Goal: Task Accomplishment & Management: Manage account settings

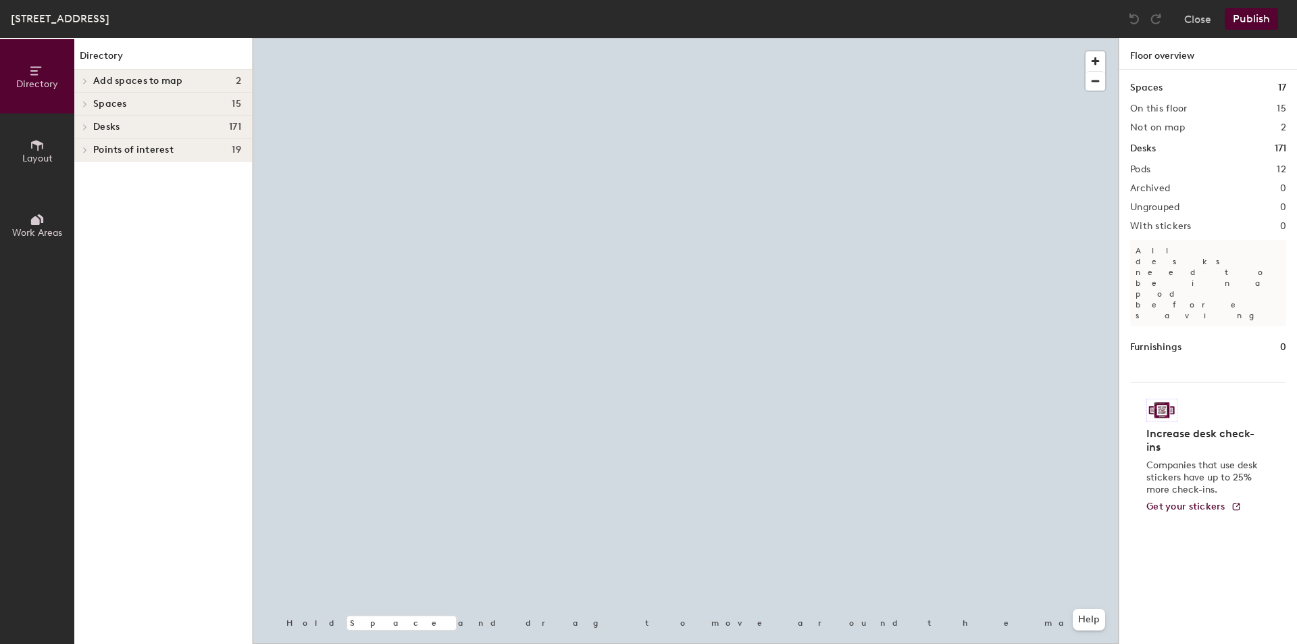
click at [188, 130] on h4 "Desks 171" at bounding box center [167, 127] width 148 height 11
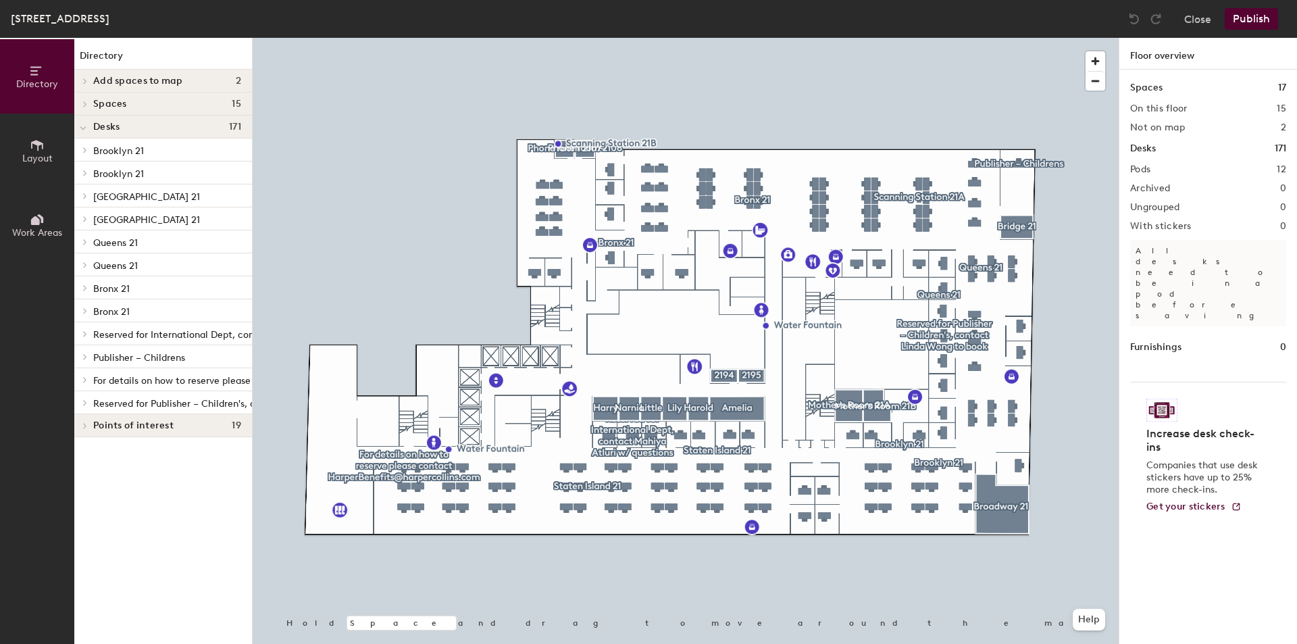
click at [124, 202] on span "Staten Island 21" at bounding box center [146, 196] width 107 height 11
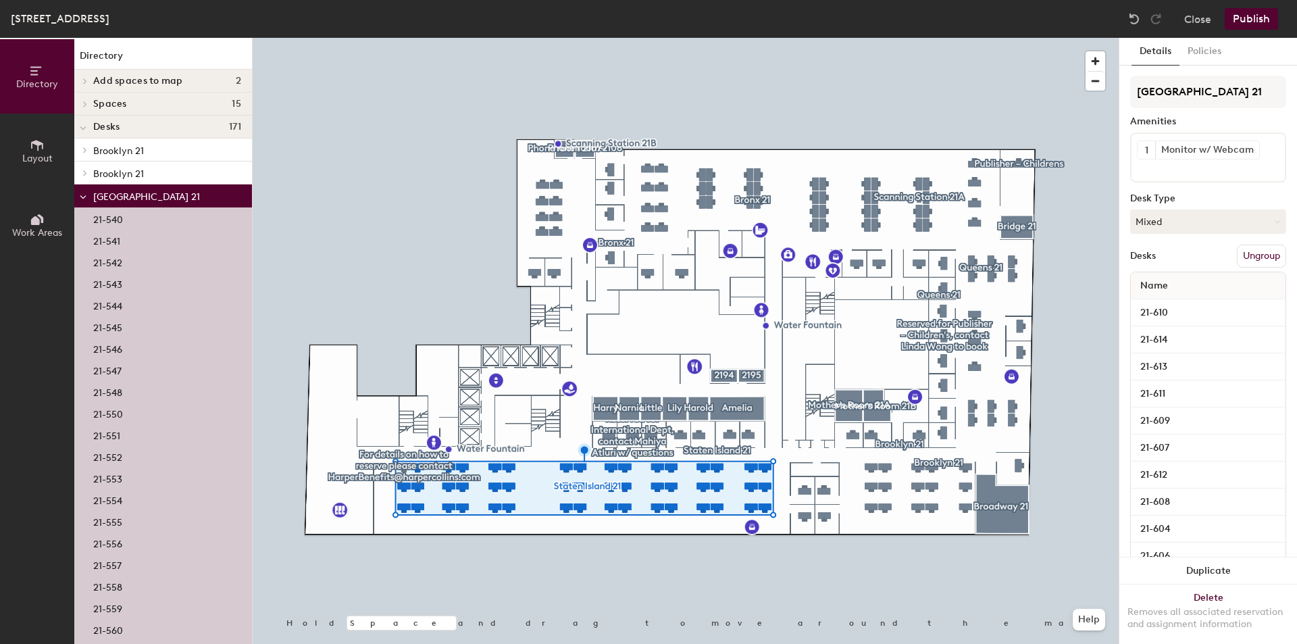
click at [118, 607] on p "21-559" at bounding box center [107, 607] width 29 height 16
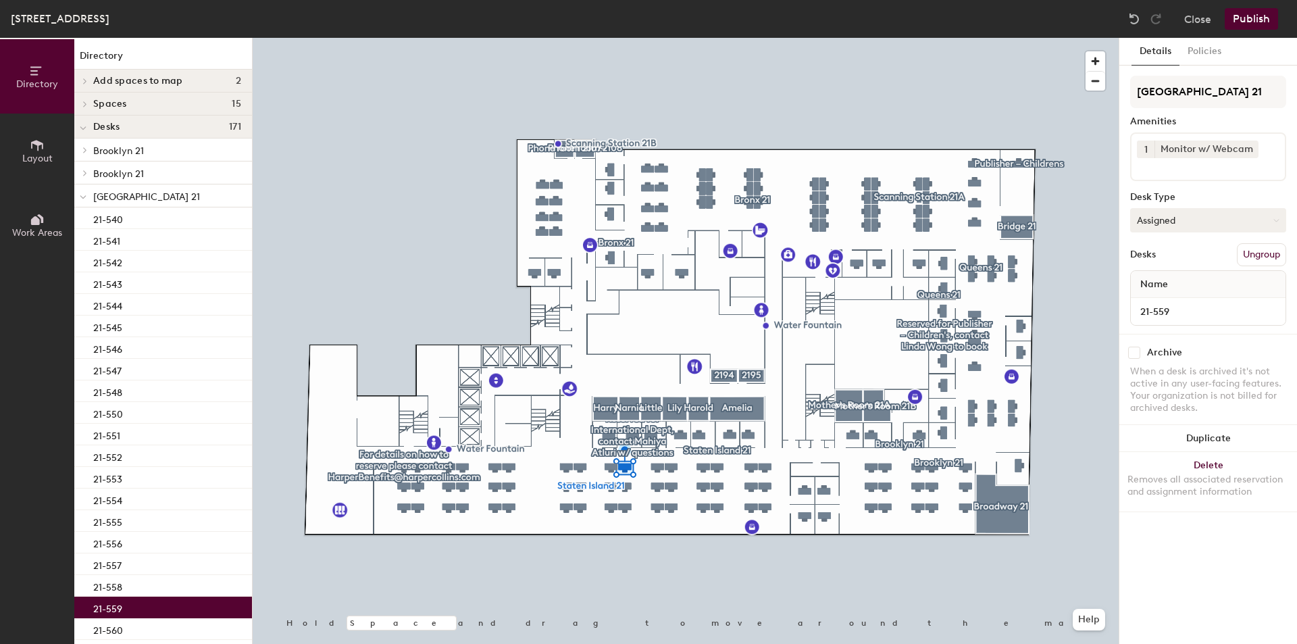
click at [1203, 230] on button "Assigned" at bounding box center [1208, 220] width 156 height 24
click at [1203, 301] on div "Hoteled" at bounding box center [1198, 302] width 135 height 20
click at [1246, 15] on button "Publish" at bounding box center [1251, 19] width 53 height 22
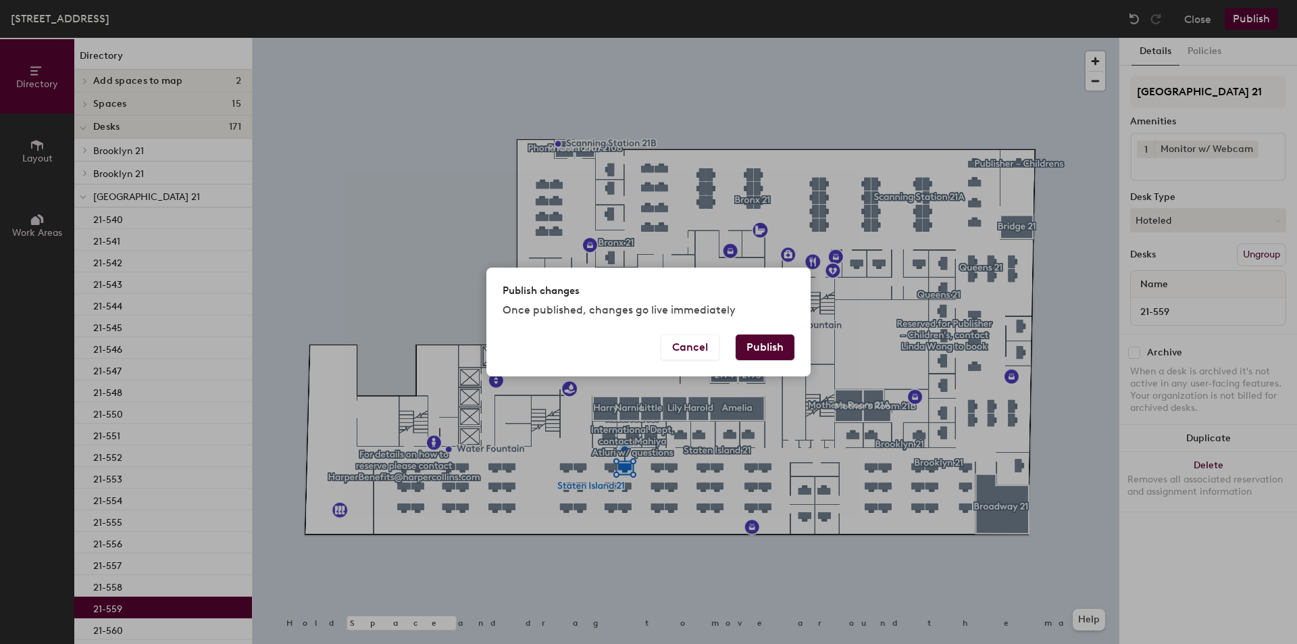
click at [767, 341] on button "Publish" at bounding box center [765, 347] width 59 height 26
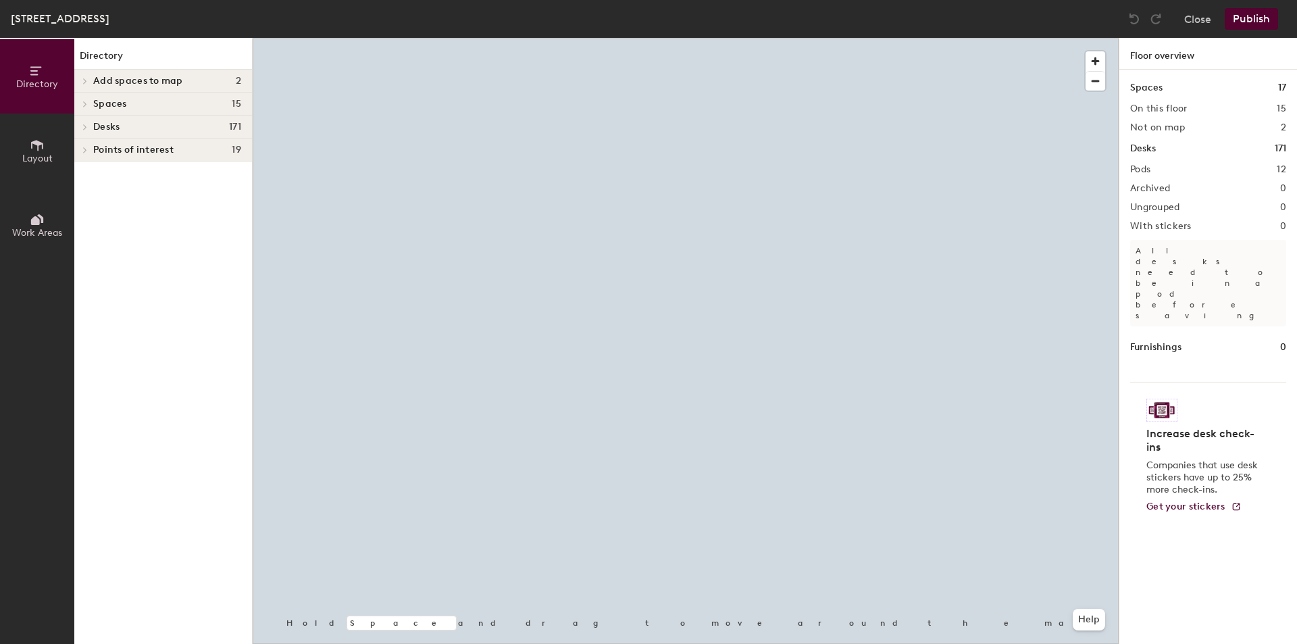
click at [158, 132] on h4 "Desks 171" at bounding box center [167, 127] width 148 height 11
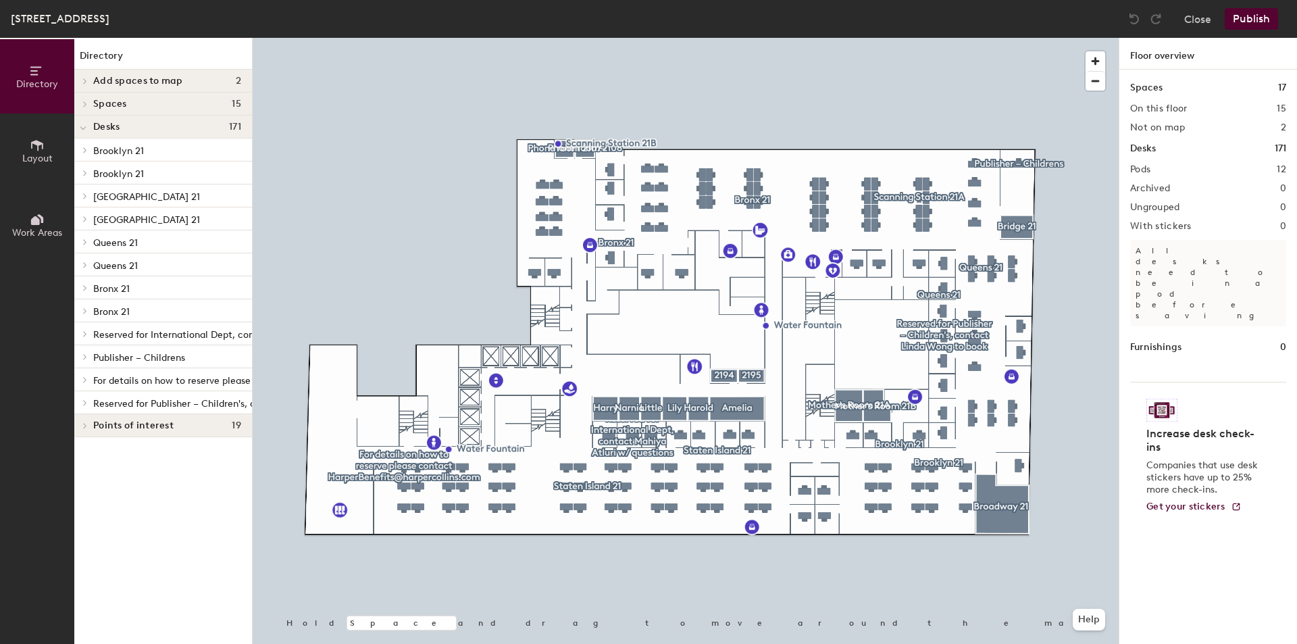
click at [122, 226] on p "Staten Island 21" at bounding box center [167, 219] width 148 height 18
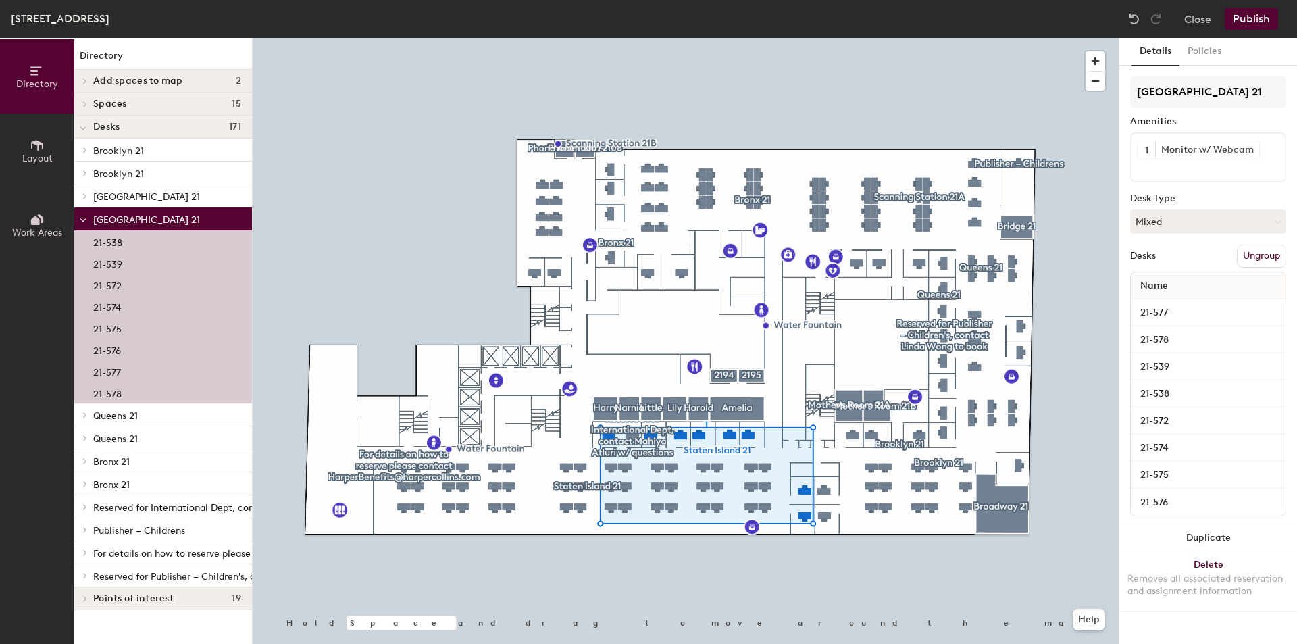
click at [124, 199] on span "Staten Island 21" at bounding box center [146, 196] width 107 height 11
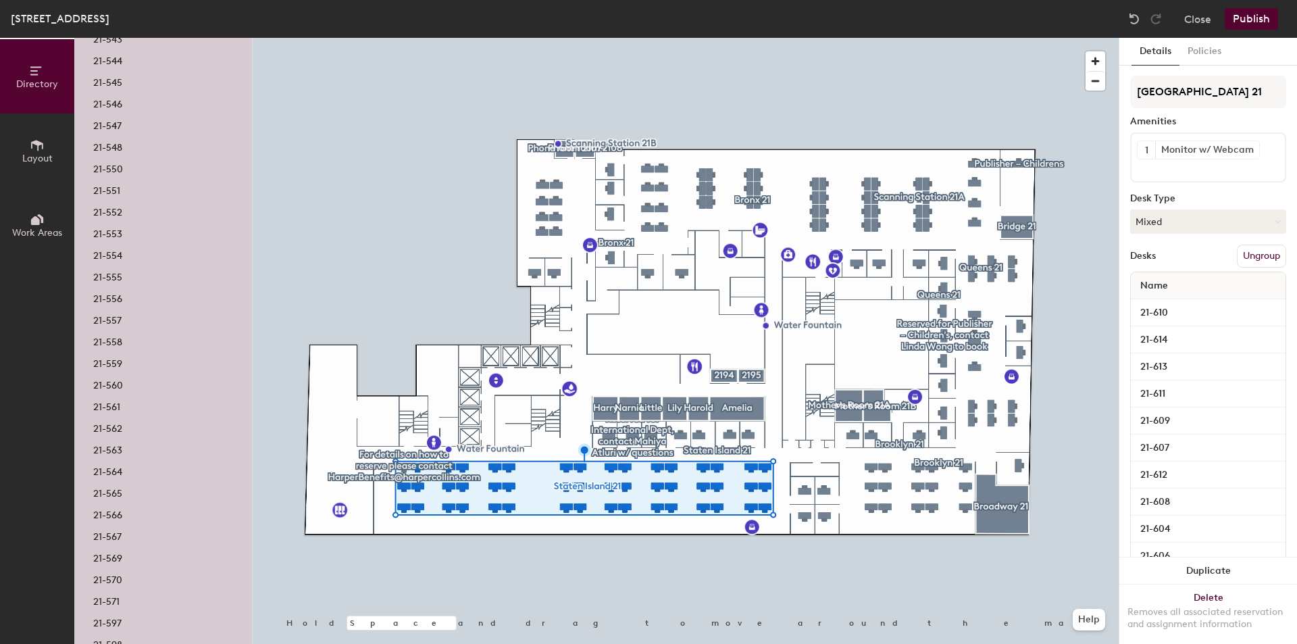
scroll to position [270, 0]
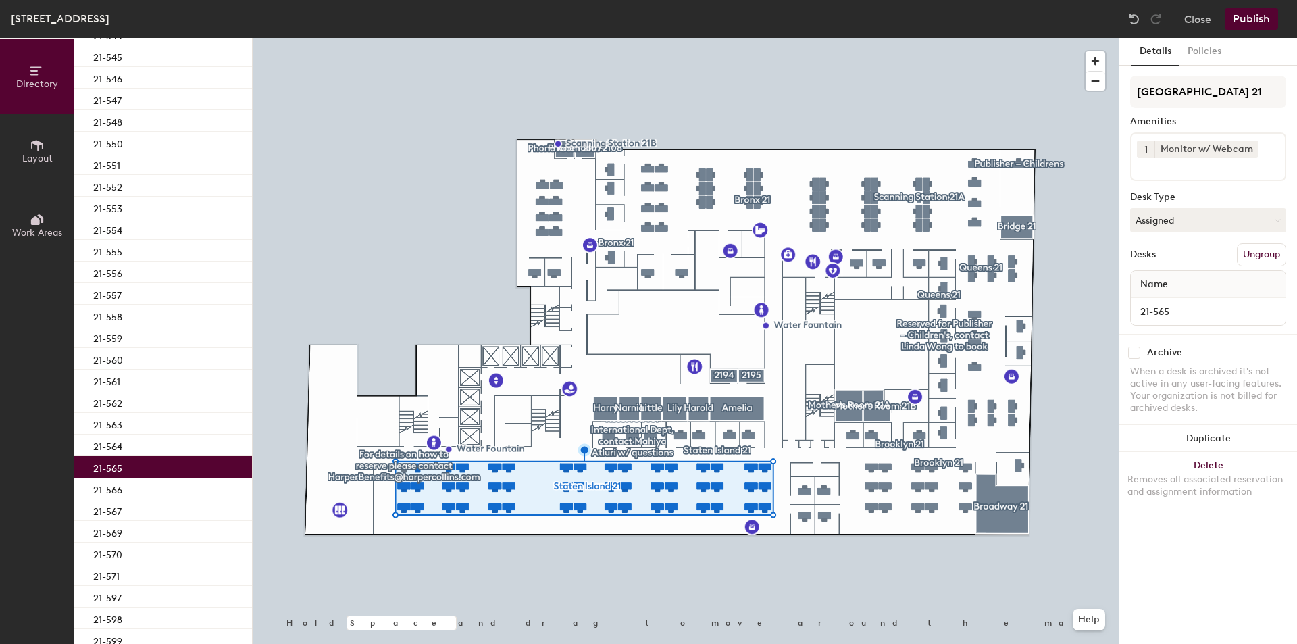
click at [106, 473] on p "21-565" at bounding box center [107, 467] width 29 height 16
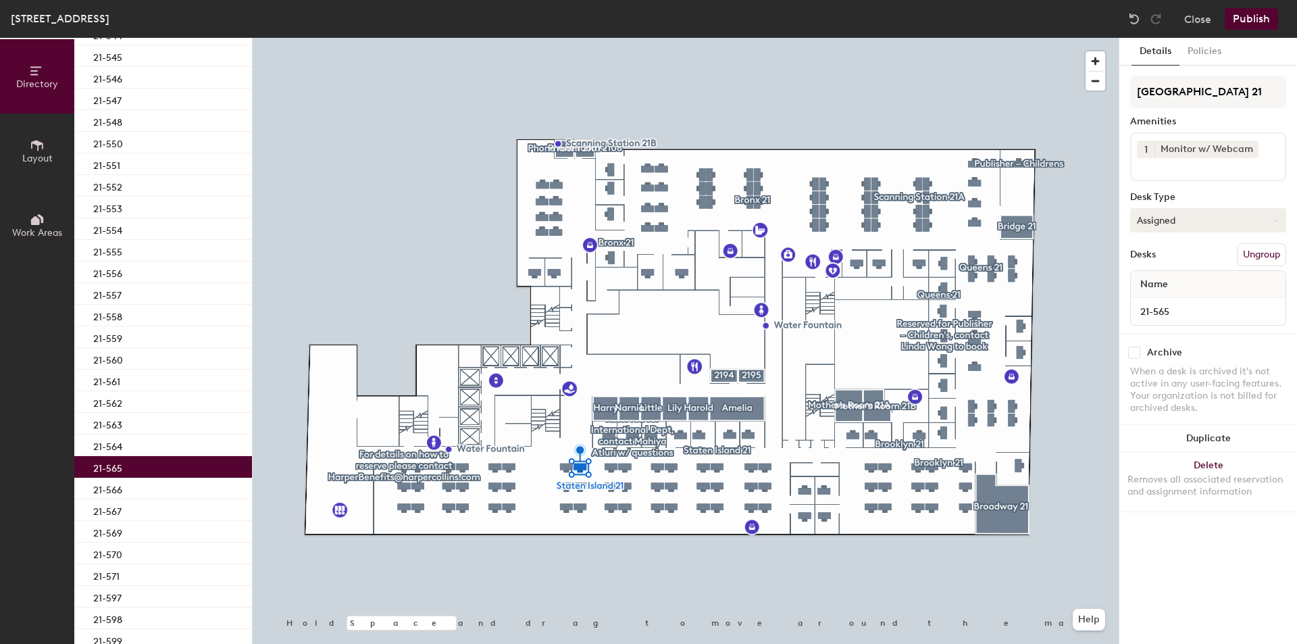
click at [1179, 220] on button "Assigned" at bounding box center [1208, 220] width 156 height 24
drag, startPoint x: 1187, startPoint y: 303, endPoint x: 1182, endPoint y: 290, distance: 13.7
click at [1187, 303] on div "Hoteled" at bounding box center [1198, 302] width 135 height 20
click at [1246, 18] on button "Publish" at bounding box center [1251, 19] width 53 height 22
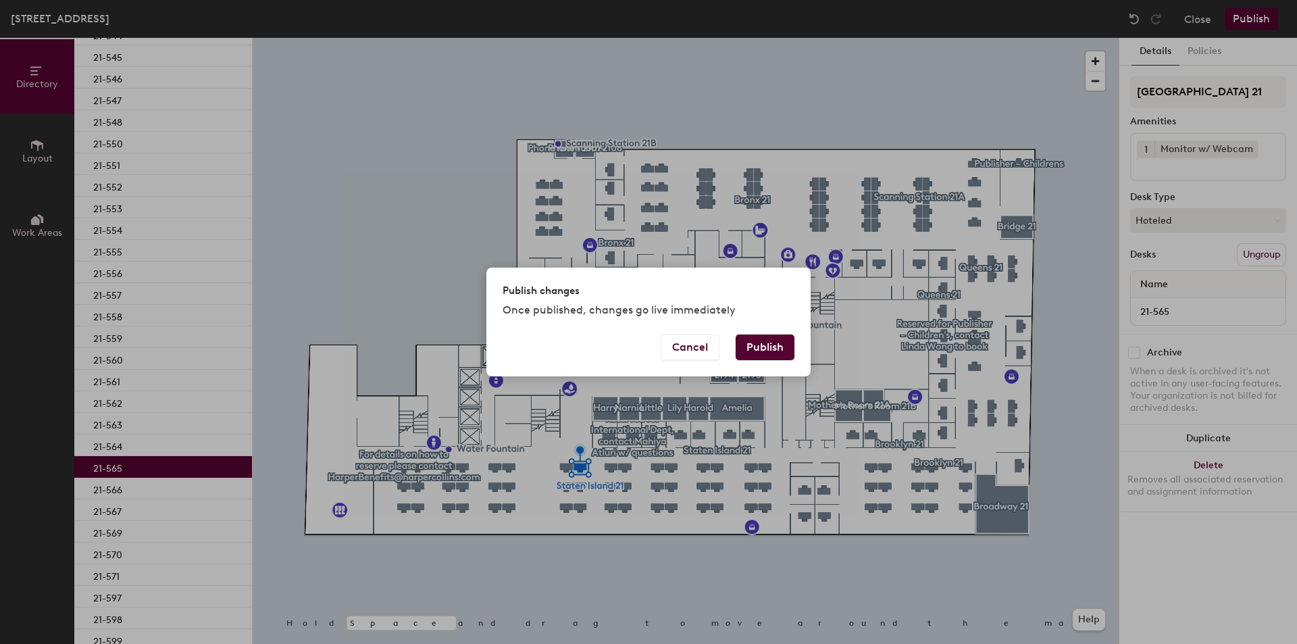
click at [773, 330] on div "Publish changes Once published, changes go live immediately" at bounding box center [648, 300] width 324 height 67
click at [773, 340] on button "Publish" at bounding box center [765, 347] width 59 height 26
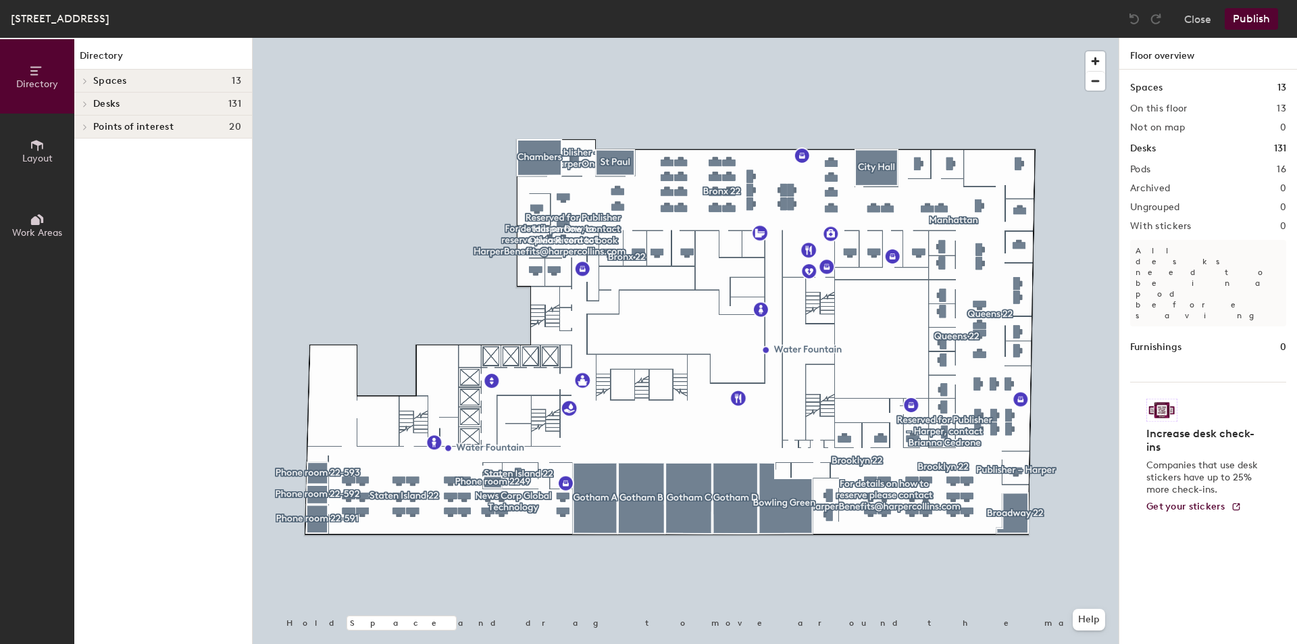
click at [152, 97] on div "Desks 131" at bounding box center [163, 104] width 178 height 23
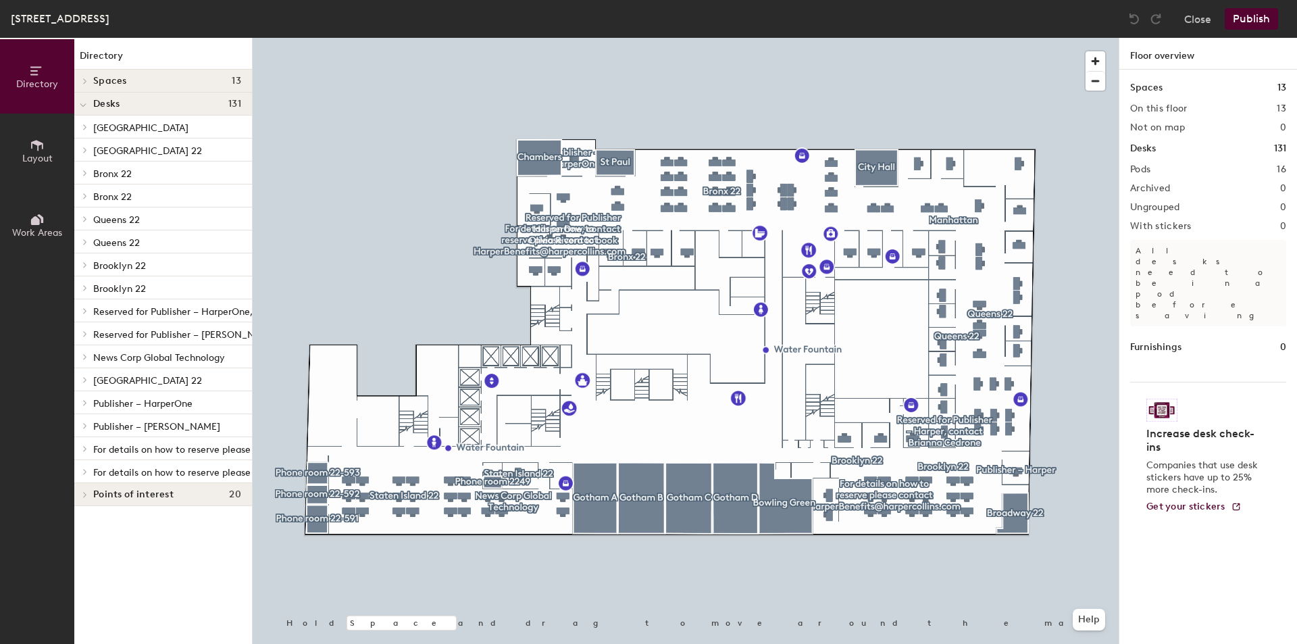
click at [164, 195] on p "Bronx 22" at bounding box center [167, 196] width 148 height 18
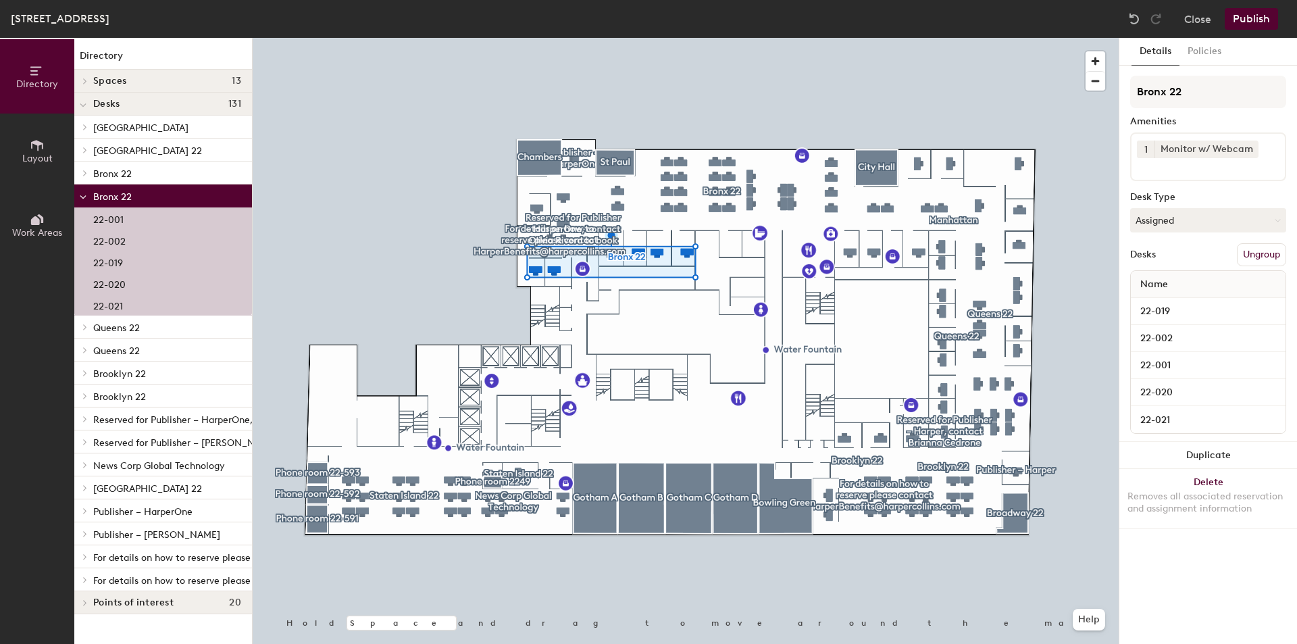
click at [171, 174] on p "Bronx 22" at bounding box center [167, 173] width 148 height 18
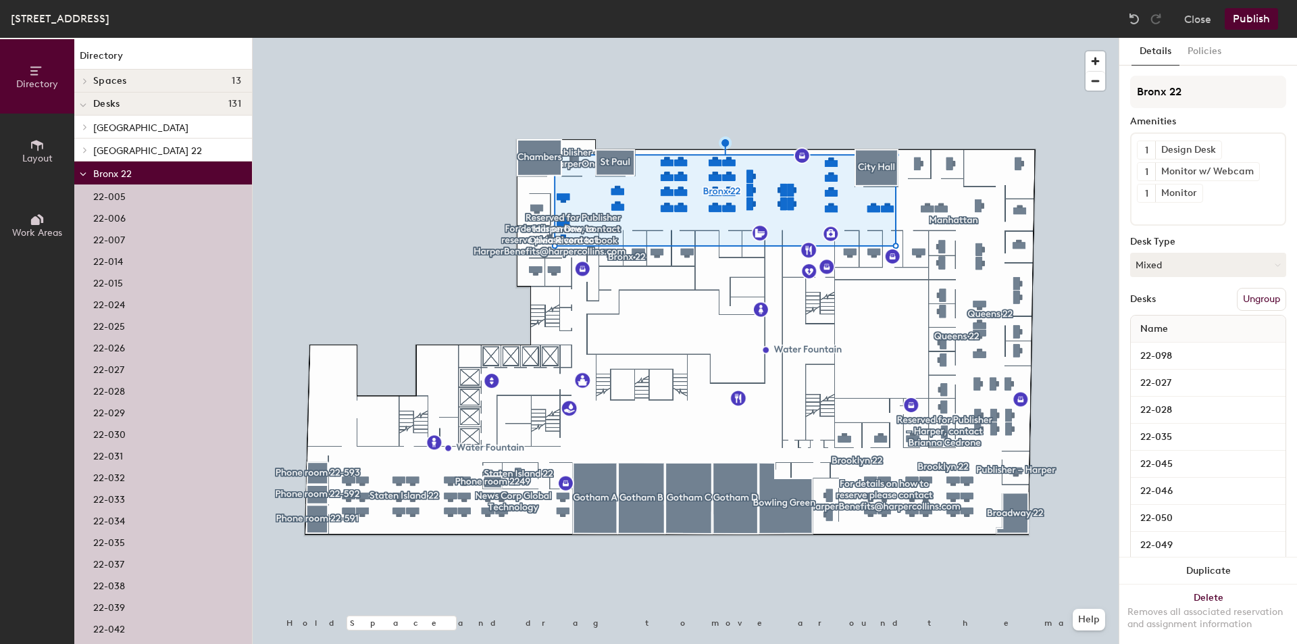
click at [113, 501] on p "22-033" at bounding box center [109, 498] width 32 height 16
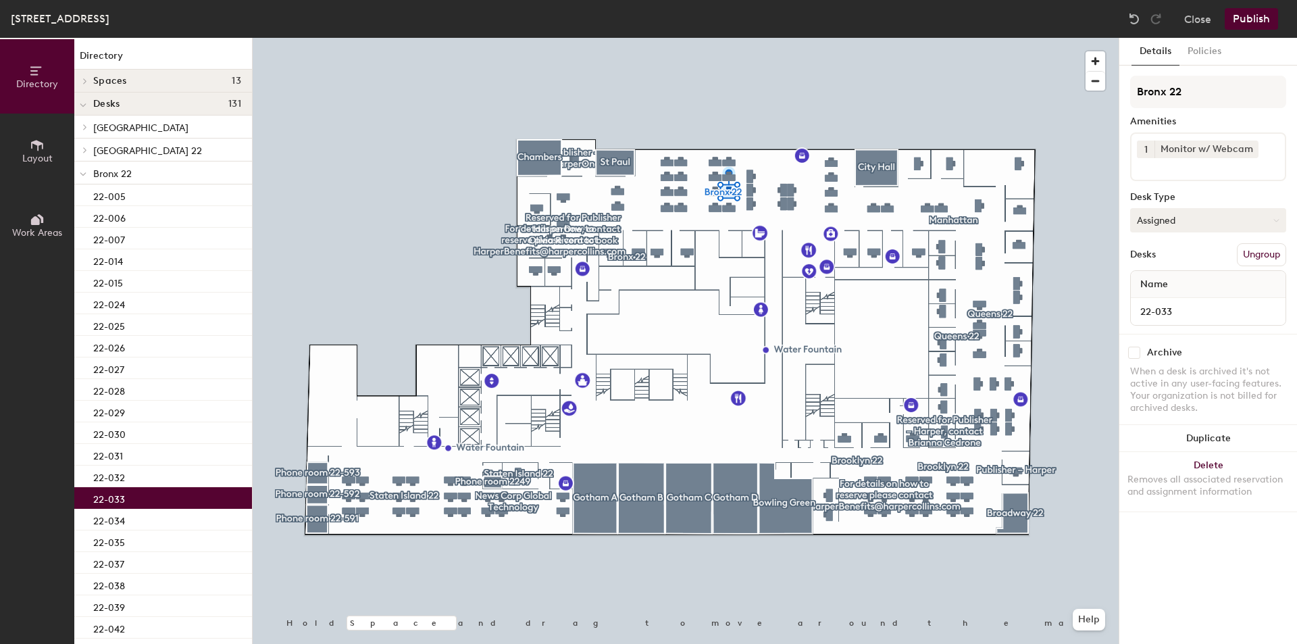
click at [1185, 228] on button "Assigned" at bounding box center [1208, 220] width 156 height 24
click at [1177, 307] on div "Hoteled" at bounding box center [1198, 302] width 135 height 20
click at [1258, 18] on button "Publish" at bounding box center [1251, 19] width 53 height 22
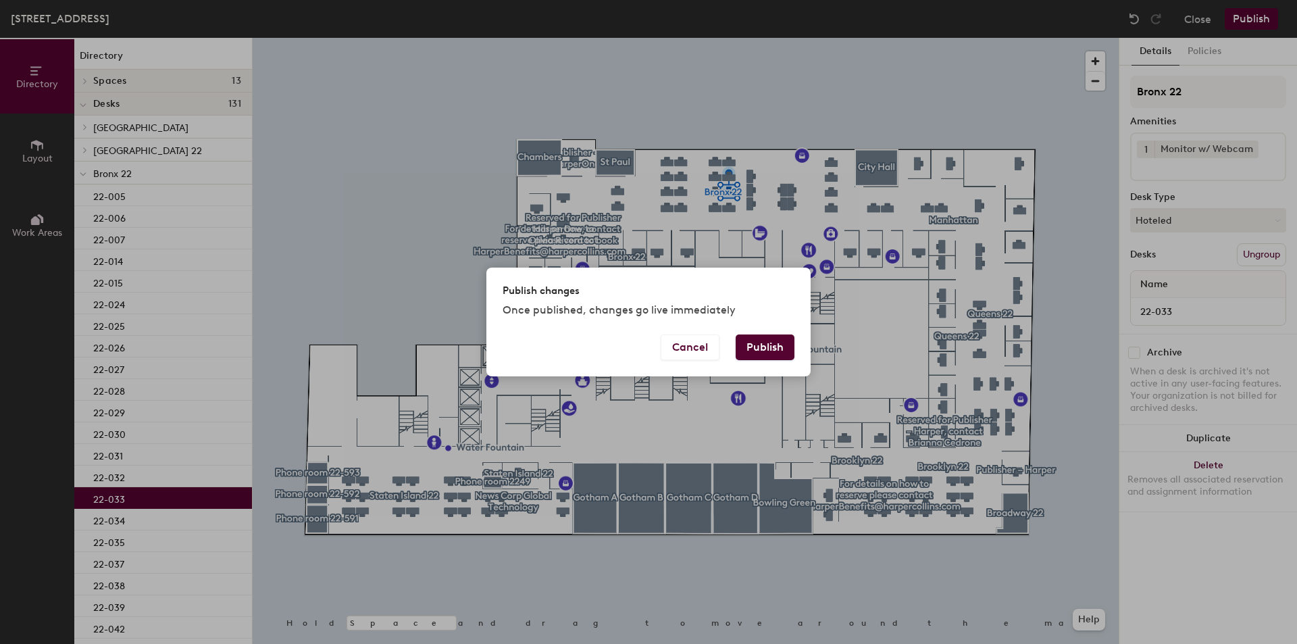
click at [783, 346] on button "Publish" at bounding box center [765, 347] width 59 height 26
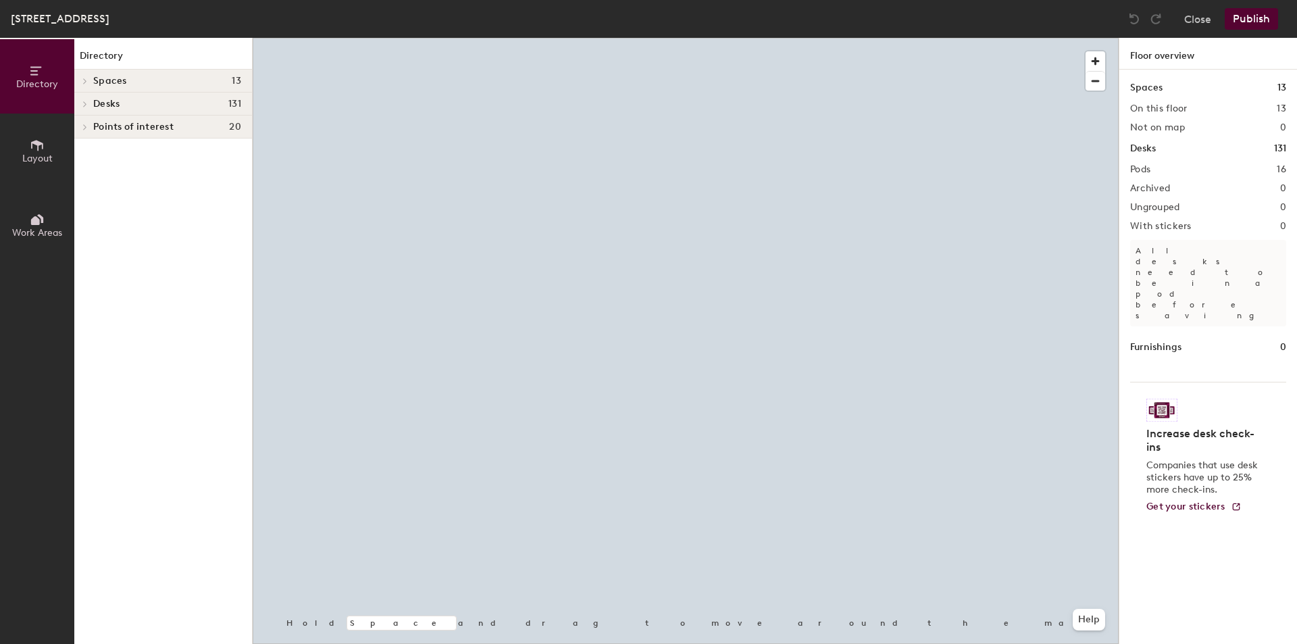
click at [130, 105] on h4 "Desks 131" at bounding box center [167, 104] width 148 height 11
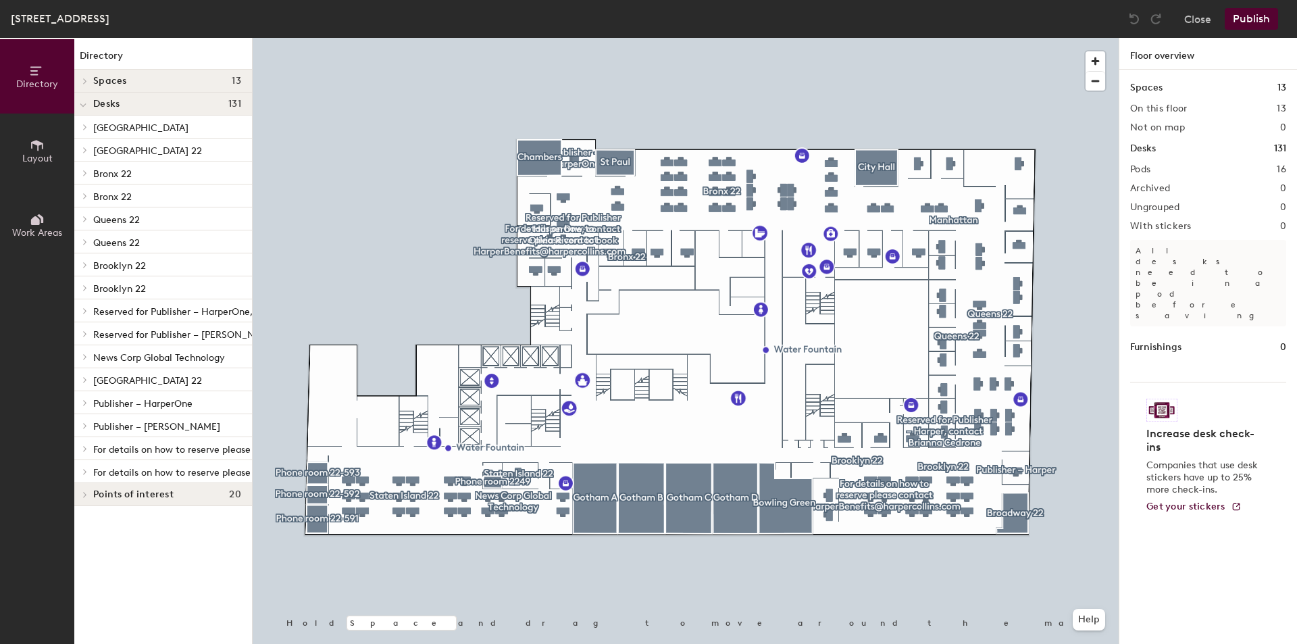
click at [136, 196] on p "Bronx 22" at bounding box center [167, 196] width 148 height 18
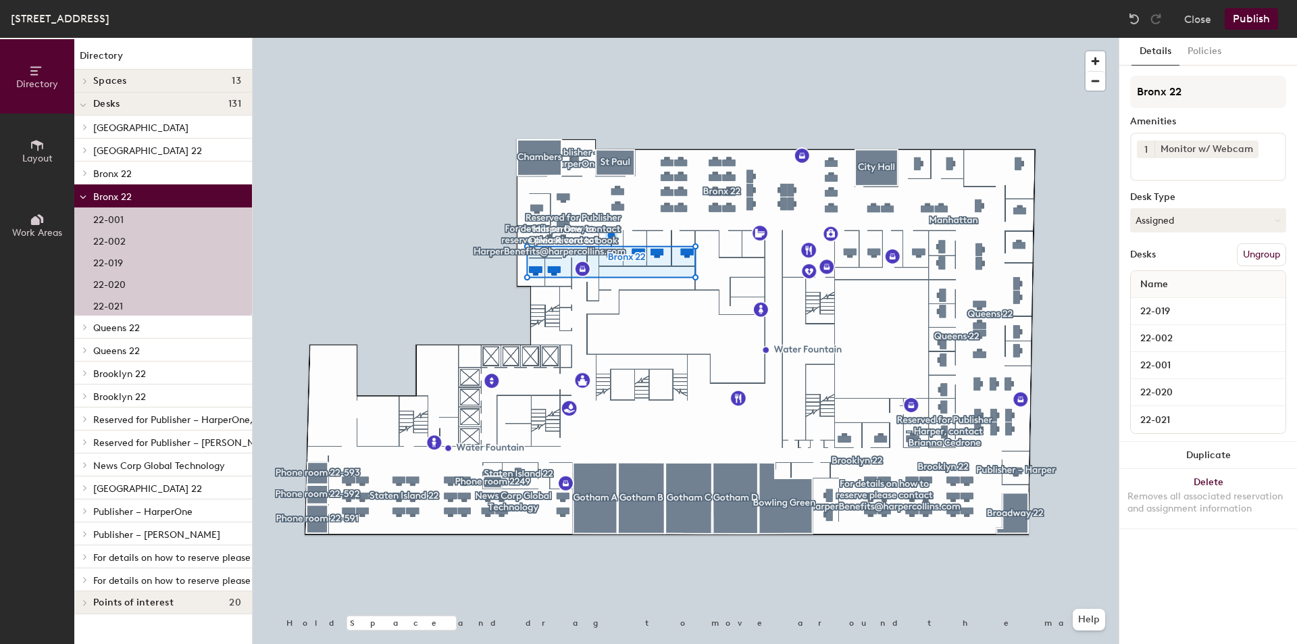
click at [140, 168] on p "Bronx 22" at bounding box center [167, 173] width 148 height 18
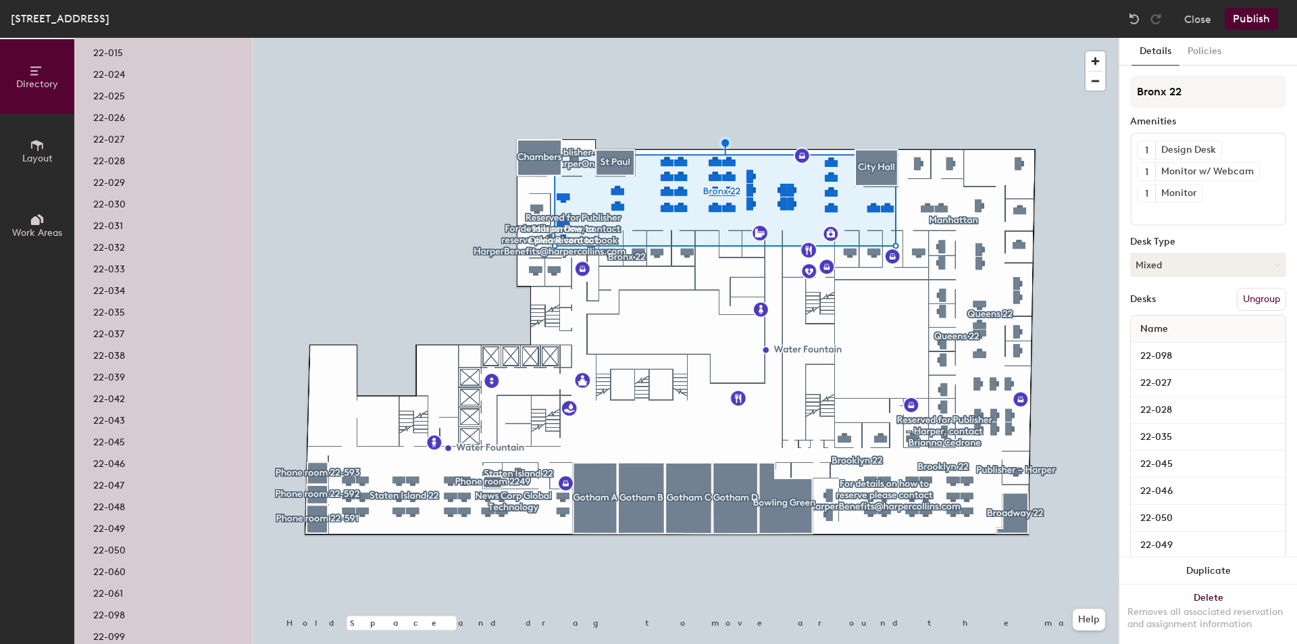
scroll to position [270, 0]
click at [109, 549] on p "22-061" at bounding box center [108, 552] width 30 height 16
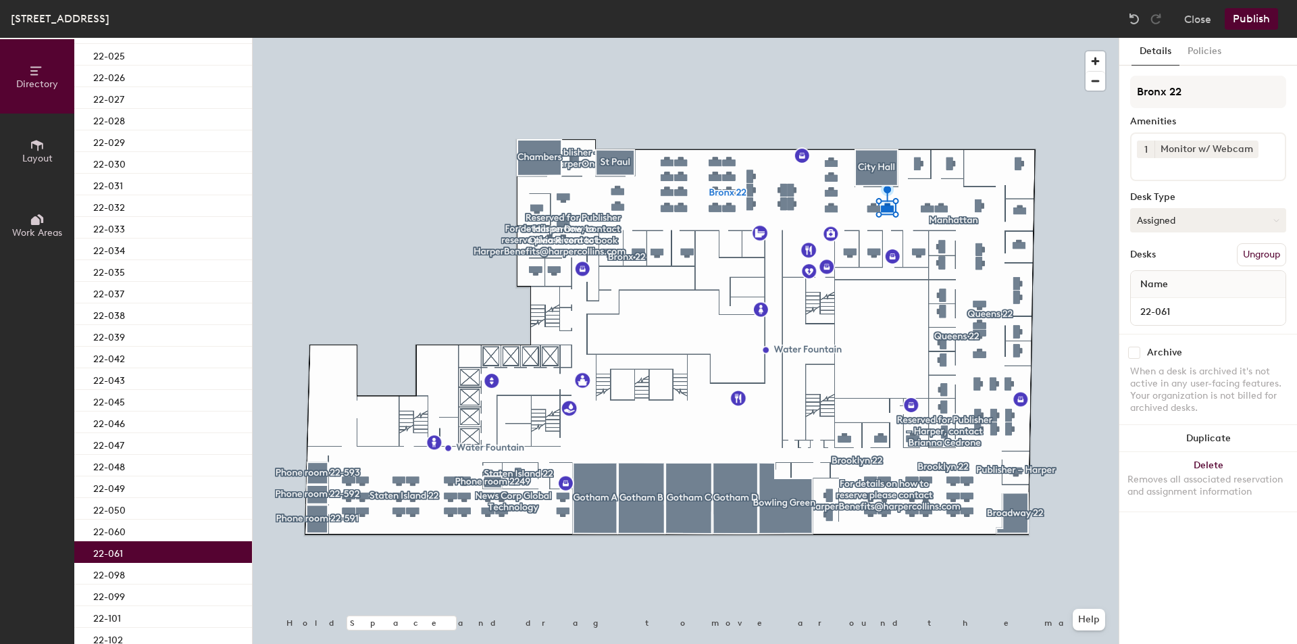
click at [1209, 226] on button "Assigned" at bounding box center [1208, 220] width 156 height 24
click at [1179, 304] on div "Hoteled" at bounding box center [1198, 302] width 135 height 20
click at [1258, 19] on button "Publish" at bounding box center [1251, 19] width 53 height 22
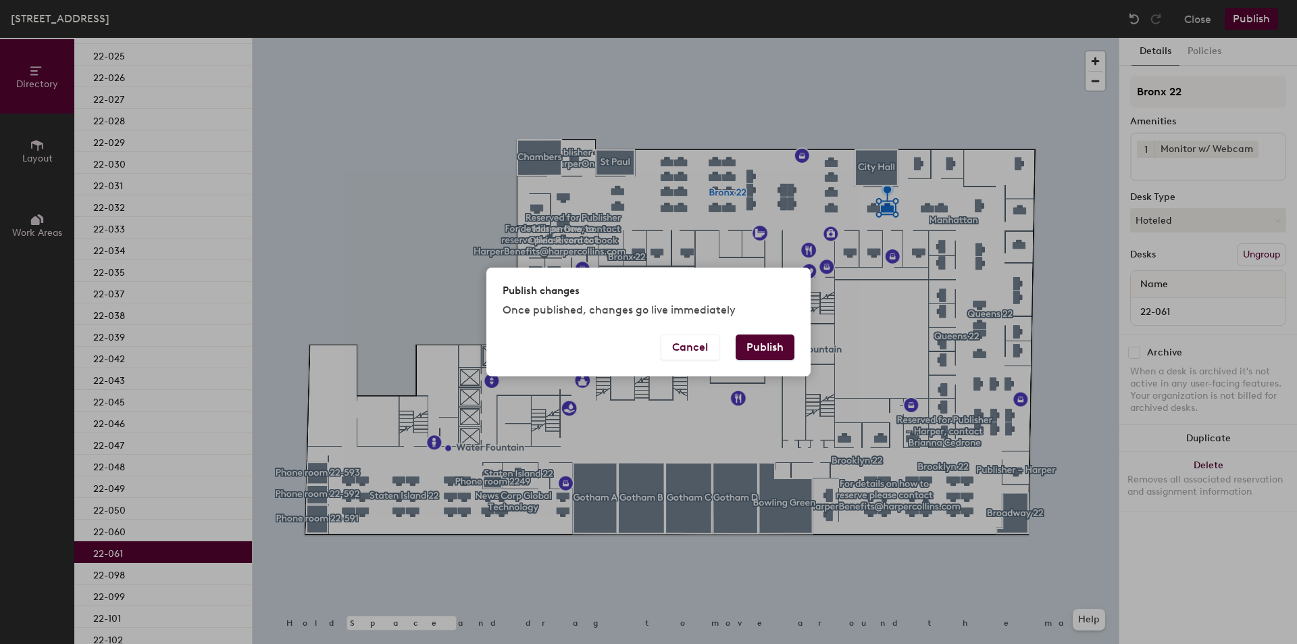
click at [773, 339] on button "Publish" at bounding box center [765, 347] width 59 height 26
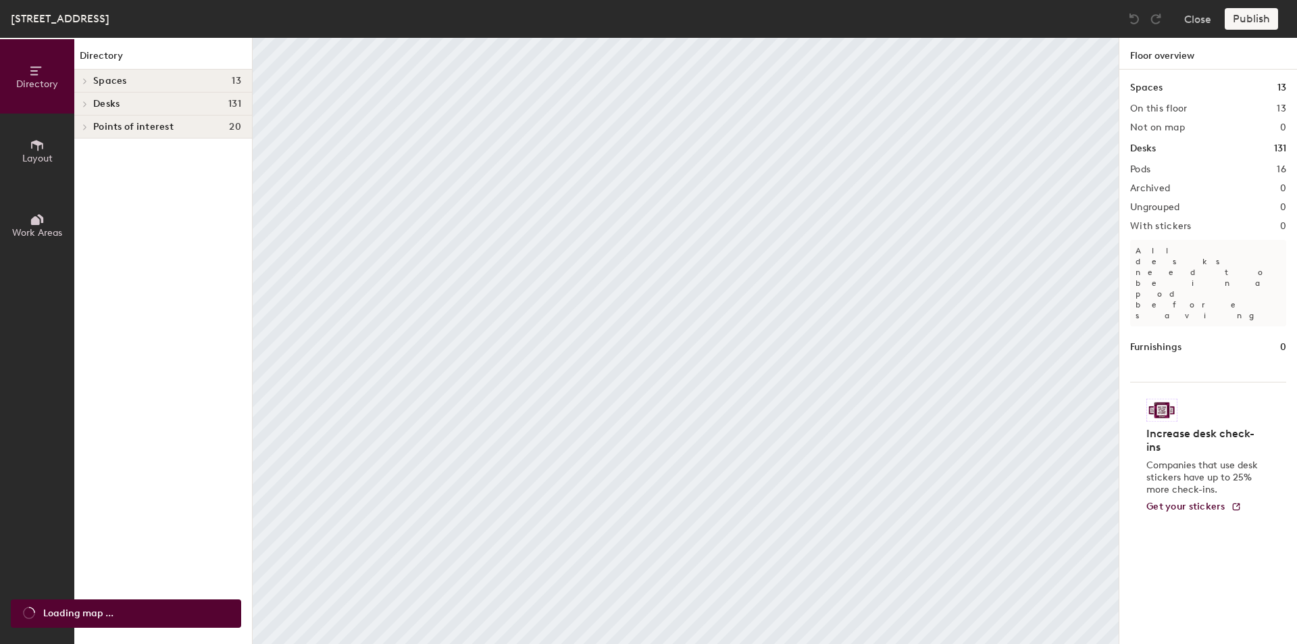
click at [141, 108] on h4 "Desks 131" at bounding box center [167, 104] width 148 height 11
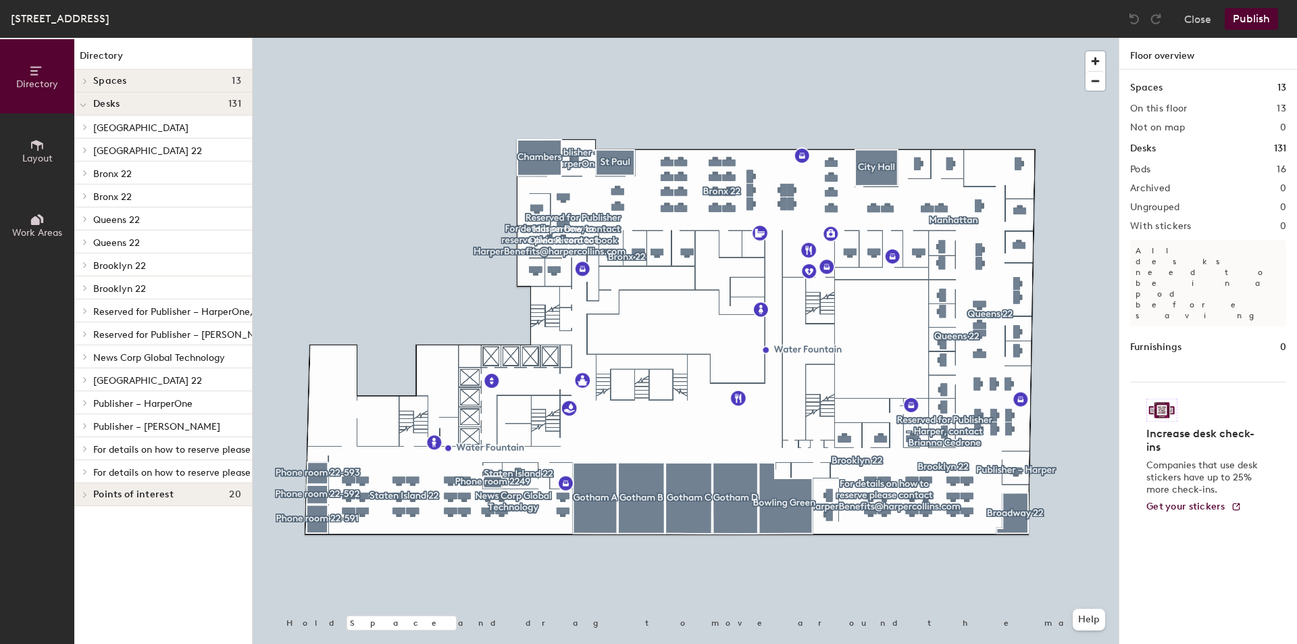
click at [118, 149] on span "[GEOGRAPHIC_DATA] 22" at bounding box center [147, 150] width 109 height 11
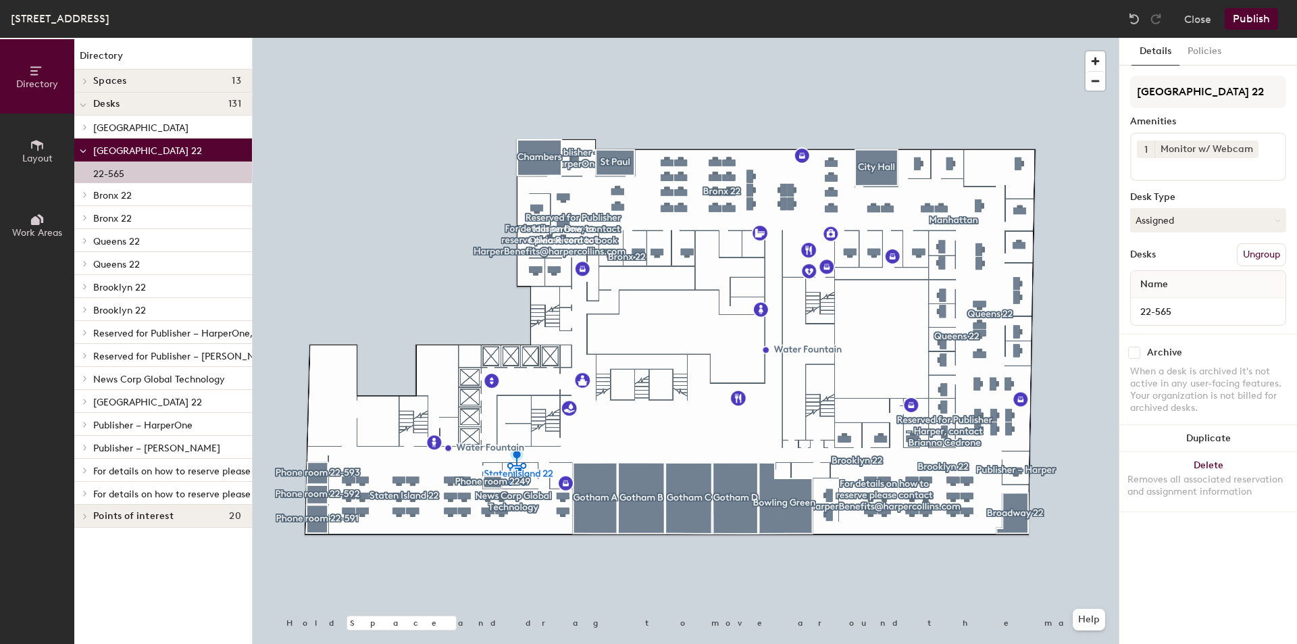
click at [86, 151] on div at bounding box center [83, 149] width 18 height 22
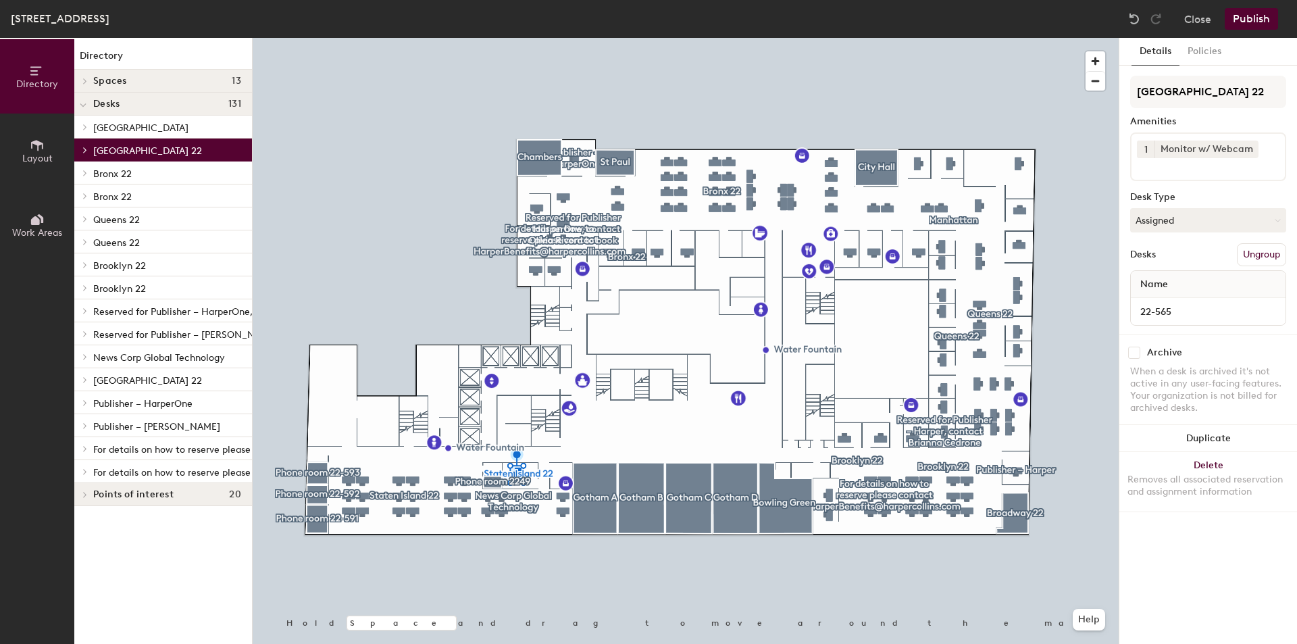
click at [85, 378] on icon at bounding box center [84, 379] width 5 height 7
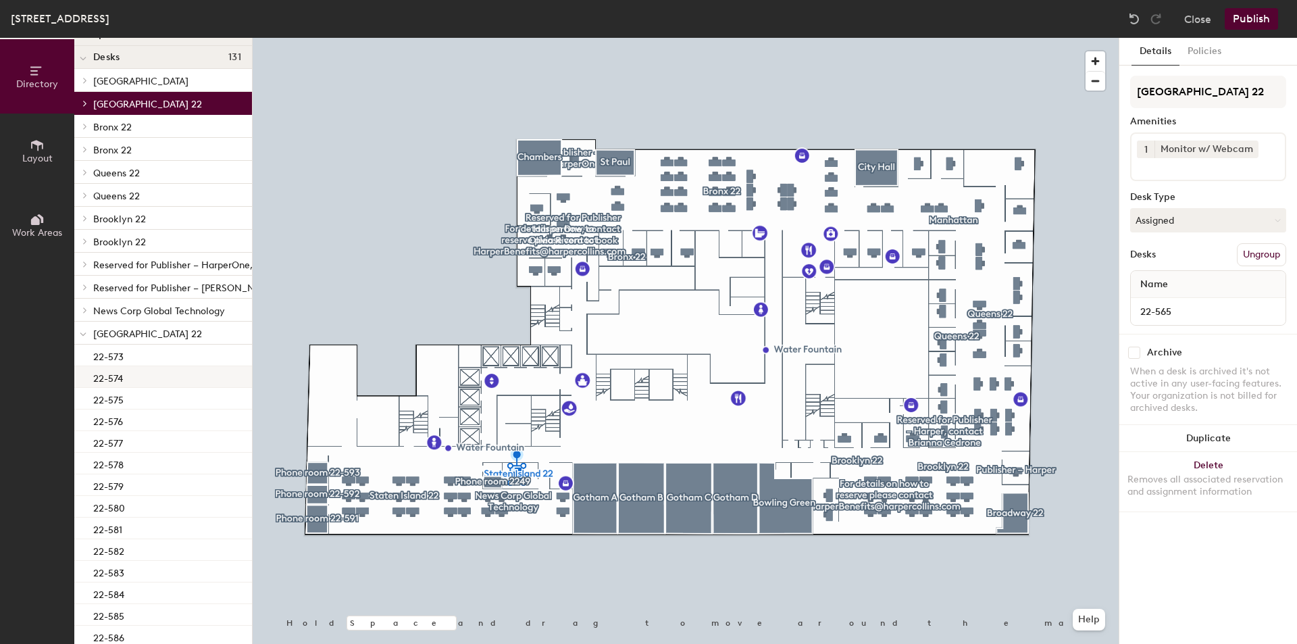
scroll to position [68, 0]
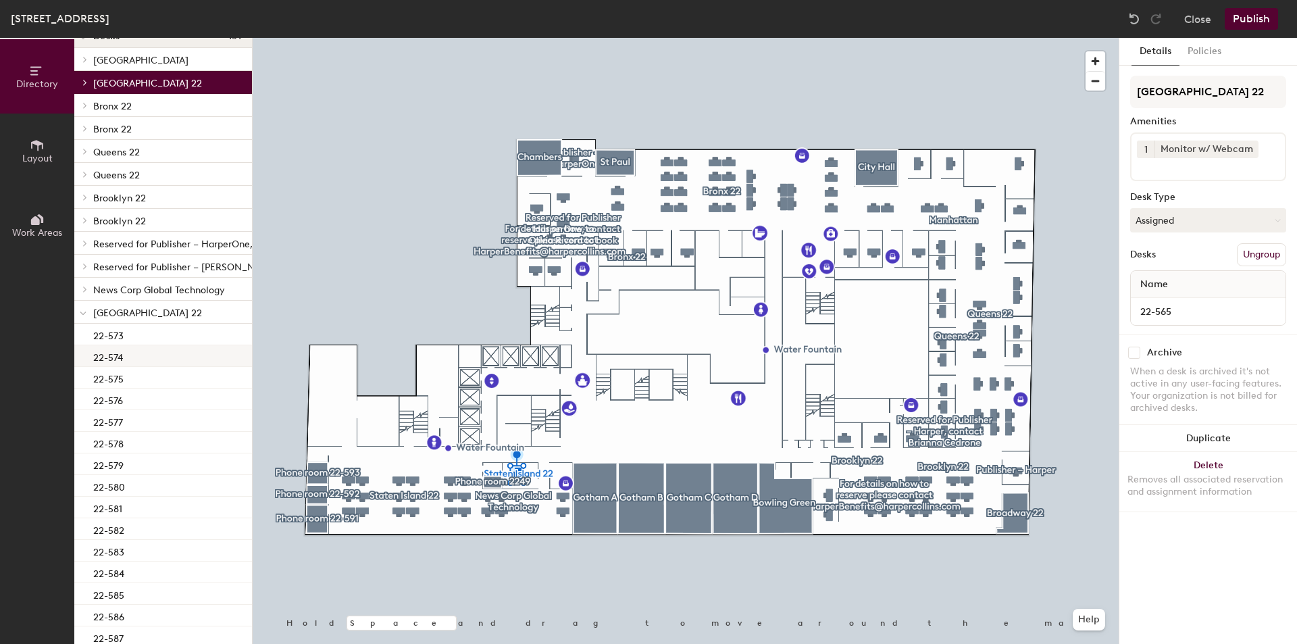
click at [151, 352] on div "22-574" at bounding box center [163, 356] width 178 height 22
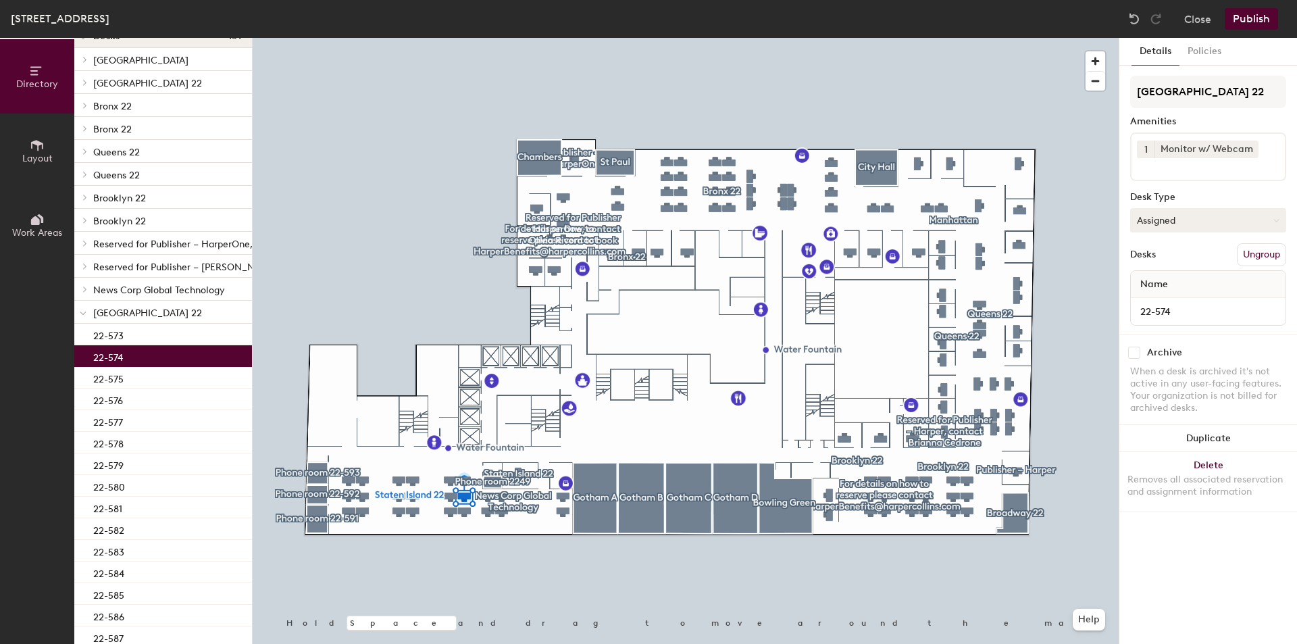
click at [1208, 218] on button "Assigned" at bounding box center [1208, 220] width 156 height 24
click at [1168, 305] on div "Hoteled" at bounding box center [1198, 302] width 135 height 20
click at [1271, 14] on button "Publish" at bounding box center [1251, 19] width 53 height 22
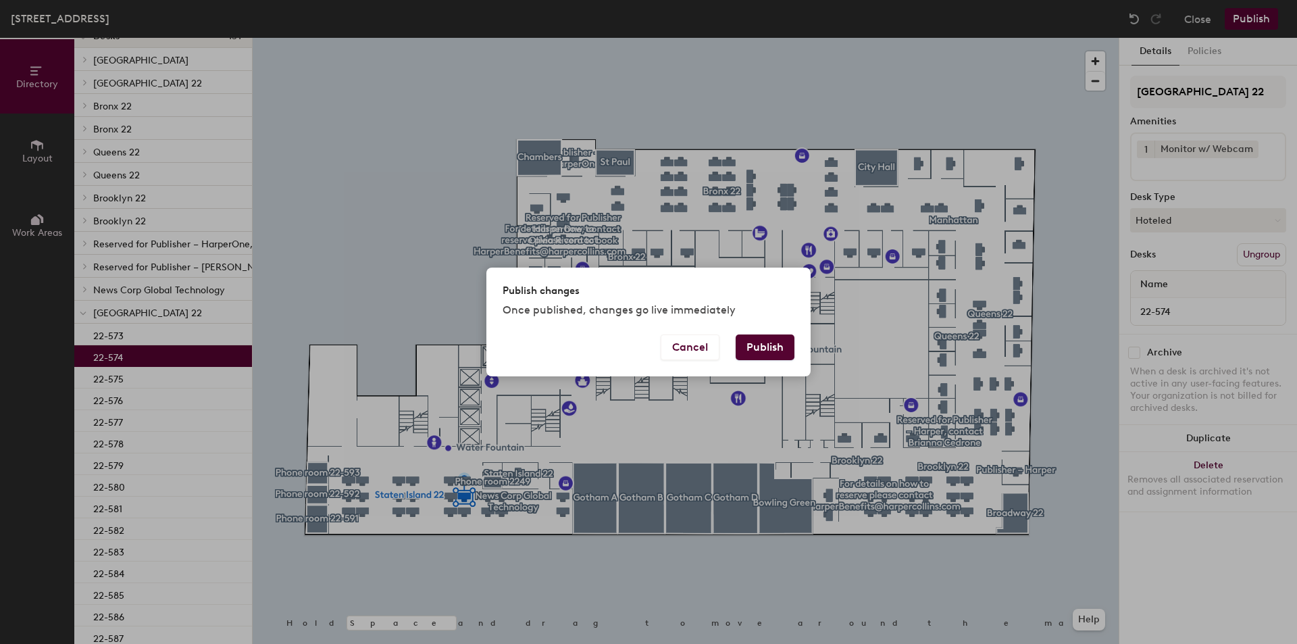
click at [777, 349] on button "Publish" at bounding box center [765, 347] width 59 height 26
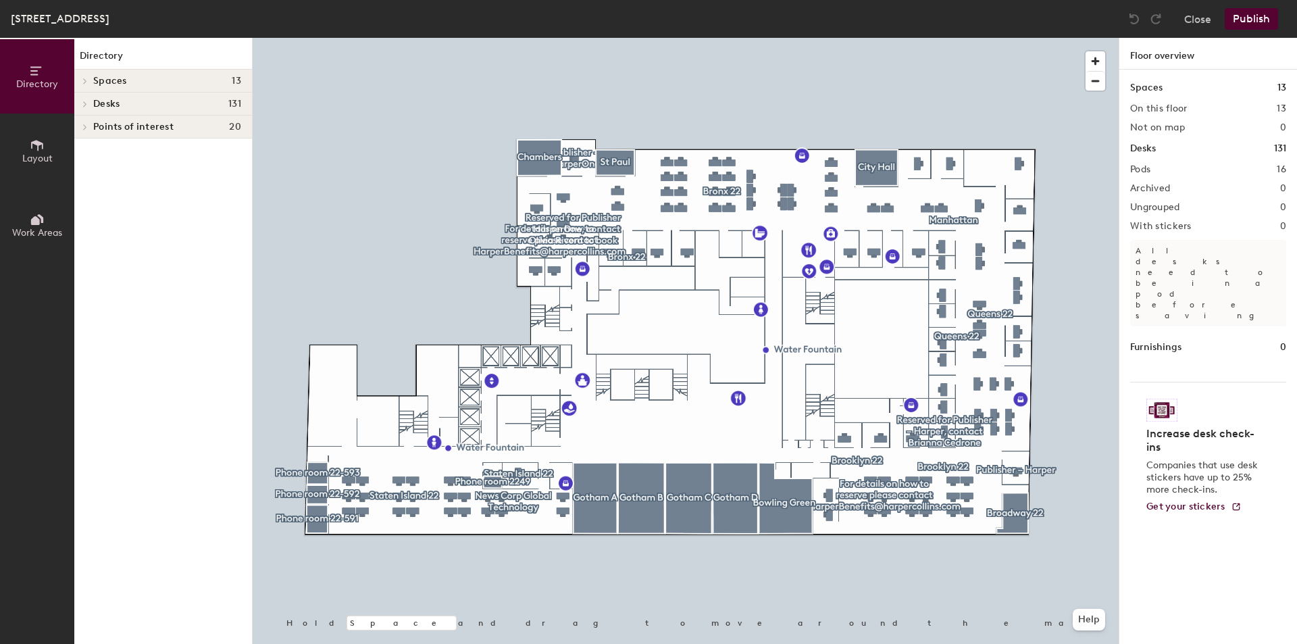
click at [148, 104] on h4 "Desks 131" at bounding box center [167, 104] width 148 height 11
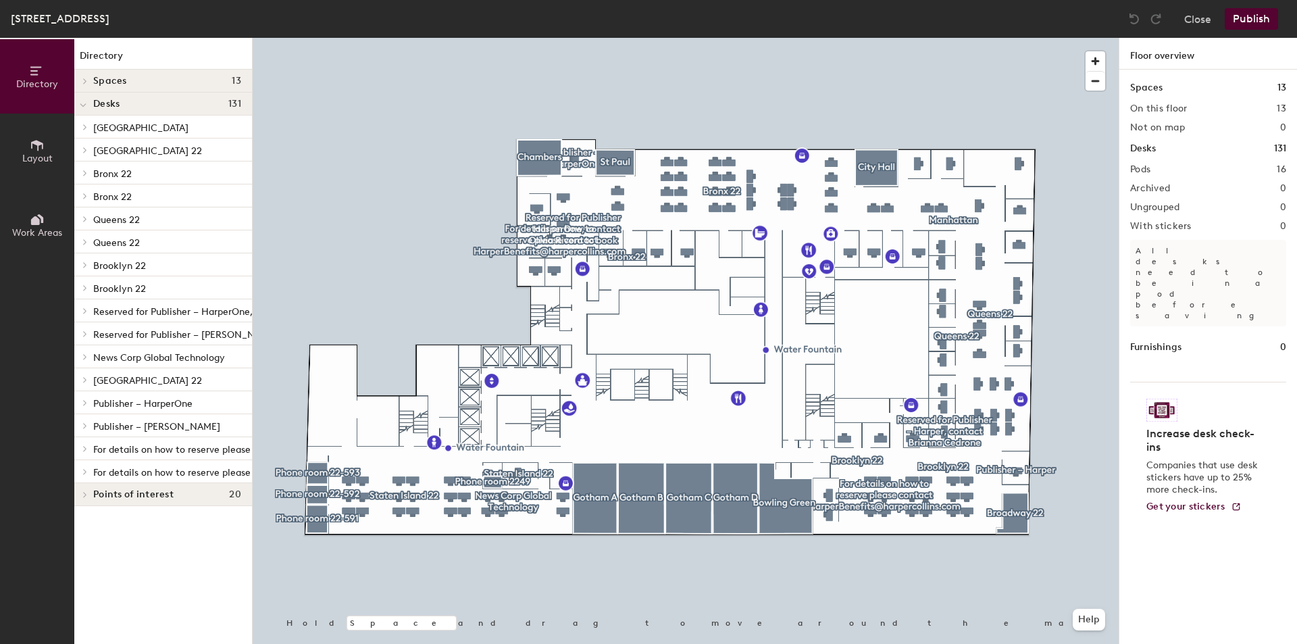
click at [145, 382] on span "[GEOGRAPHIC_DATA] 22" at bounding box center [147, 380] width 109 height 11
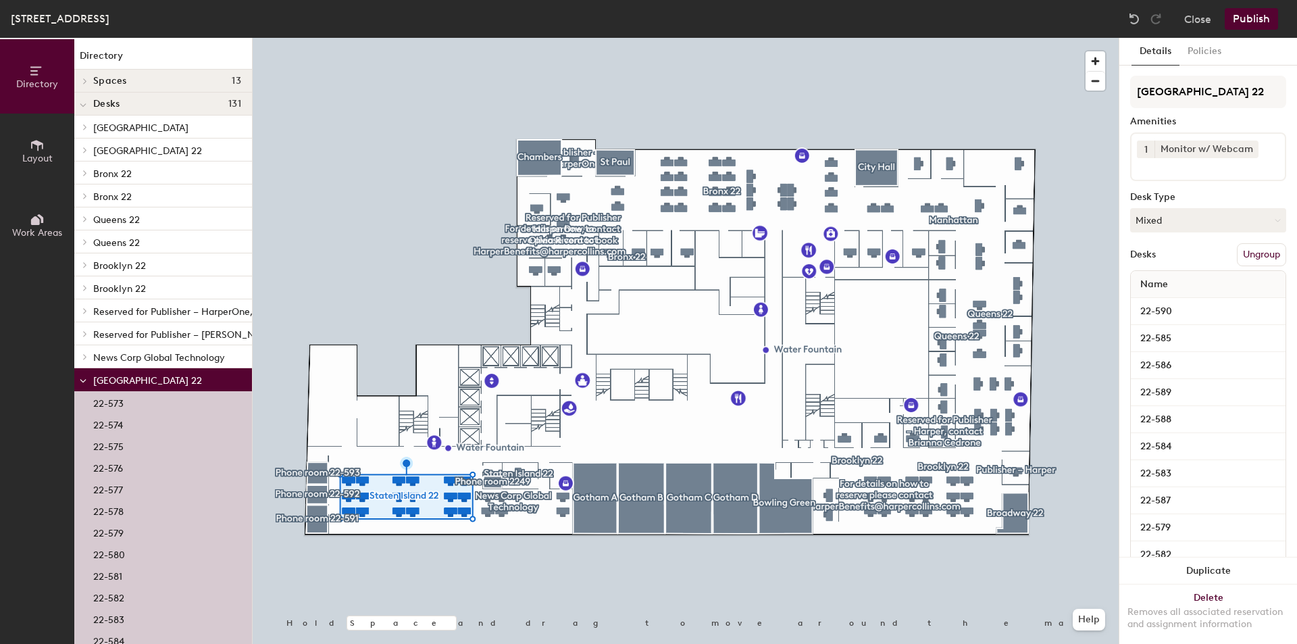
click at [119, 535] on p "22-579" at bounding box center [108, 532] width 30 height 16
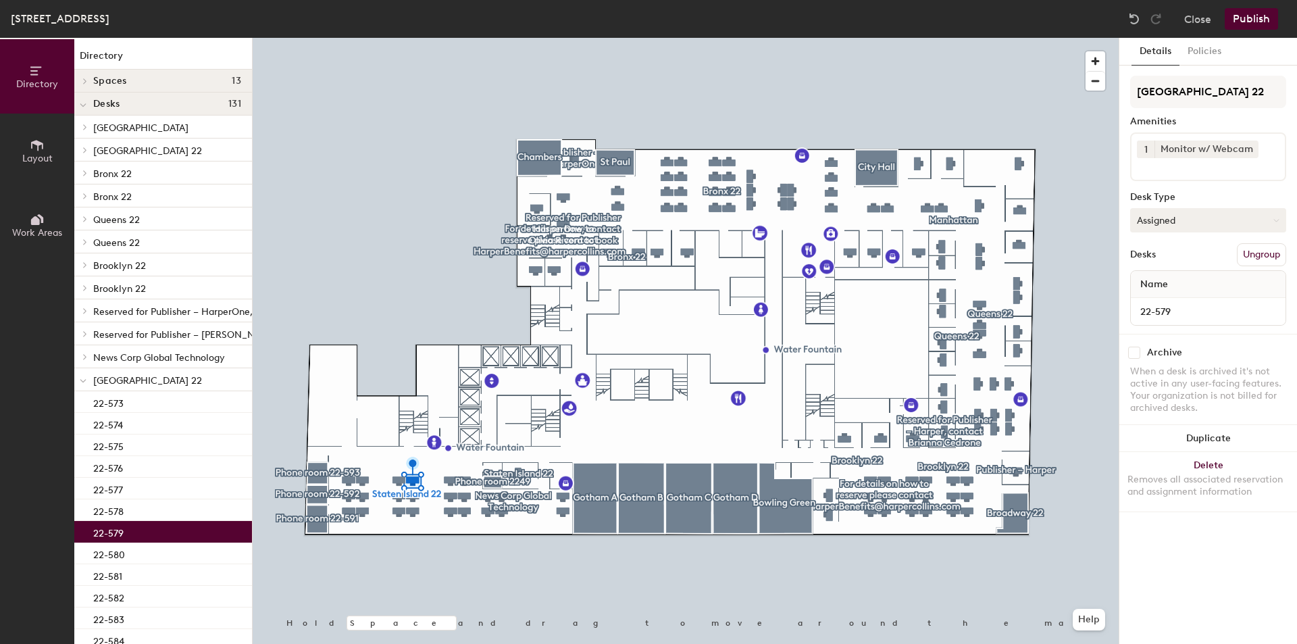
click at [1198, 218] on button "Assigned" at bounding box center [1208, 220] width 156 height 24
click at [1161, 298] on div "Hoteled" at bounding box center [1198, 302] width 135 height 20
click at [1257, 19] on button "Publish" at bounding box center [1251, 19] width 53 height 22
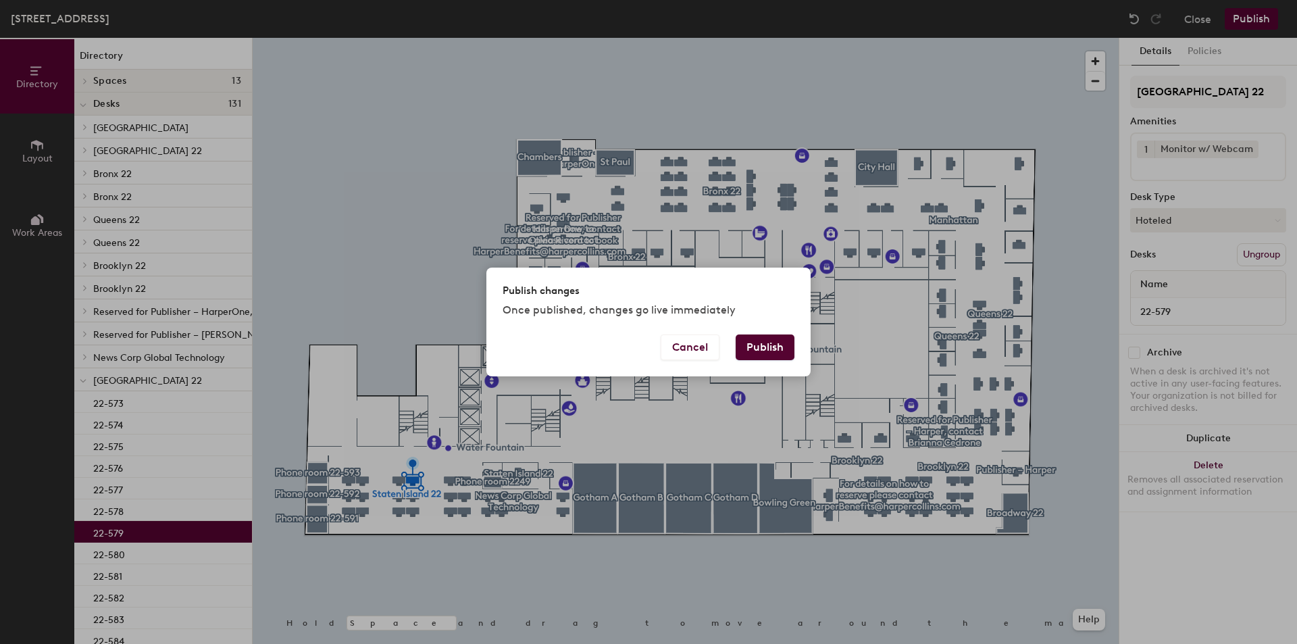
click at [777, 349] on button "Publish" at bounding box center [765, 347] width 59 height 26
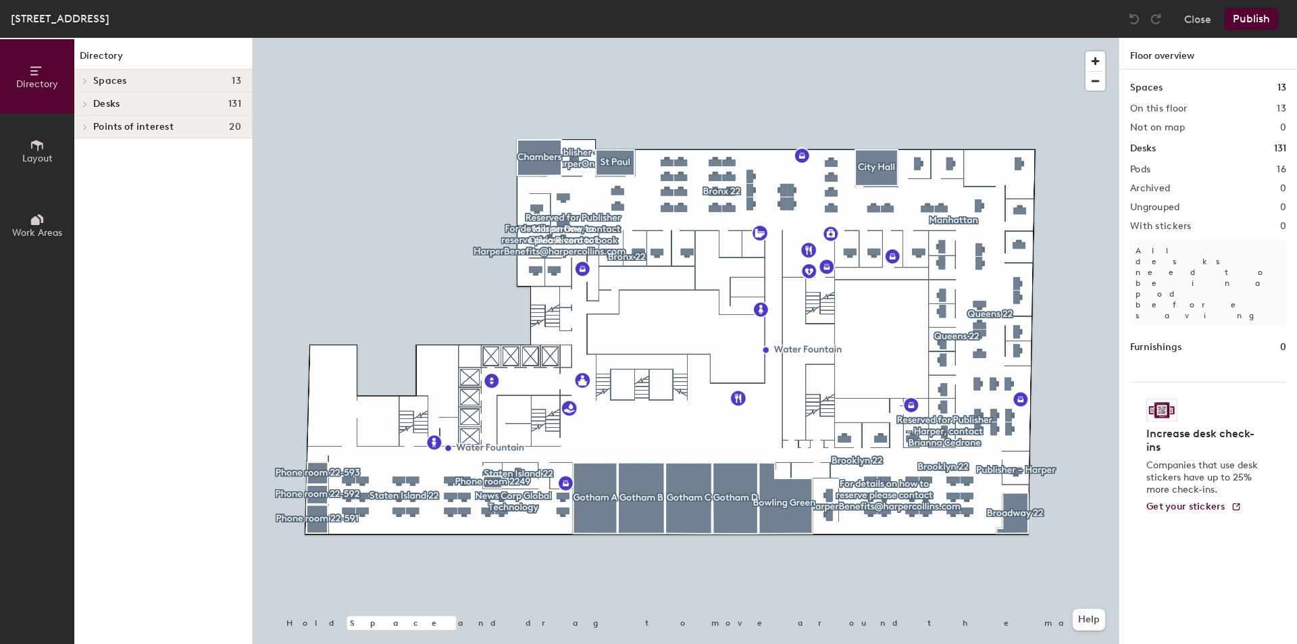
click at [195, 99] on h4 "Desks 131" at bounding box center [167, 104] width 148 height 11
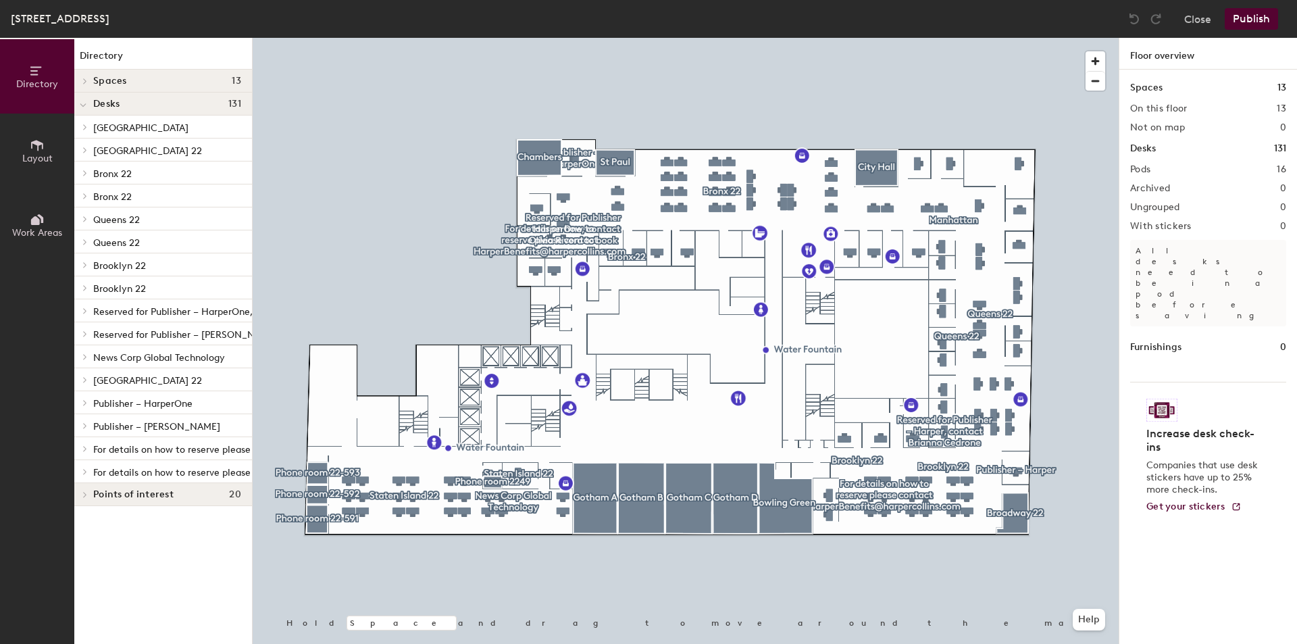
click at [151, 374] on p "Staten Island 22" at bounding box center [167, 380] width 148 height 18
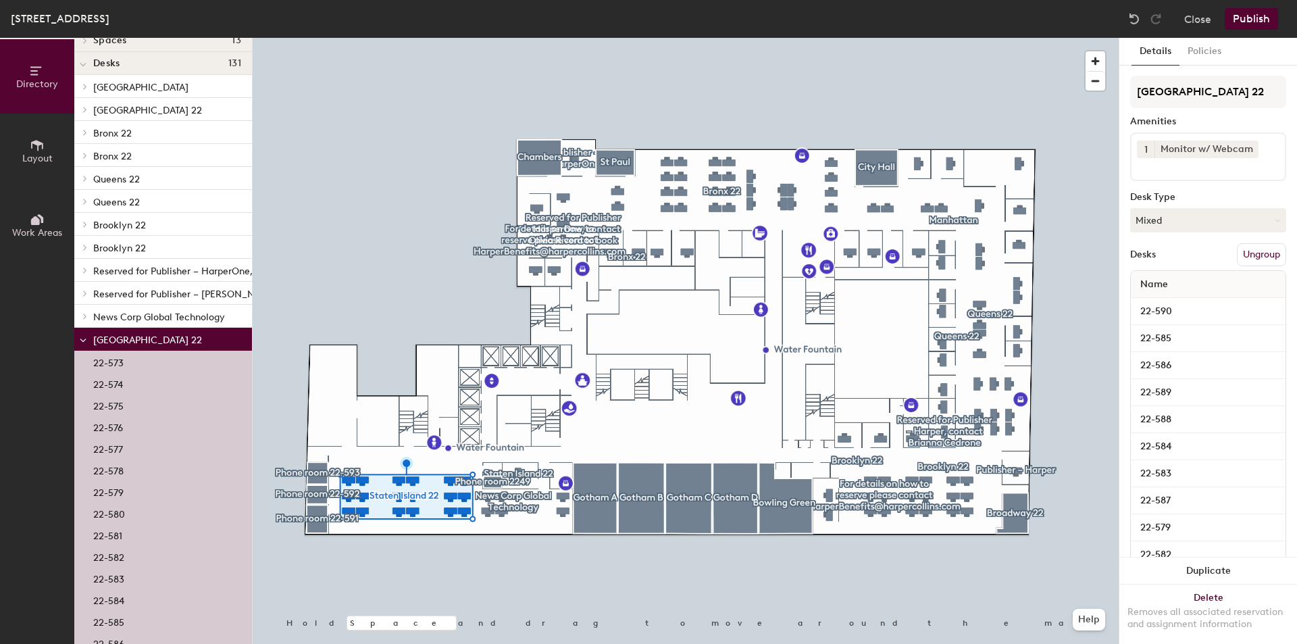
scroll to position [68, 0]
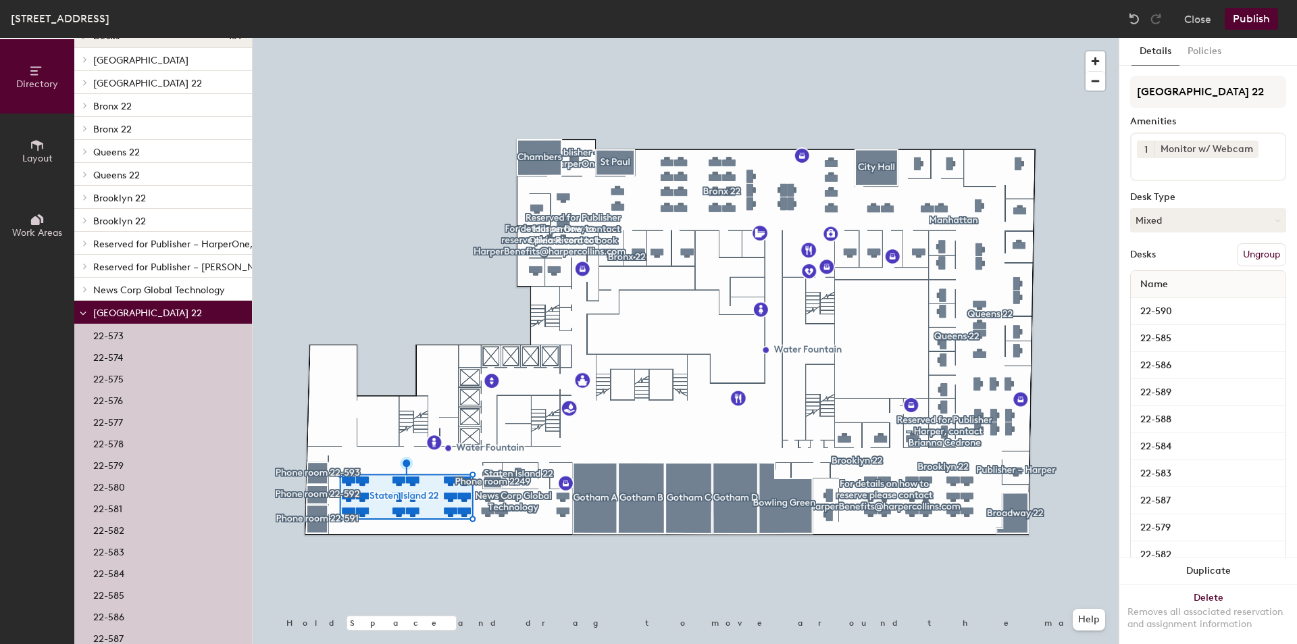
click at [119, 553] on p "22-583" at bounding box center [108, 550] width 31 height 16
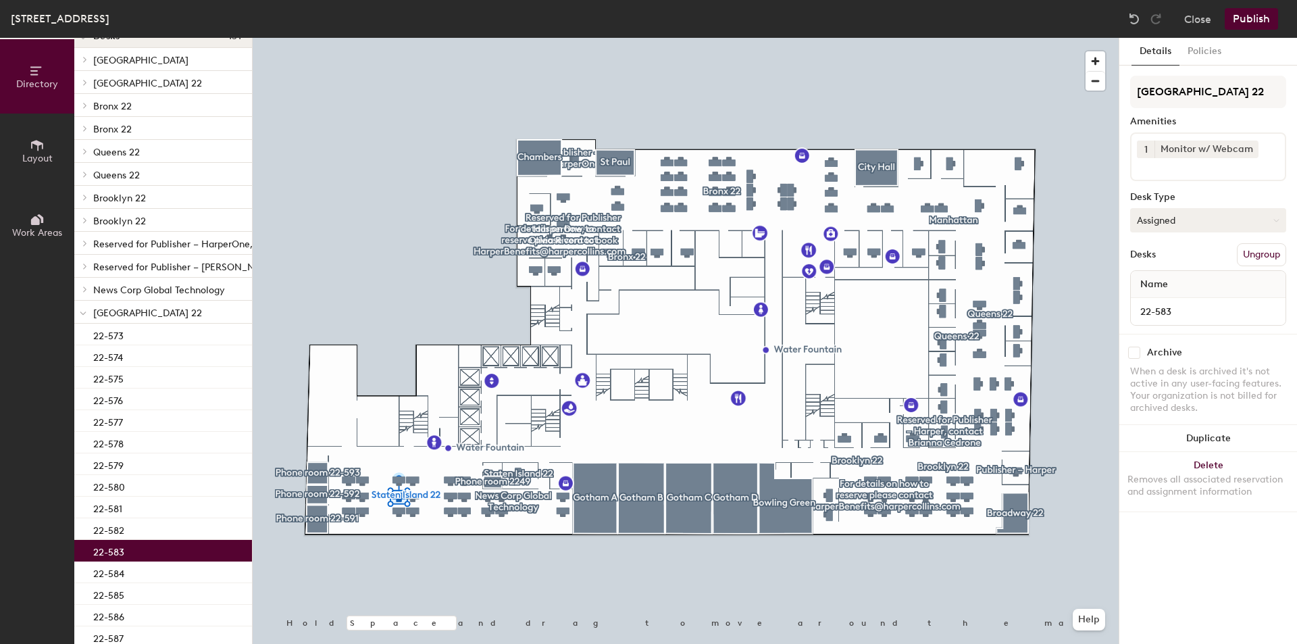
click at [1170, 219] on button "Assigned" at bounding box center [1208, 220] width 156 height 24
click at [1171, 300] on div "Hoteled" at bounding box center [1198, 302] width 135 height 20
click at [1248, 28] on button "Publish" at bounding box center [1251, 19] width 53 height 22
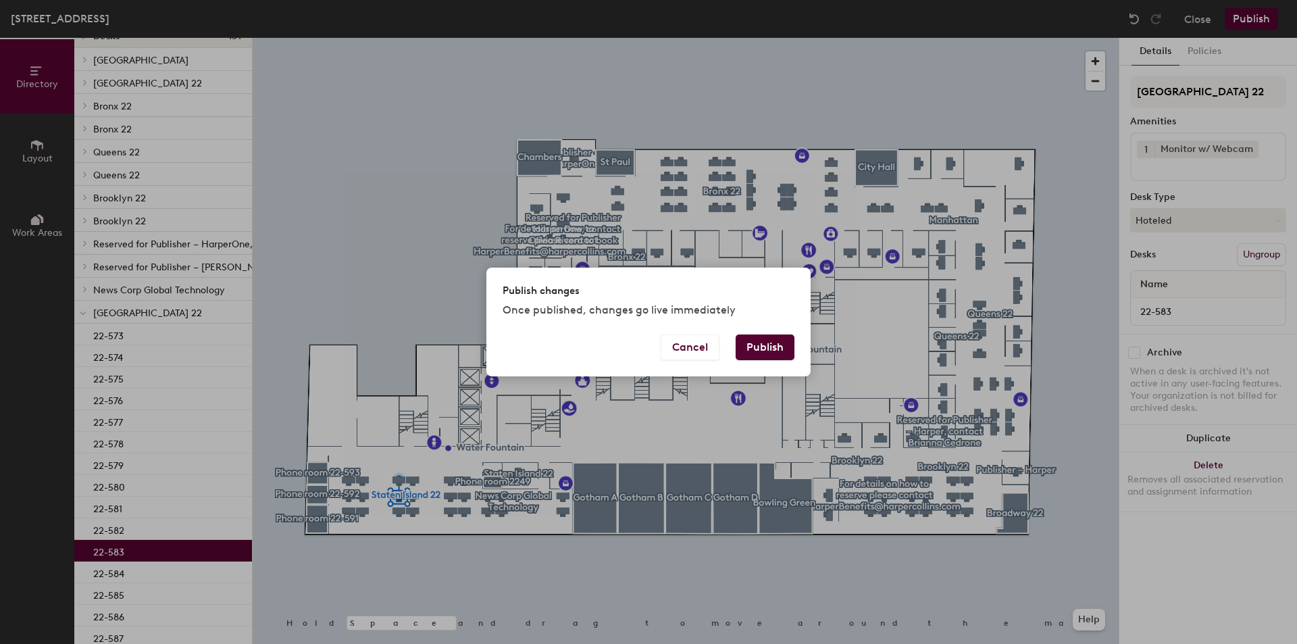
click at [788, 351] on button "Publish" at bounding box center [765, 347] width 59 height 26
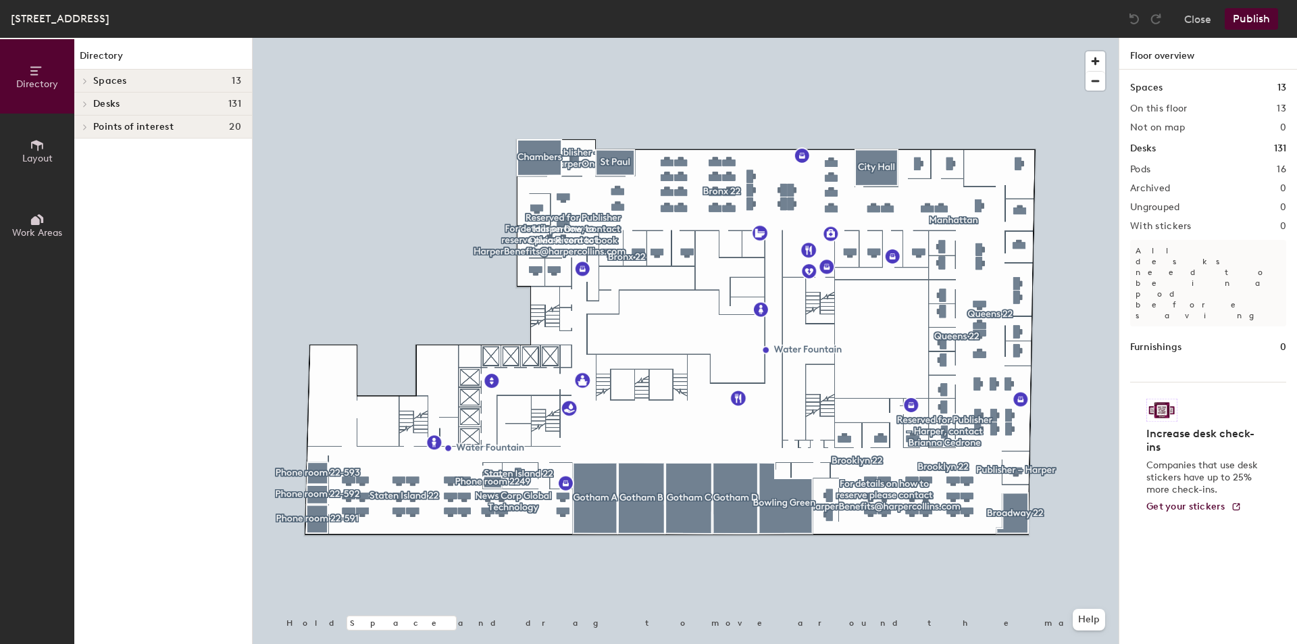
click at [124, 109] on div "Desks 131" at bounding box center [163, 104] width 178 height 23
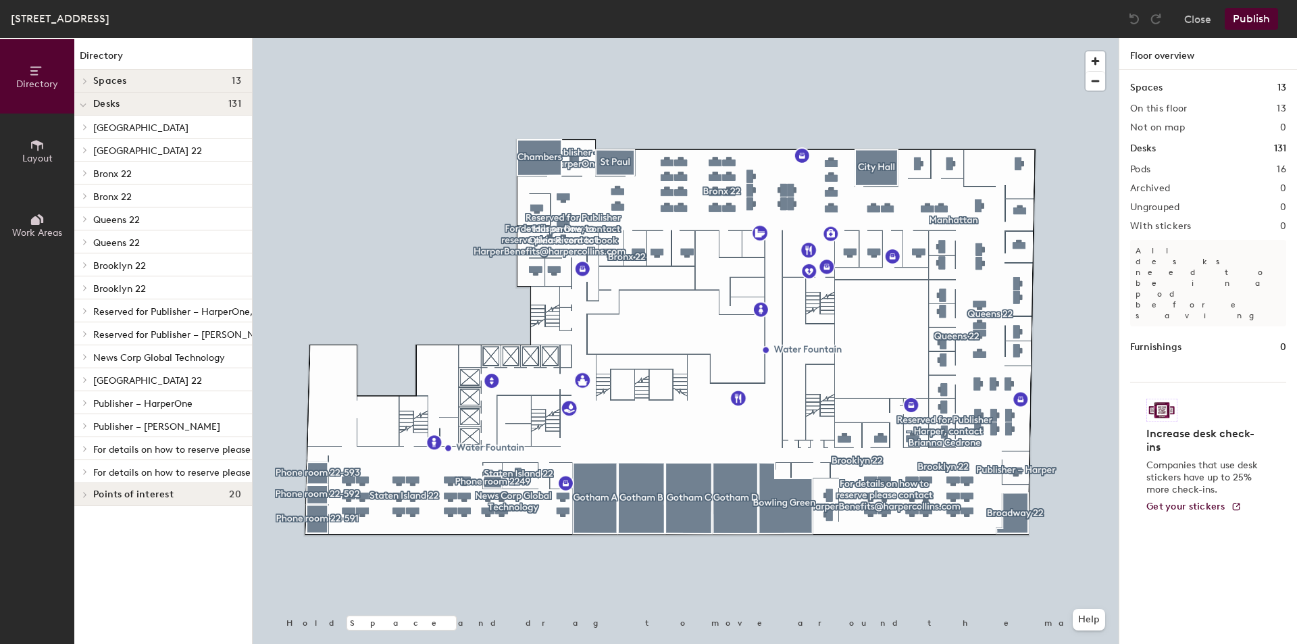
click at [143, 386] on span "[GEOGRAPHIC_DATA] 22" at bounding box center [147, 380] width 109 height 11
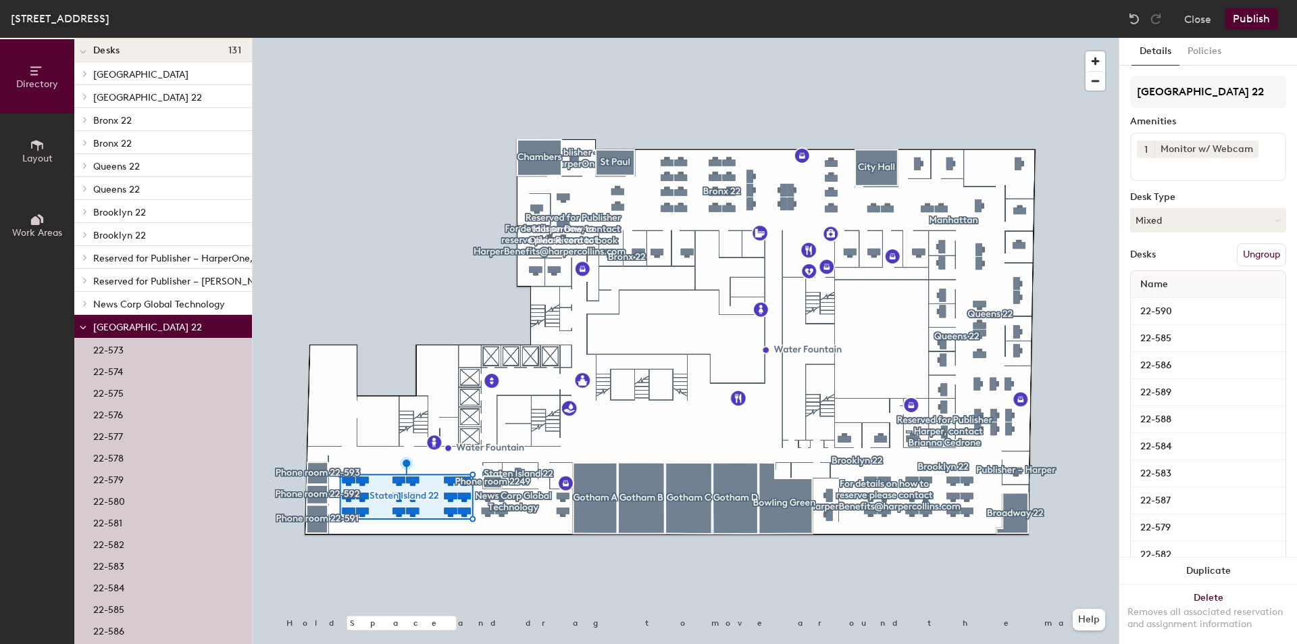
scroll to position [68, 0]
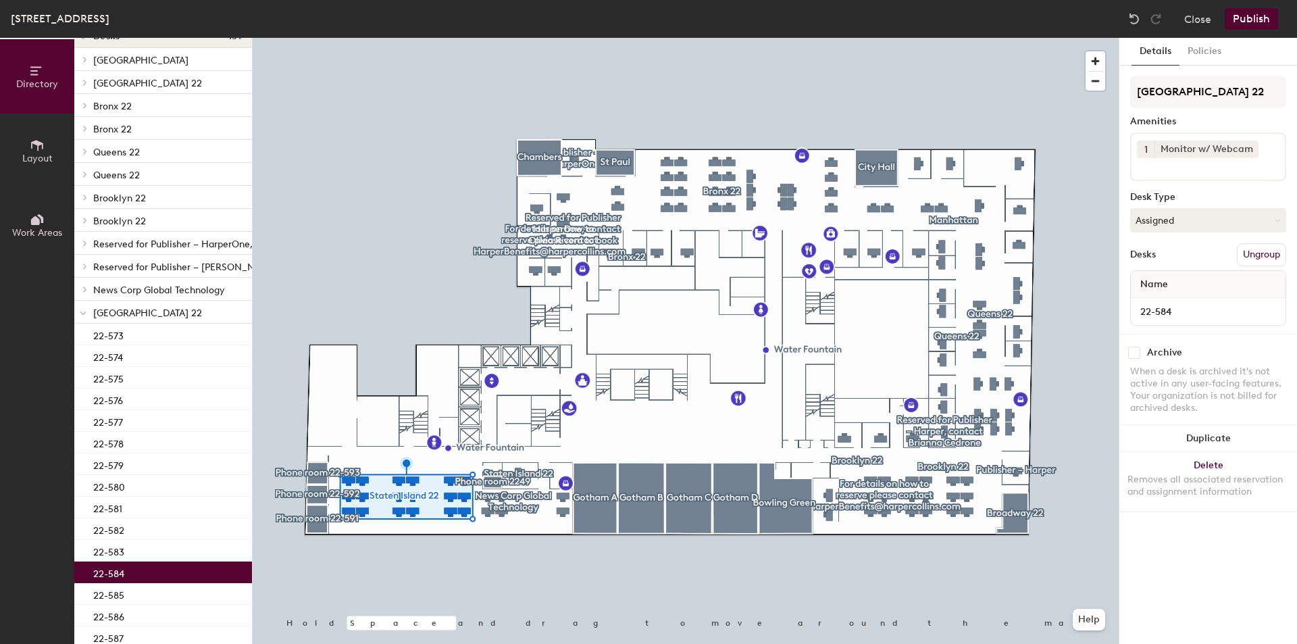
click at [132, 576] on div "22-584" at bounding box center [163, 572] width 178 height 22
click at [1199, 214] on button "Assigned" at bounding box center [1208, 220] width 156 height 24
click at [1182, 301] on div "Hoteled" at bounding box center [1198, 302] width 135 height 20
click at [1262, 24] on button "Publish" at bounding box center [1251, 19] width 53 height 22
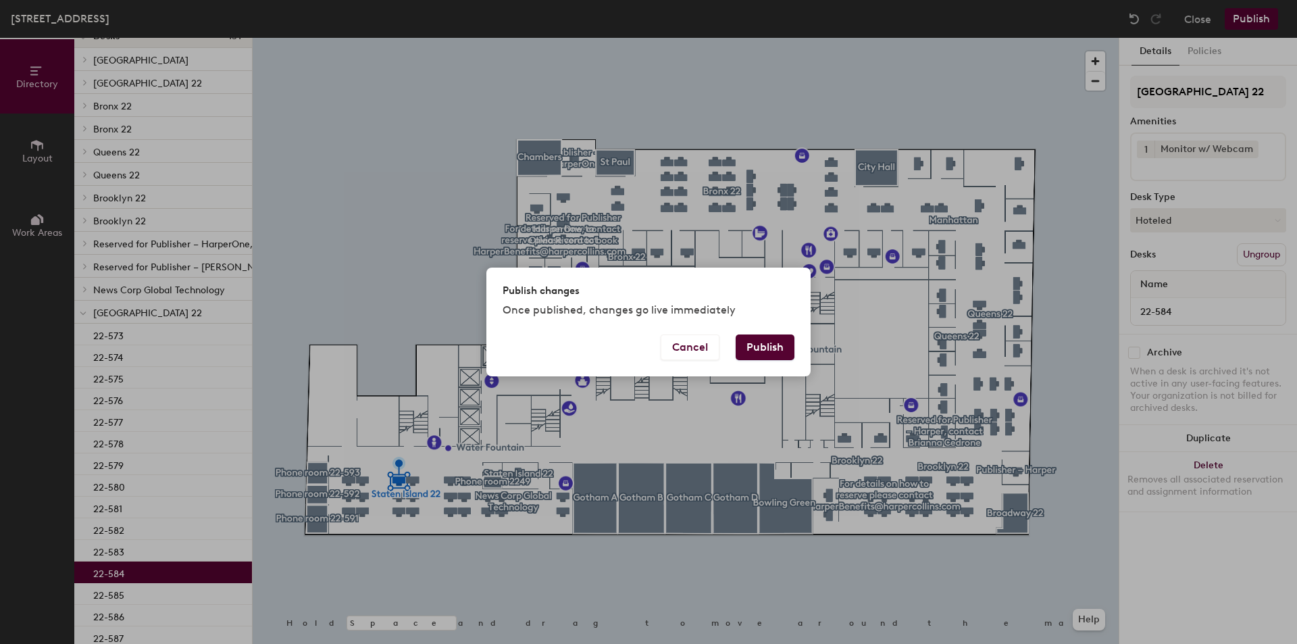
click at [761, 347] on button "Publish" at bounding box center [765, 347] width 59 height 26
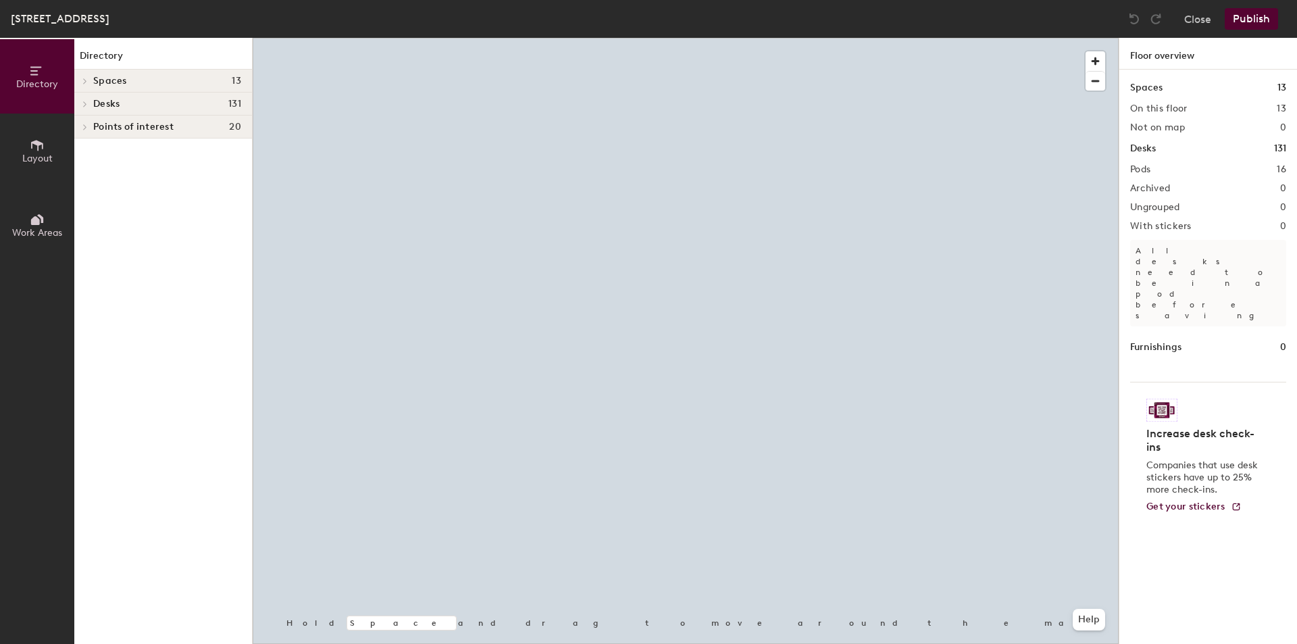
click at [197, 101] on h4 "Desks 131" at bounding box center [167, 104] width 148 height 11
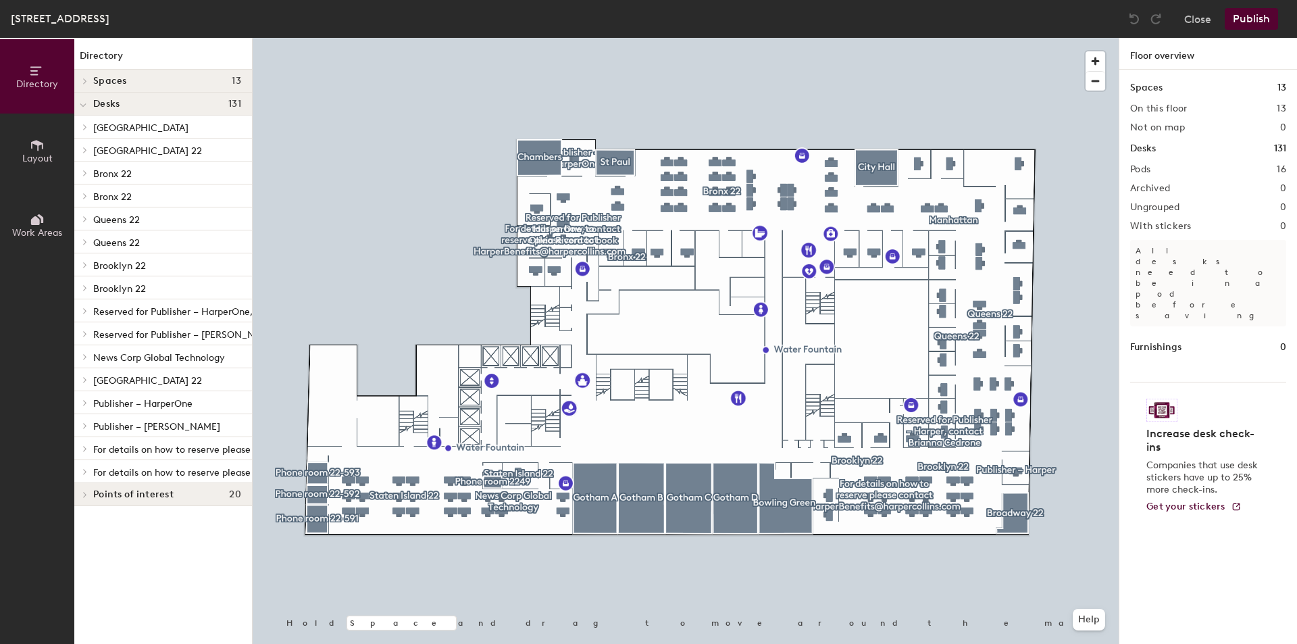
click at [151, 388] on div "Staten Island 22" at bounding box center [163, 379] width 178 height 23
click at [86, 376] on div at bounding box center [83, 379] width 18 height 22
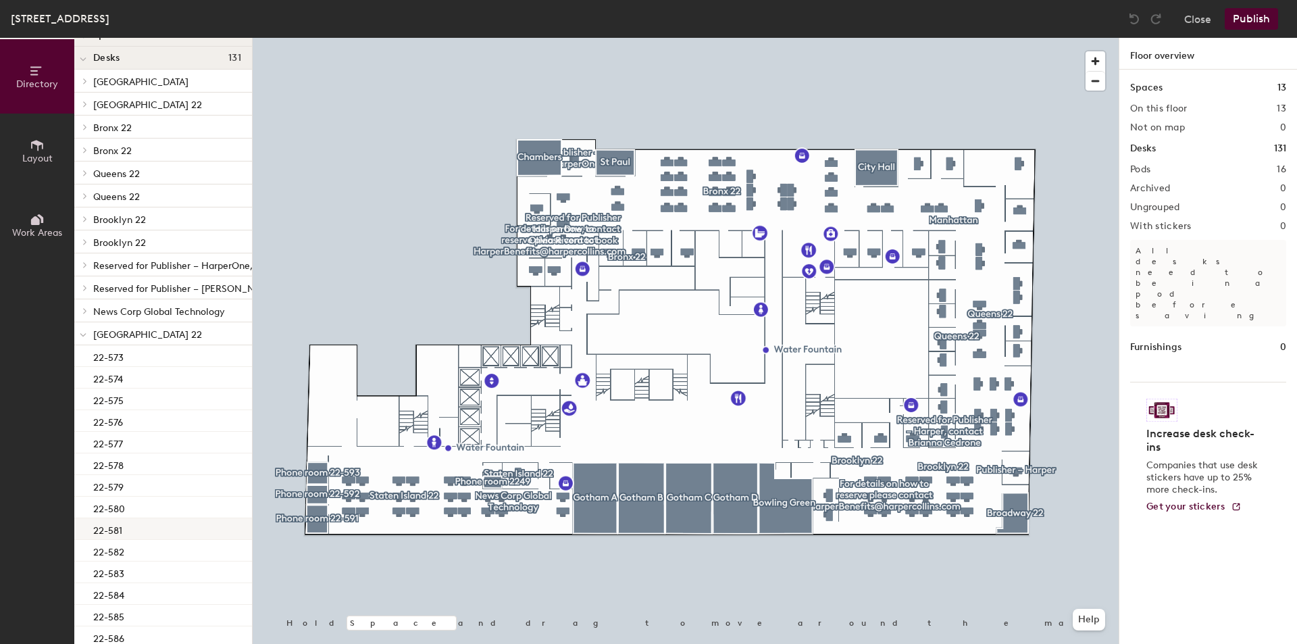
scroll to position [68, 0]
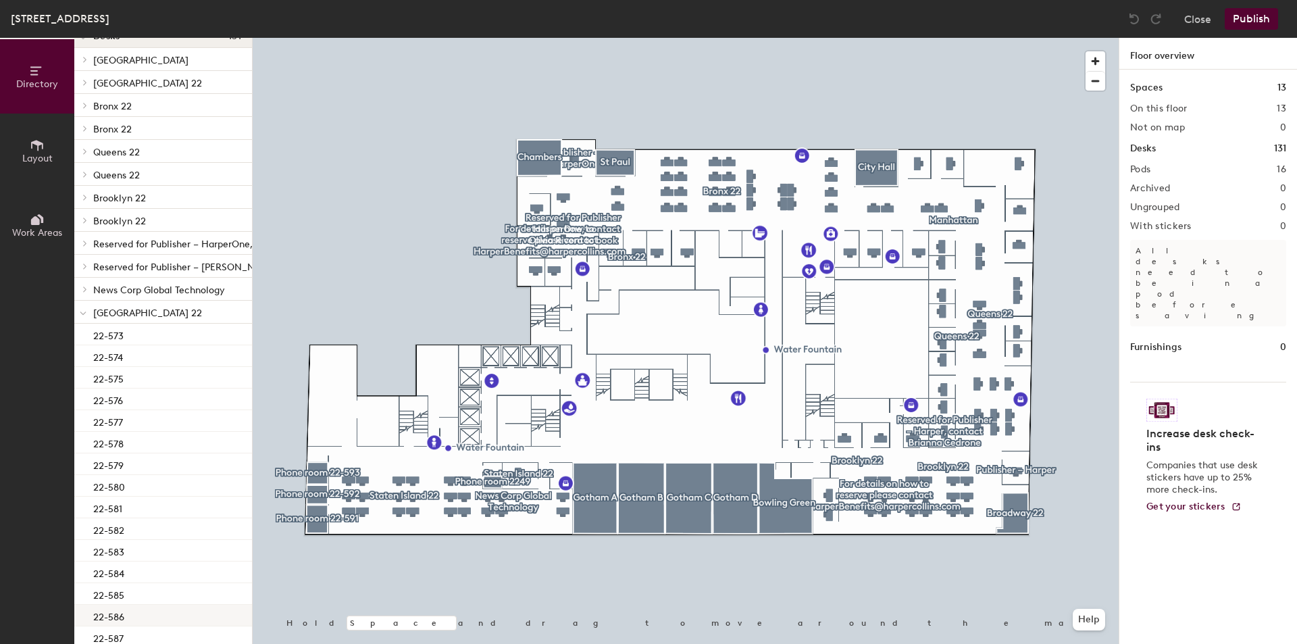
click at [151, 615] on div "22-586" at bounding box center [163, 616] width 178 height 22
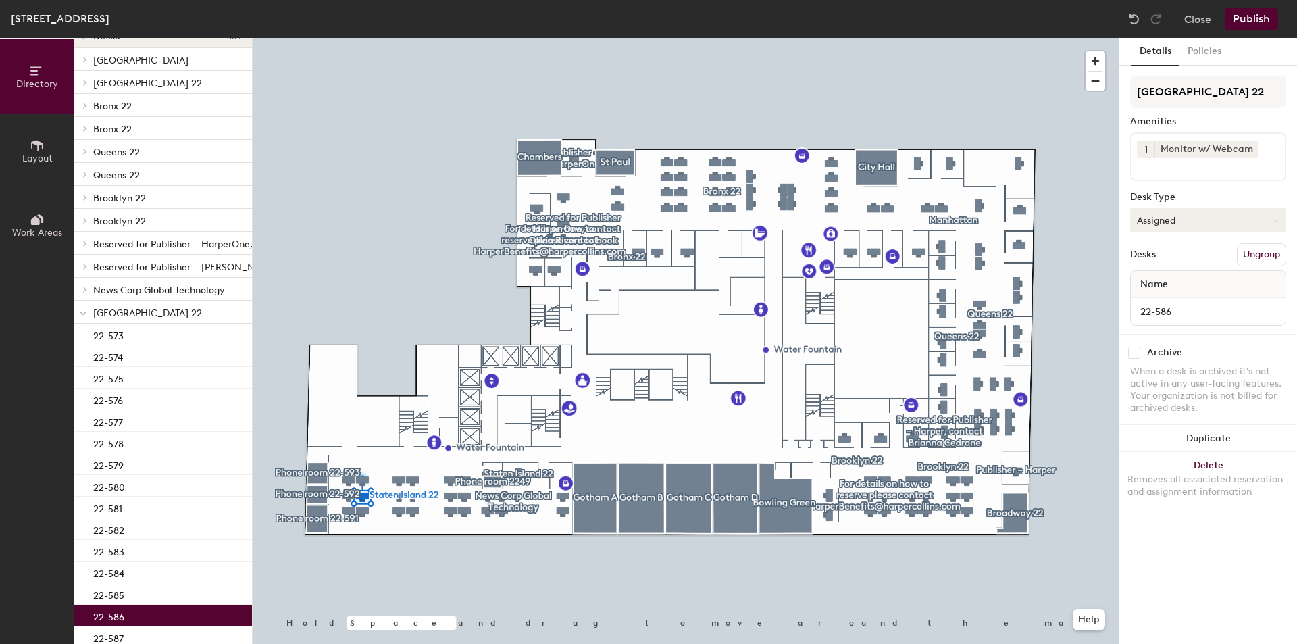
click at [1160, 228] on button "Assigned" at bounding box center [1208, 220] width 156 height 24
click at [1175, 301] on div "Hoteled" at bounding box center [1198, 302] width 135 height 20
click at [1252, 21] on button "Publish" at bounding box center [1251, 19] width 53 height 22
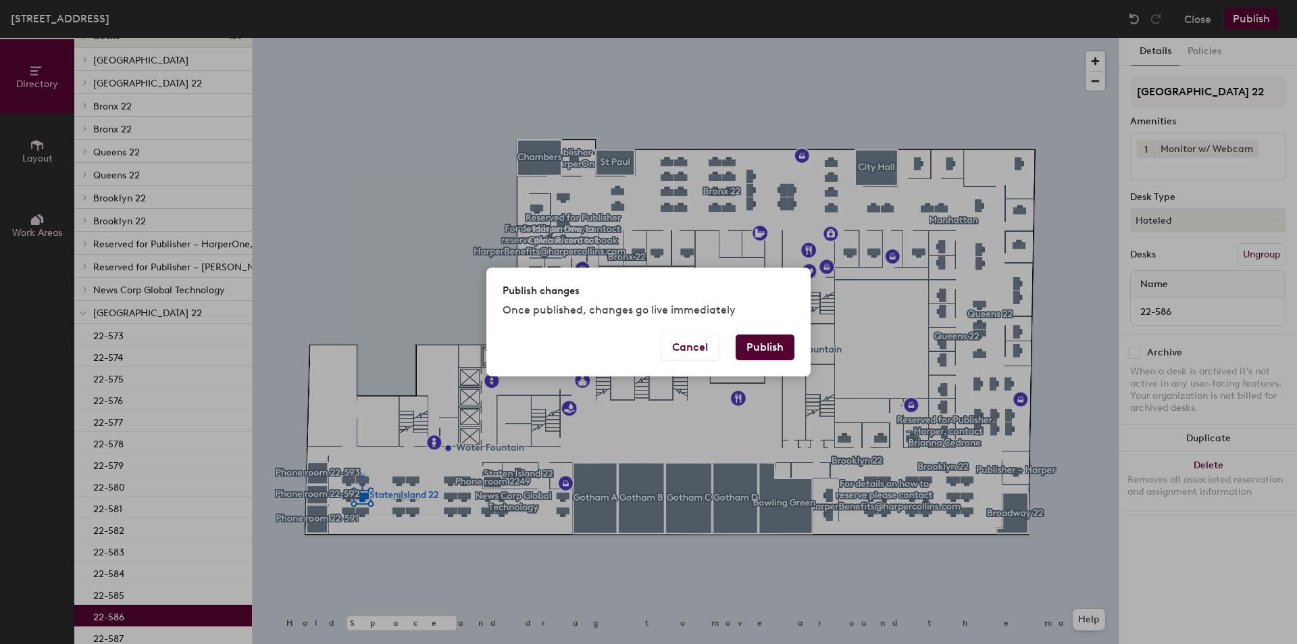
click at [762, 351] on button "Publish" at bounding box center [765, 347] width 59 height 26
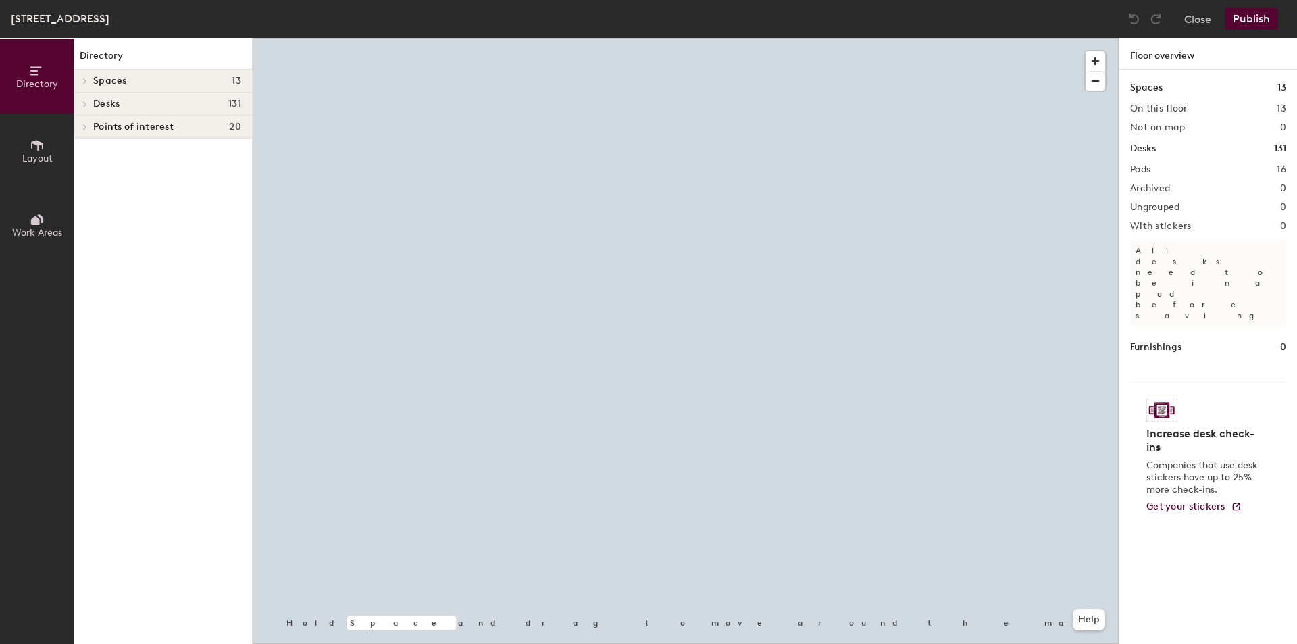
click at [184, 97] on div "Desks 131" at bounding box center [163, 104] width 178 height 23
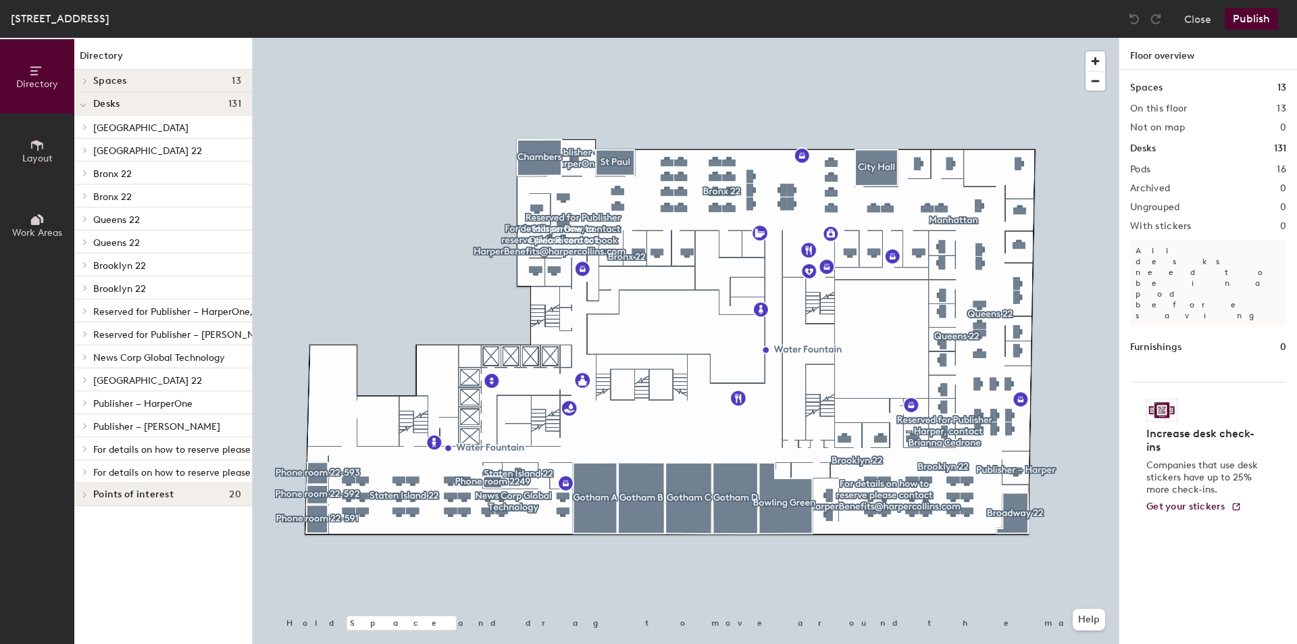
click at [138, 377] on span "[GEOGRAPHIC_DATA] 22" at bounding box center [147, 380] width 109 height 11
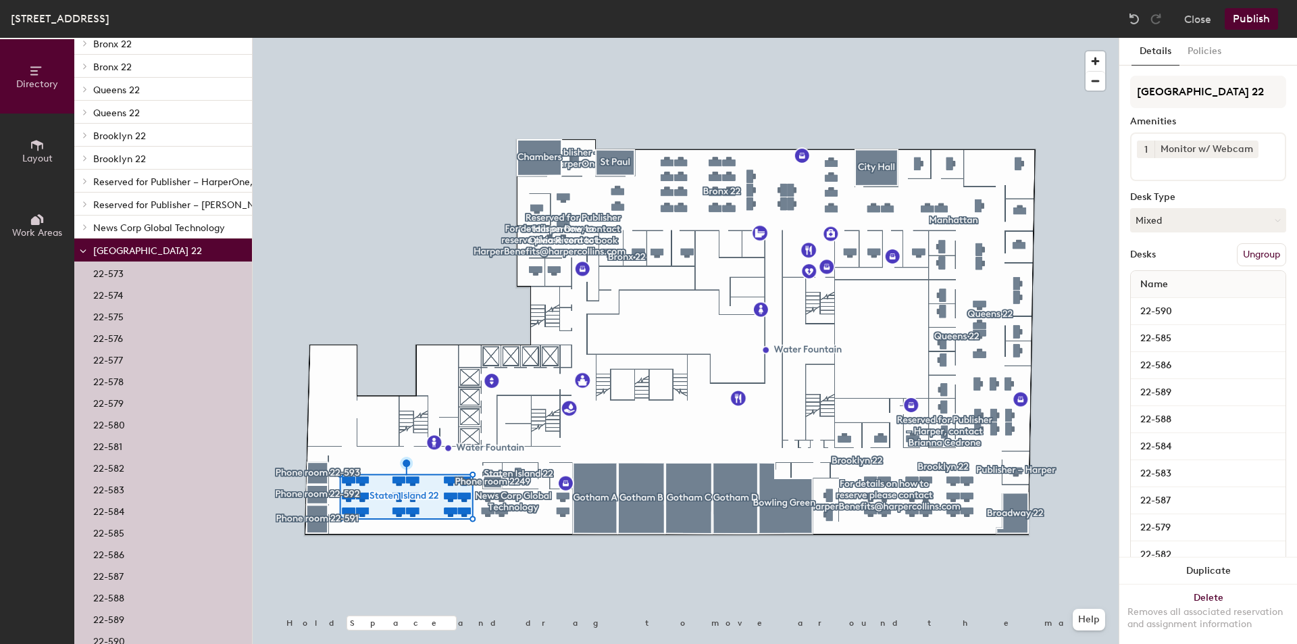
scroll to position [135, 0]
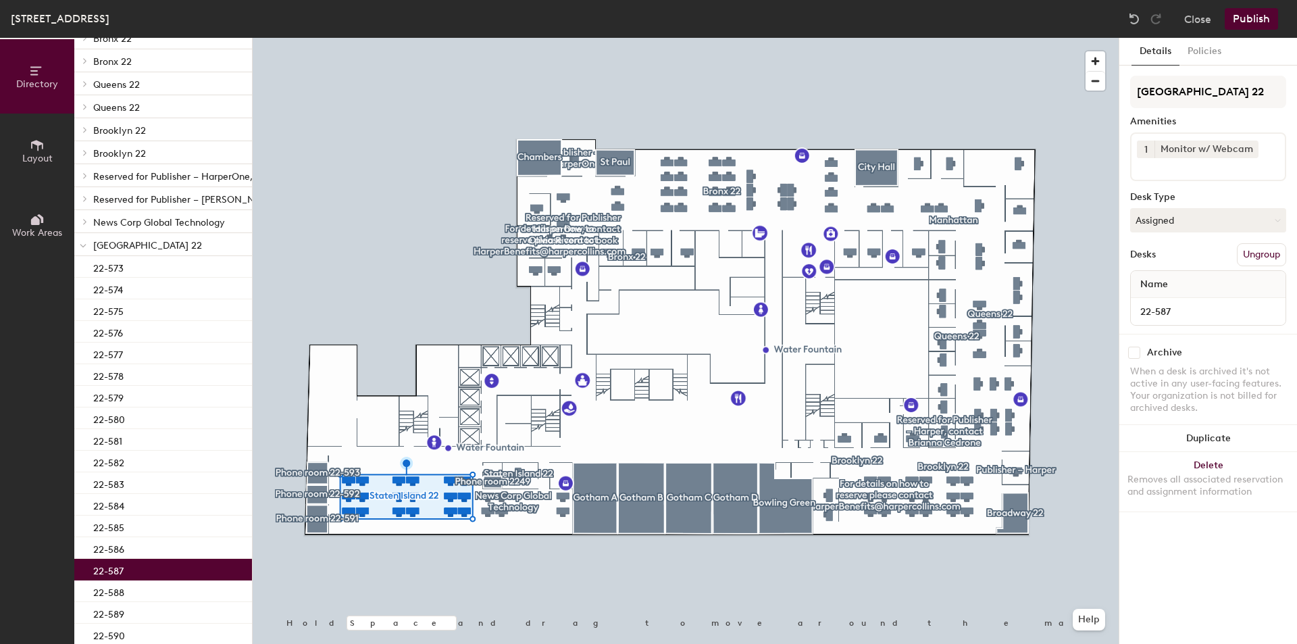
click at [132, 573] on div "22-587" at bounding box center [163, 570] width 178 height 22
click at [1155, 215] on button "Assigned" at bounding box center [1208, 220] width 156 height 24
click at [1168, 300] on div "Hoteled" at bounding box center [1198, 302] width 135 height 20
click at [1260, 26] on button "Publish" at bounding box center [1251, 19] width 53 height 22
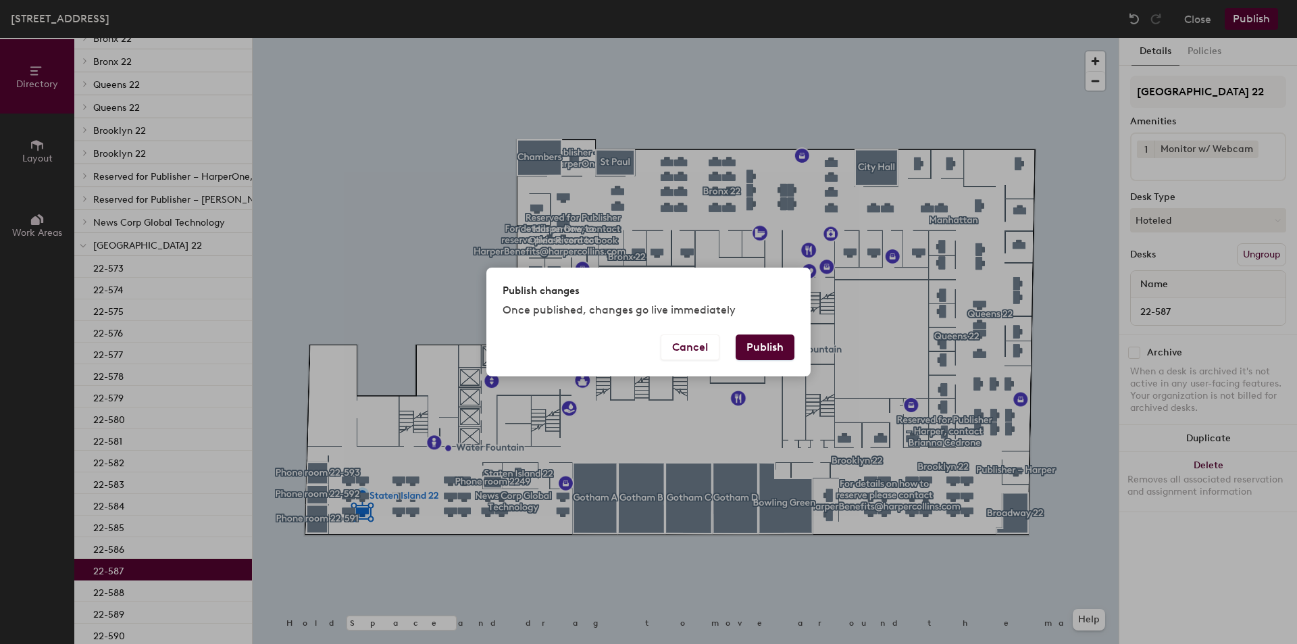
click at [768, 339] on button "Publish" at bounding box center [765, 347] width 59 height 26
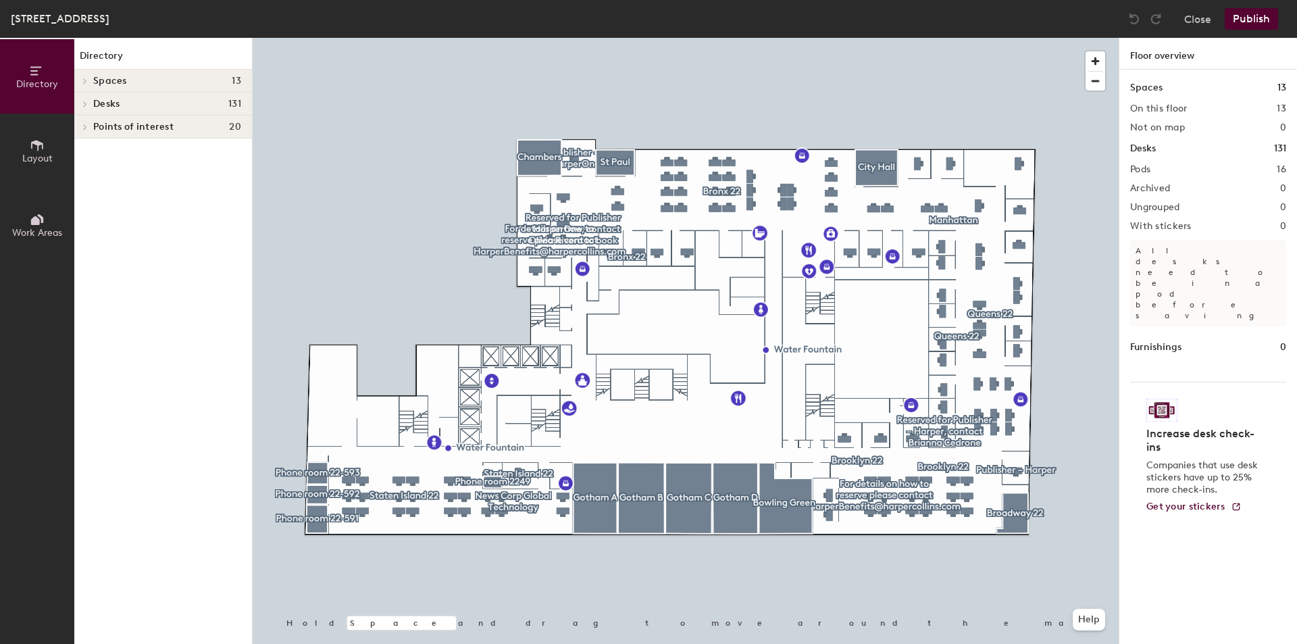
click at [137, 106] on h4 "Desks 131" at bounding box center [167, 104] width 148 height 11
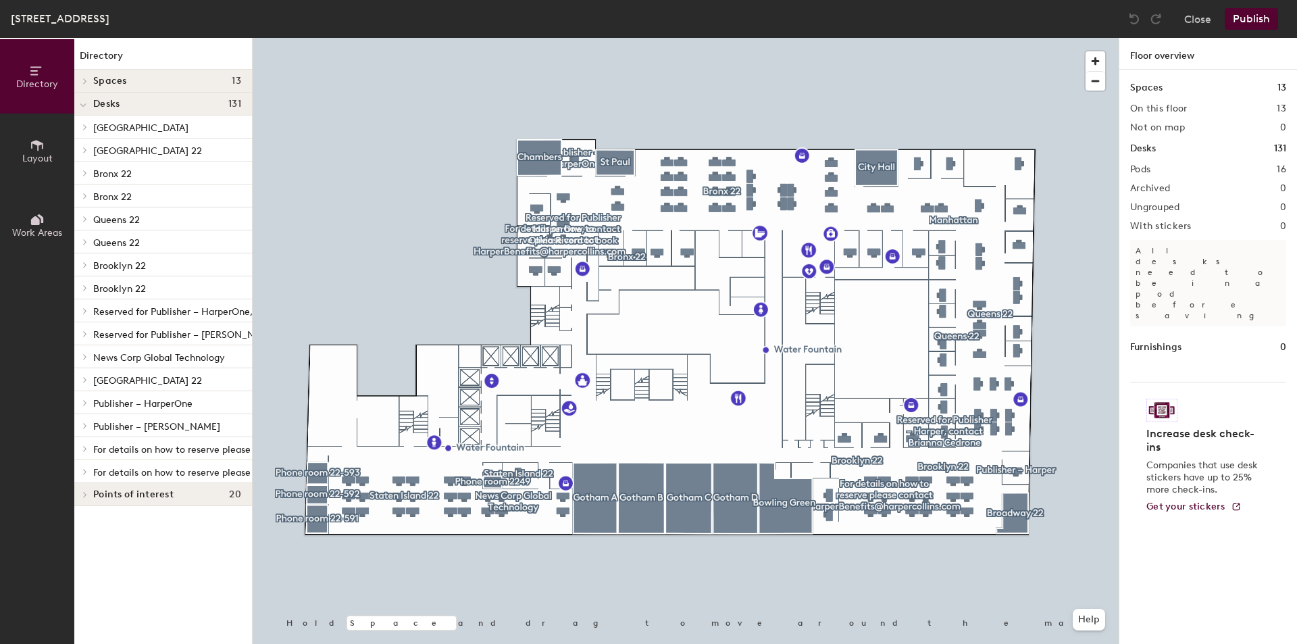
click at [157, 384] on span "[GEOGRAPHIC_DATA] 22" at bounding box center [147, 380] width 109 height 11
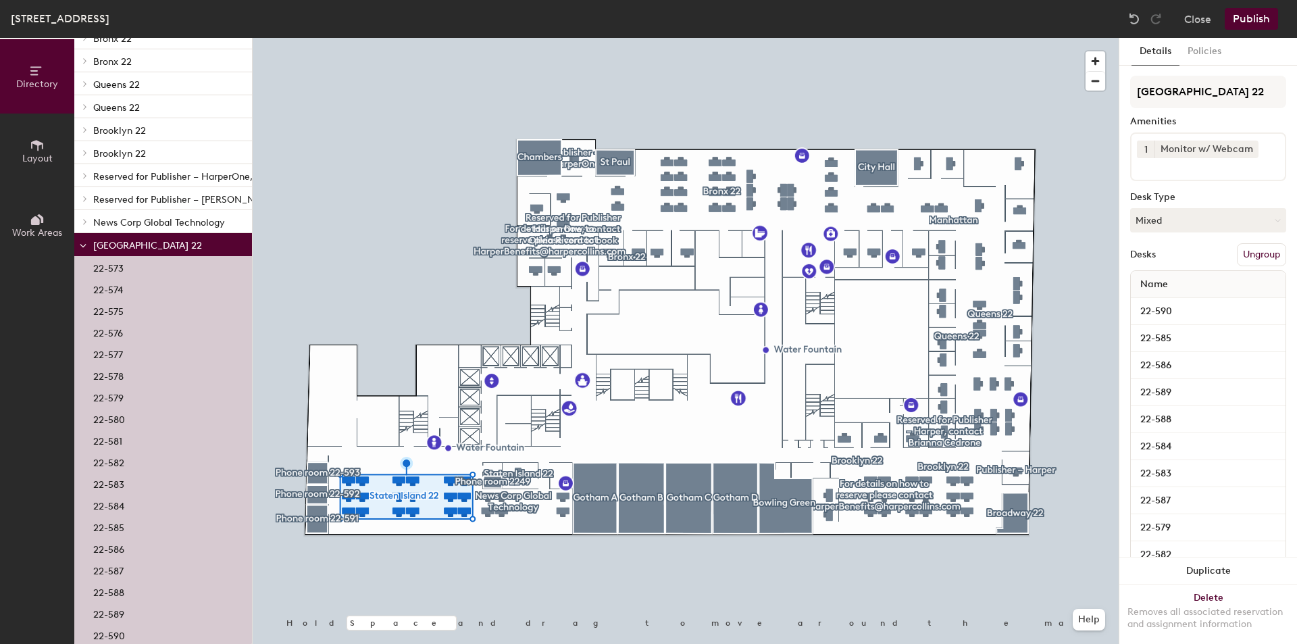
scroll to position [203, 0]
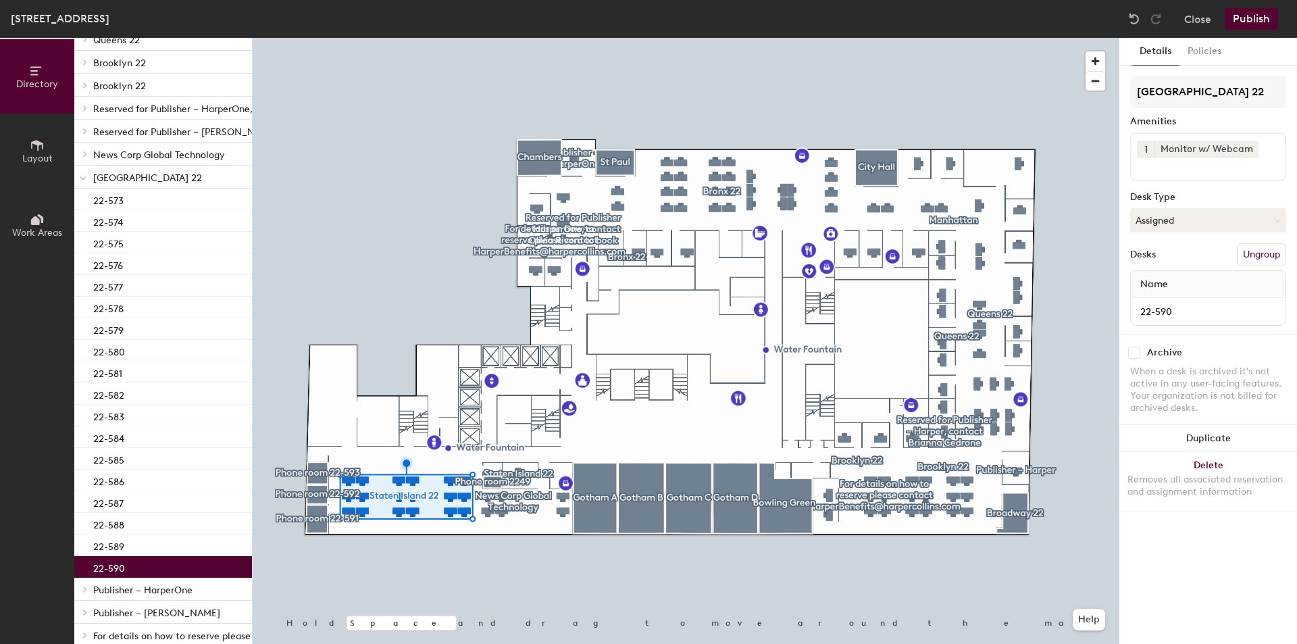
click at [109, 573] on p "22-590" at bounding box center [109, 567] width 32 height 16
click at [1242, 229] on button "Assigned" at bounding box center [1208, 220] width 156 height 24
click at [1194, 307] on div "Hoteled" at bounding box center [1198, 302] width 135 height 20
click at [1259, 18] on button "Publish" at bounding box center [1251, 19] width 53 height 22
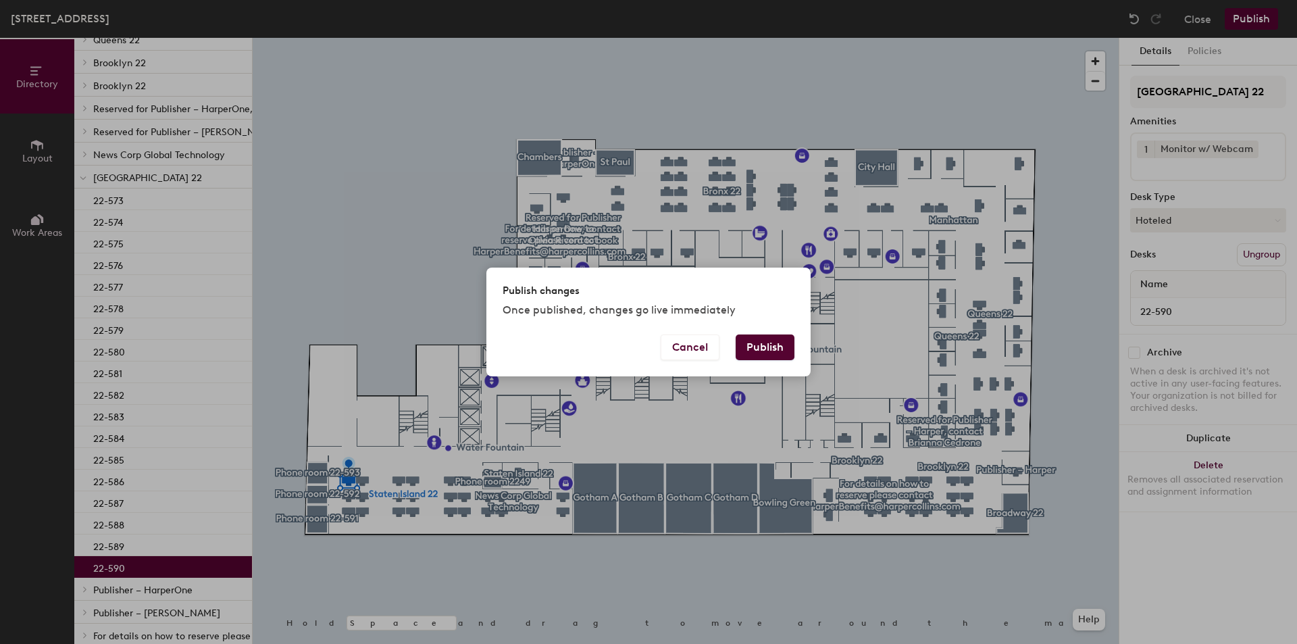
click at [784, 343] on button "Publish" at bounding box center [765, 347] width 59 height 26
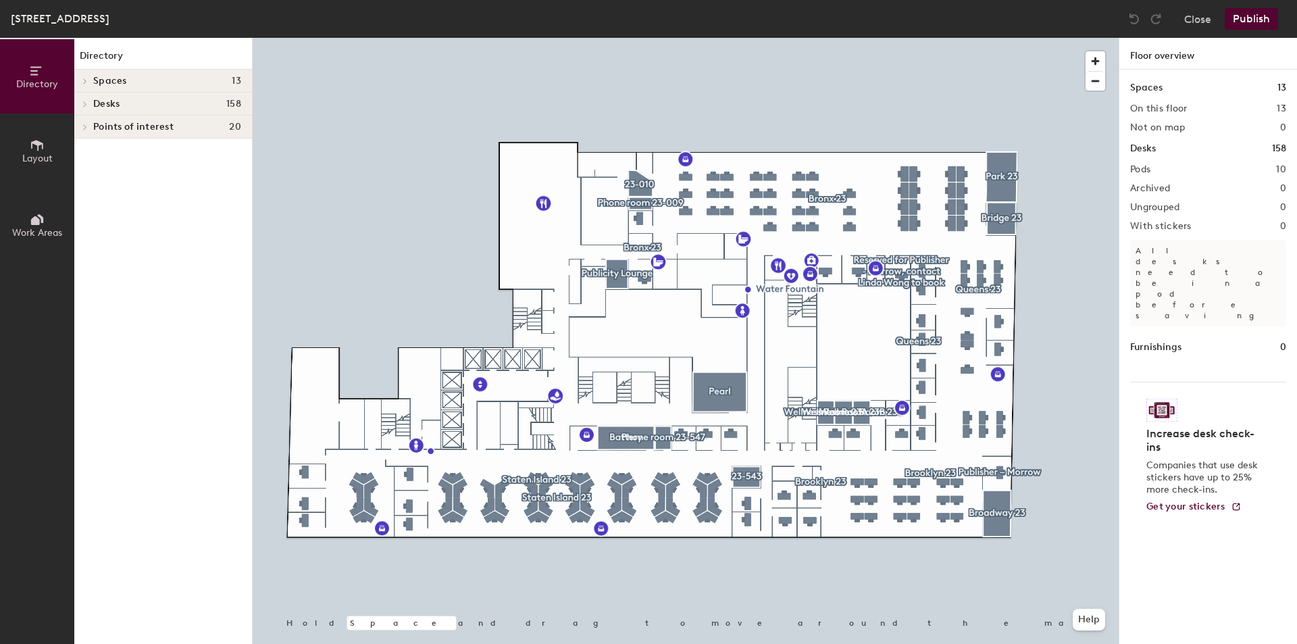
click at [112, 109] on span "Desks" at bounding box center [106, 104] width 26 height 11
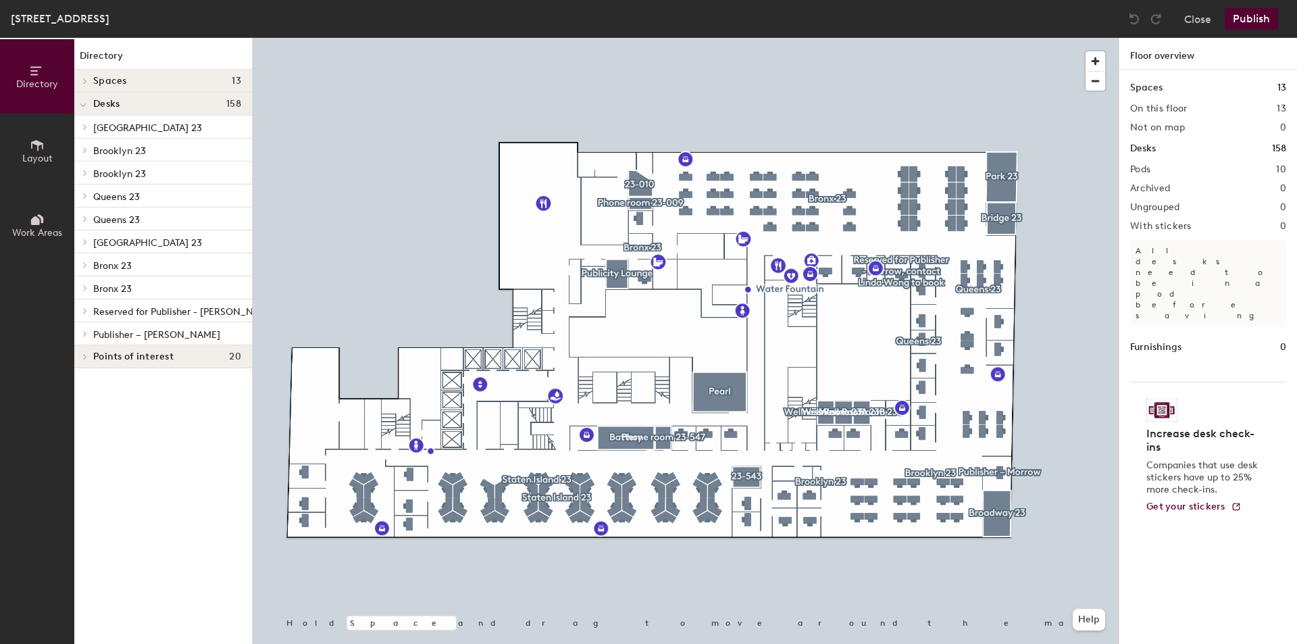
click at [133, 290] on p "Bronx 23" at bounding box center [167, 288] width 148 height 18
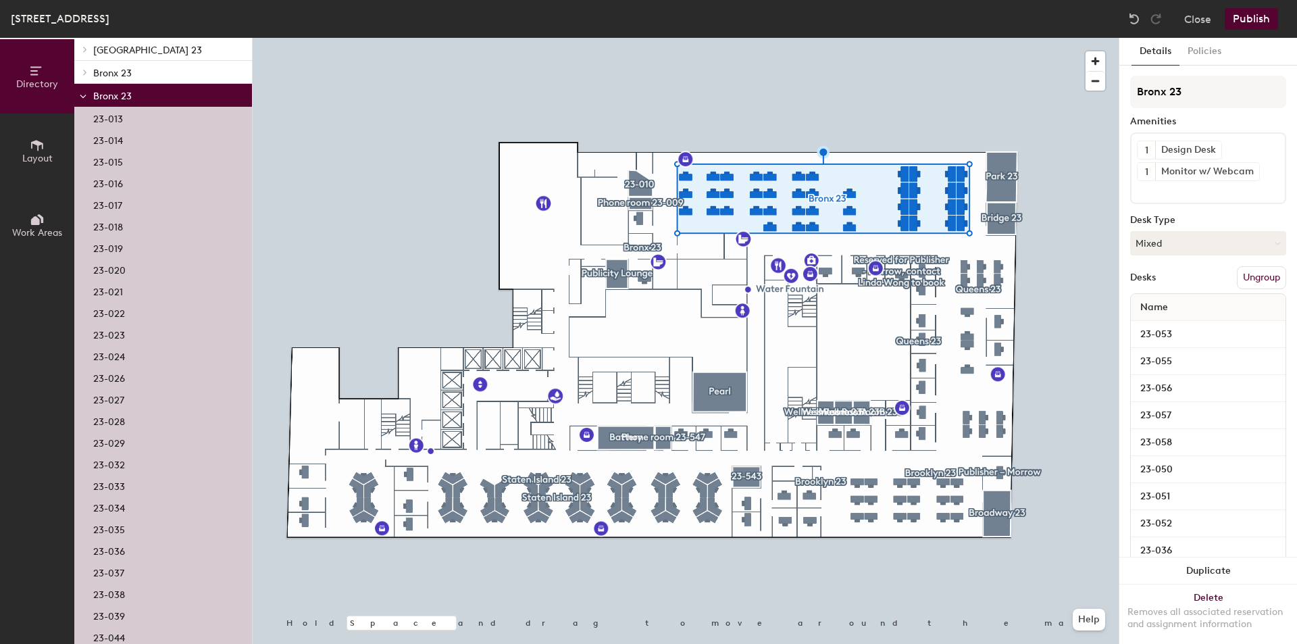
scroll to position [203, 0]
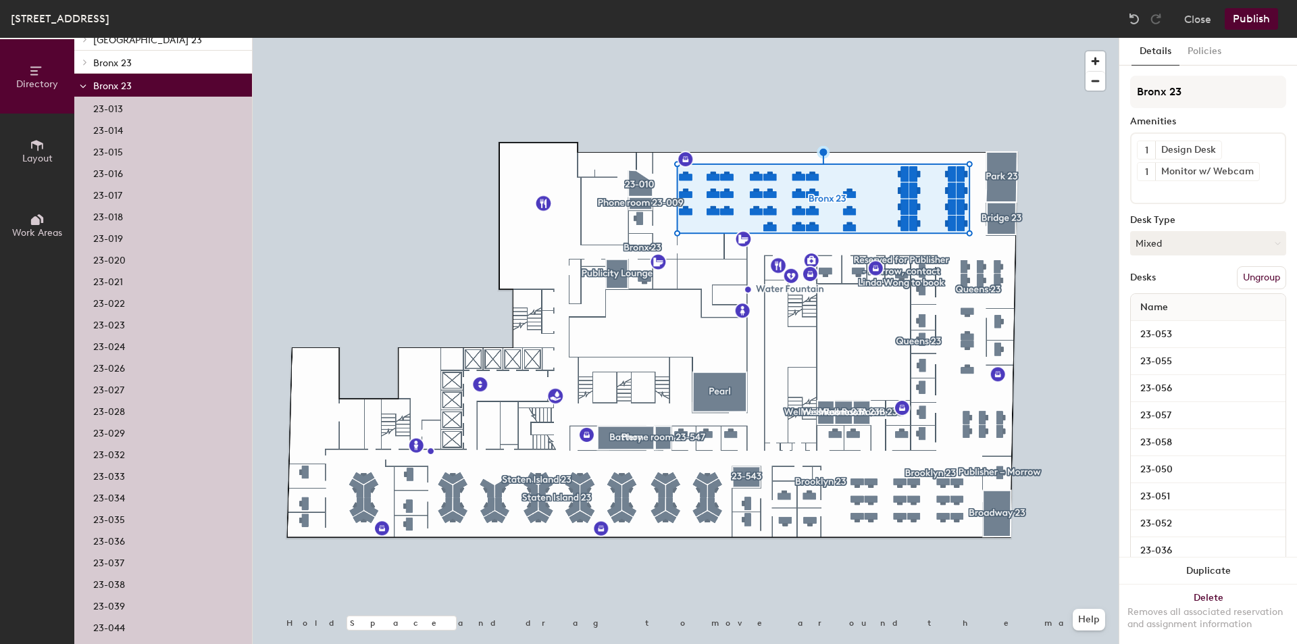
click at [103, 609] on p "23-039" at bounding box center [109, 604] width 32 height 16
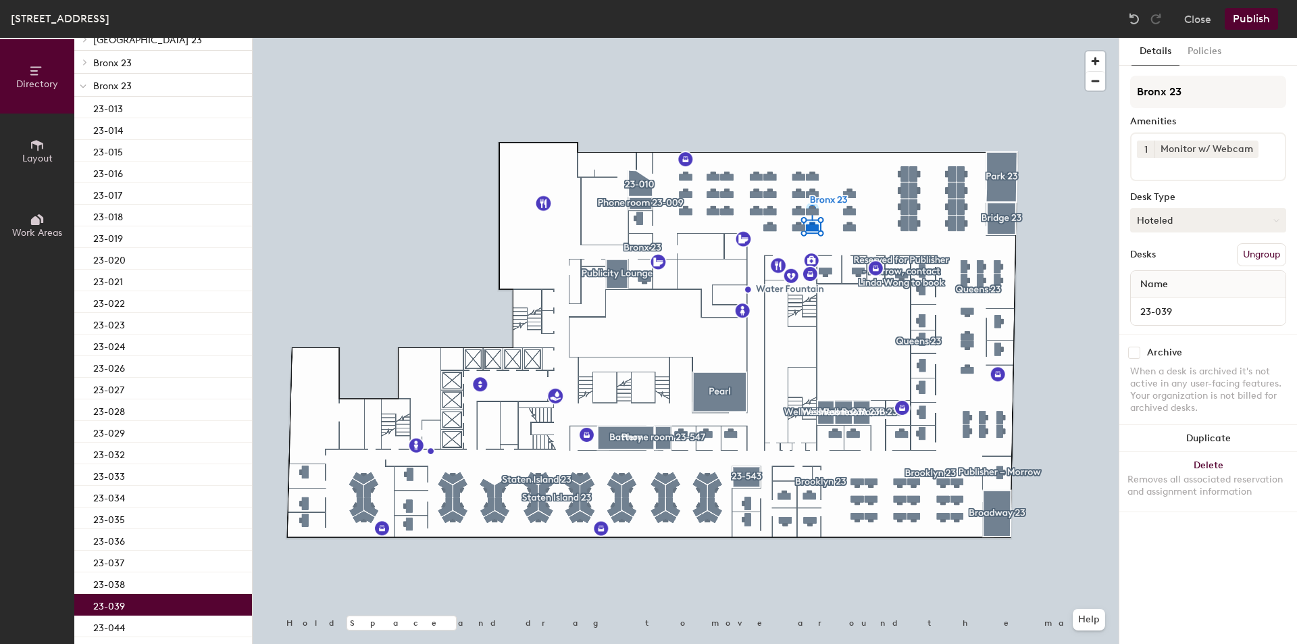
click at [1188, 216] on button "Hoteled" at bounding box center [1208, 220] width 156 height 24
click at [1150, 301] on div "Hoteled" at bounding box center [1198, 302] width 135 height 20
click at [1273, 25] on button "Publish" at bounding box center [1251, 19] width 53 height 22
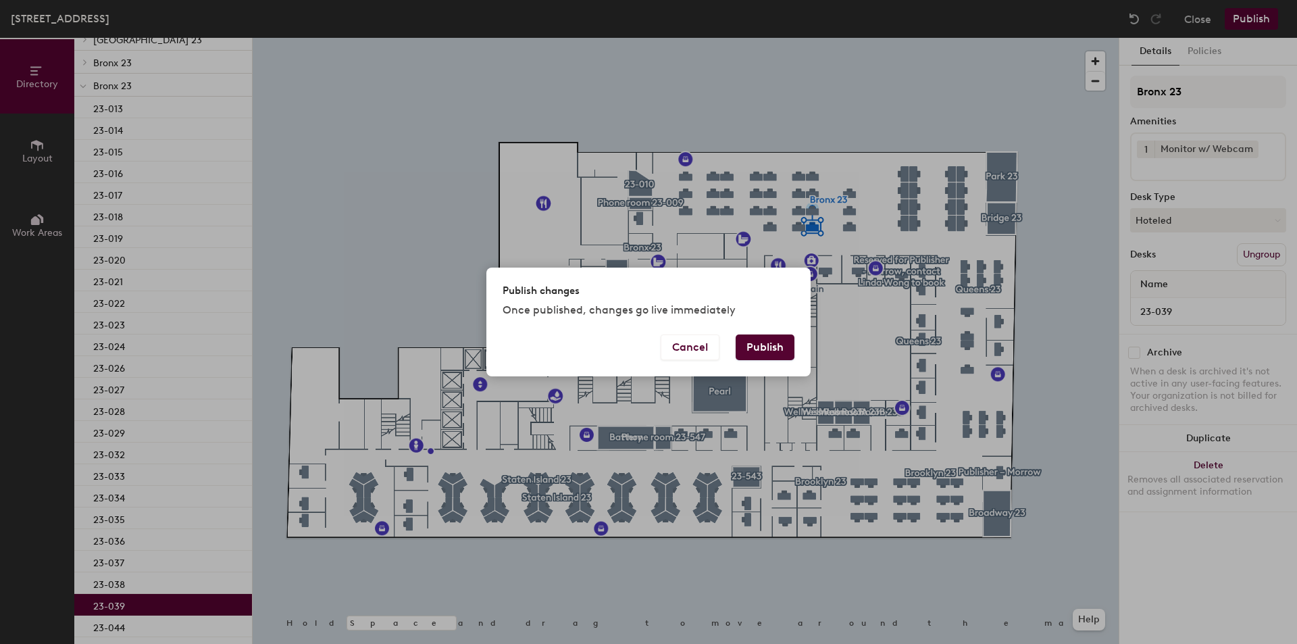
click at [785, 353] on button "Publish" at bounding box center [765, 347] width 59 height 26
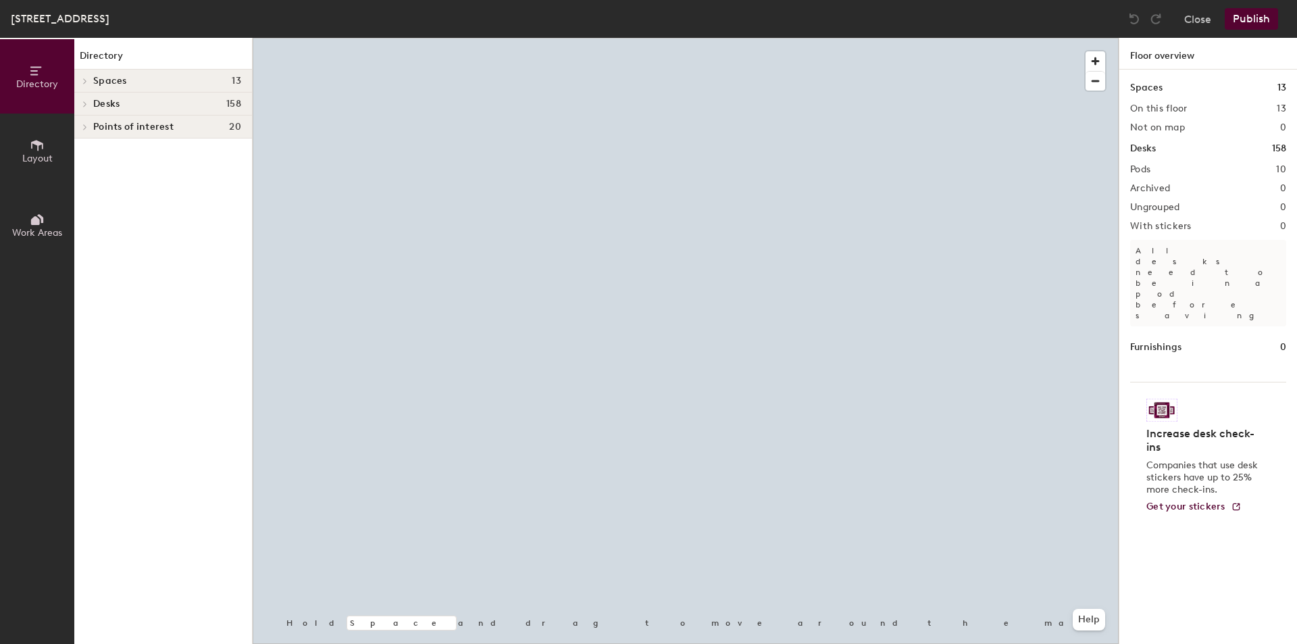
click at [85, 95] on div at bounding box center [83, 104] width 18 height 22
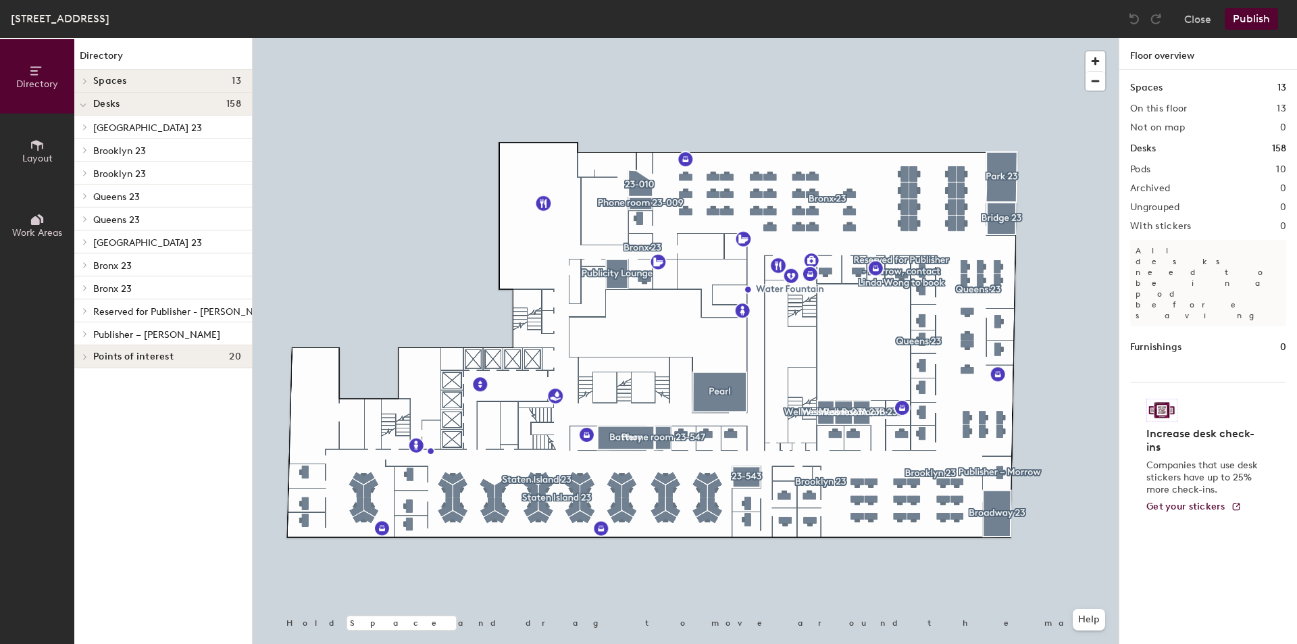
click at [84, 199] on icon at bounding box center [84, 196] width 5 height 7
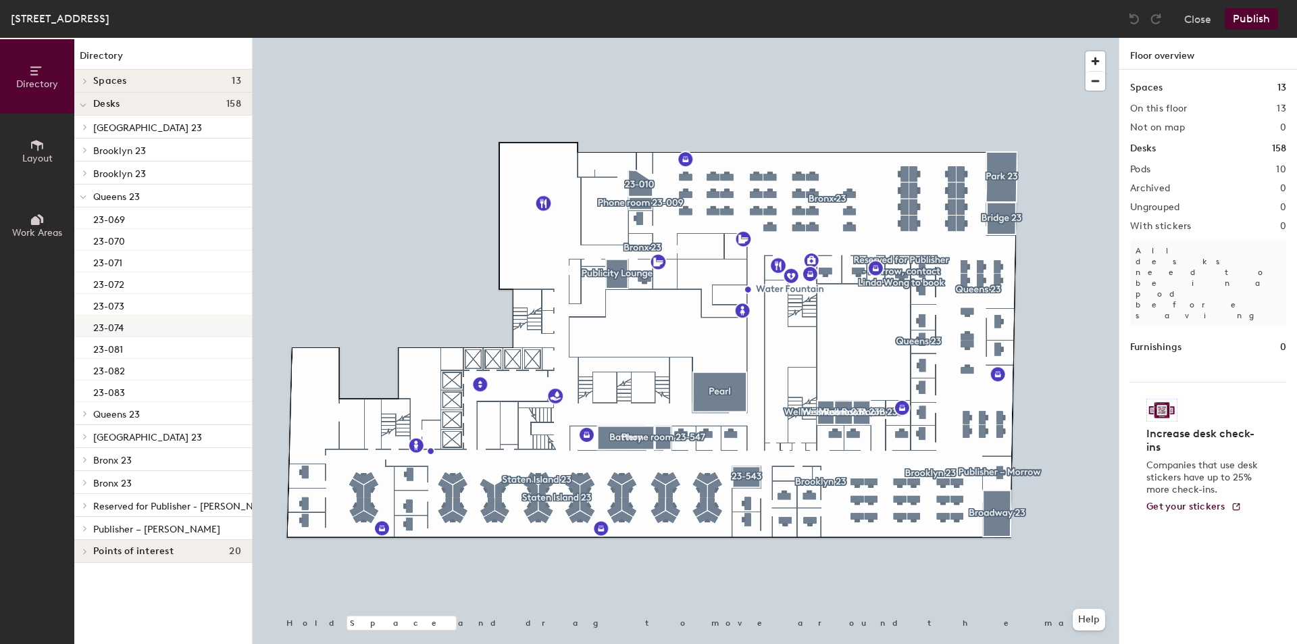
click at [108, 327] on p "23-074" at bounding box center [108, 326] width 30 height 16
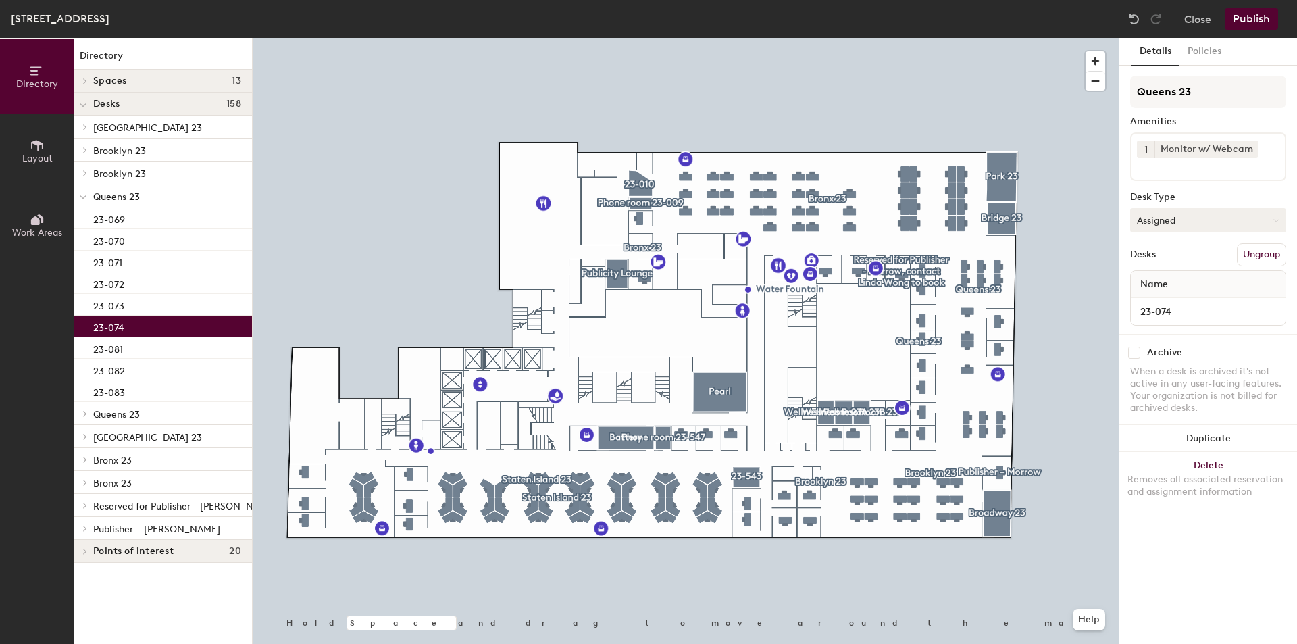
click at [1148, 218] on button "Assigned" at bounding box center [1208, 220] width 156 height 24
click at [1169, 297] on div "Hoteled" at bounding box center [1198, 302] width 135 height 20
click at [1238, 24] on button "Publish" at bounding box center [1251, 19] width 53 height 22
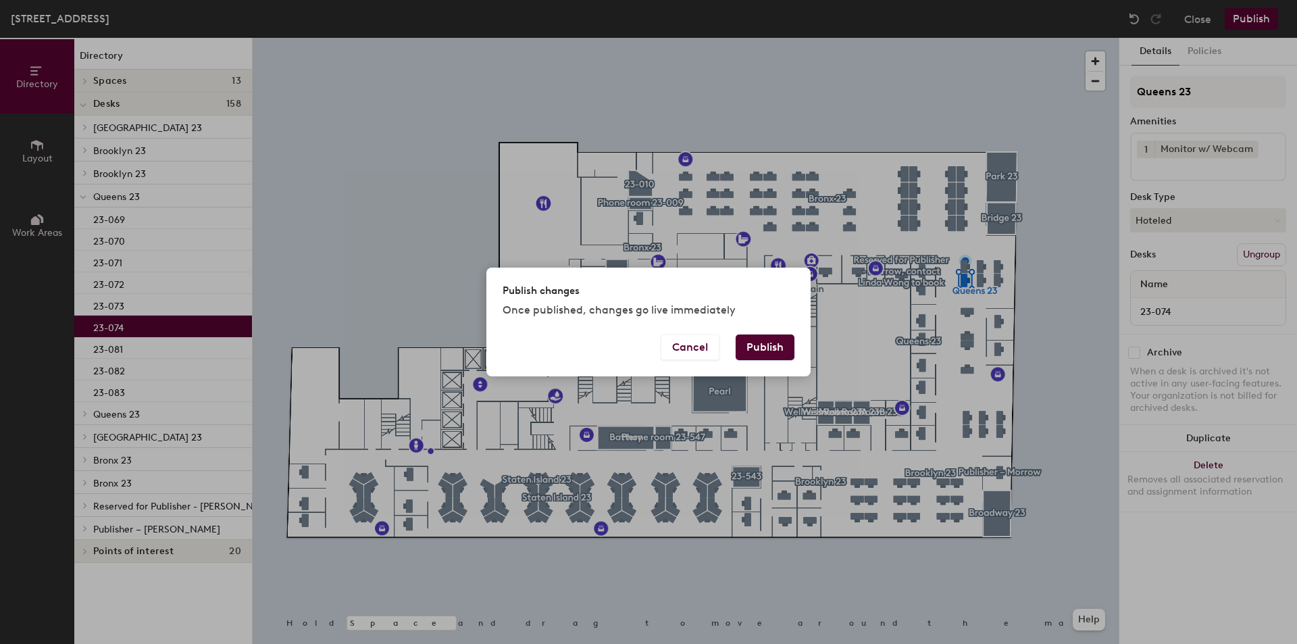
click at [774, 352] on button "Publish" at bounding box center [765, 347] width 59 height 26
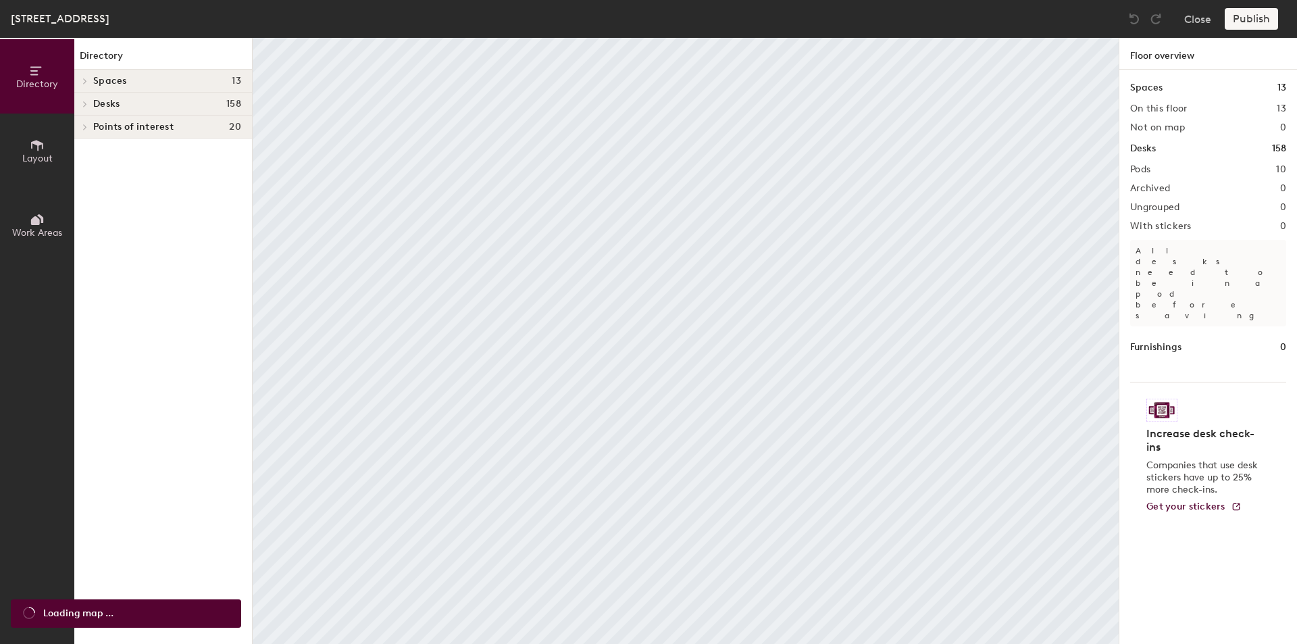
click at [155, 101] on h4 "Desks 158" at bounding box center [167, 104] width 148 height 11
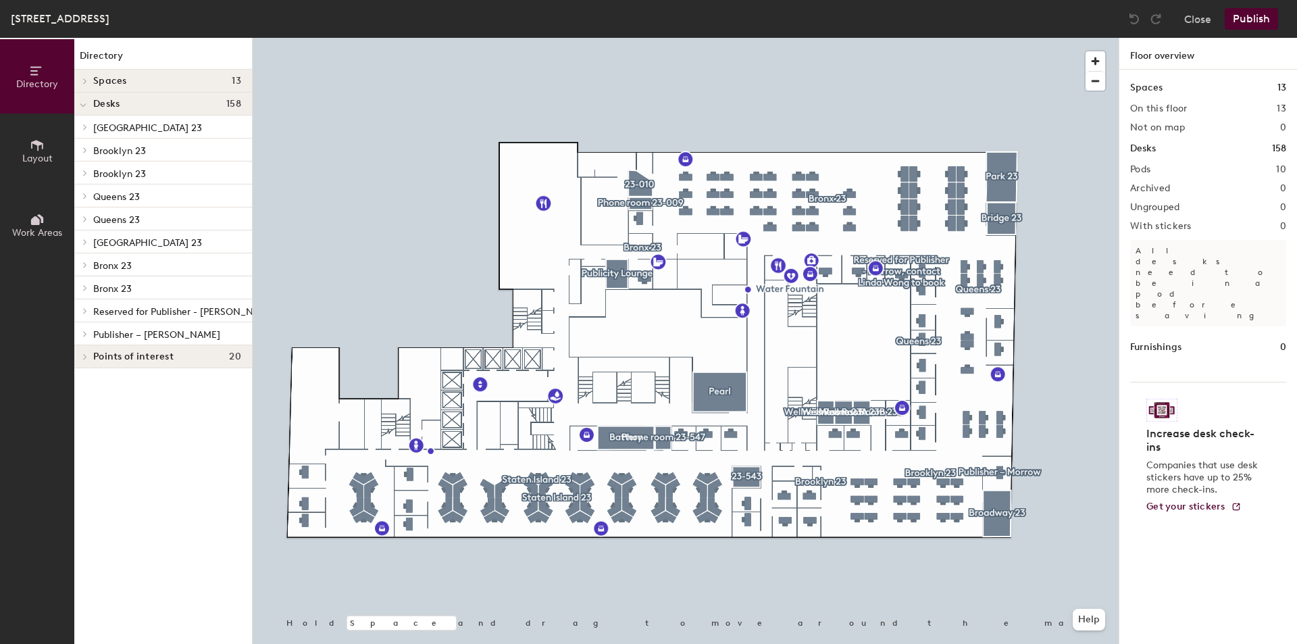
click at [153, 139] on div "Brooklyn 23" at bounding box center [163, 149] width 178 height 23
click at [155, 144] on p "Brooklyn 23" at bounding box center [167, 150] width 148 height 18
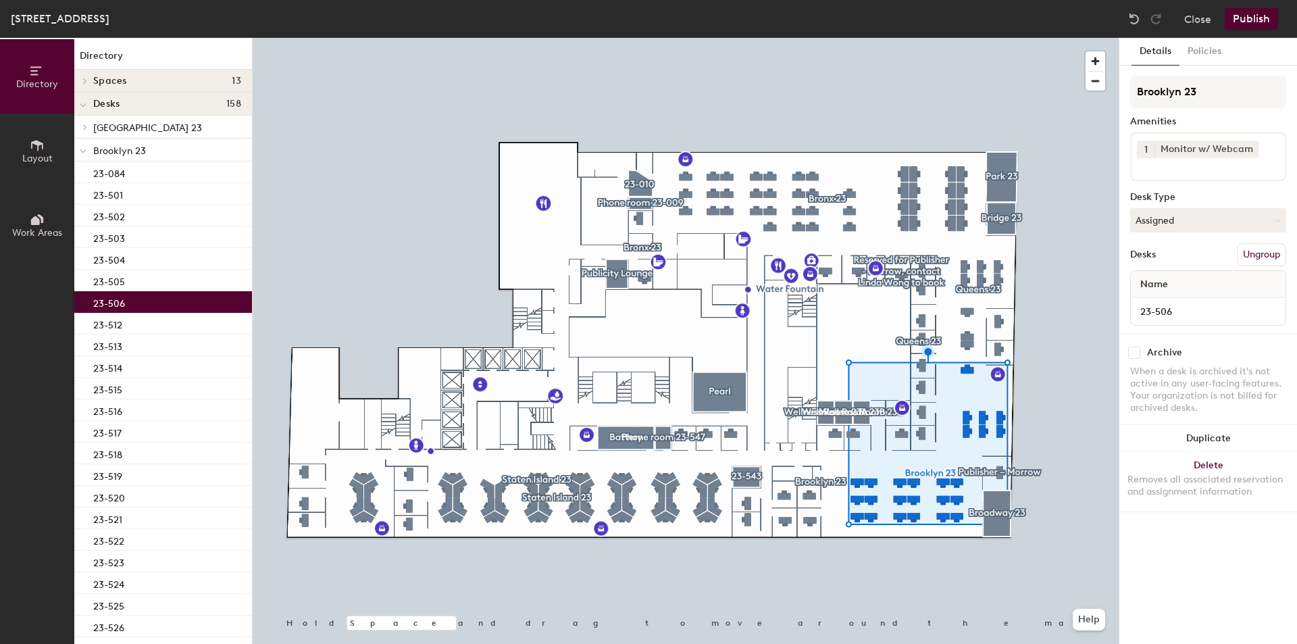
click at [117, 303] on p "23-506" at bounding box center [109, 302] width 32 height 16
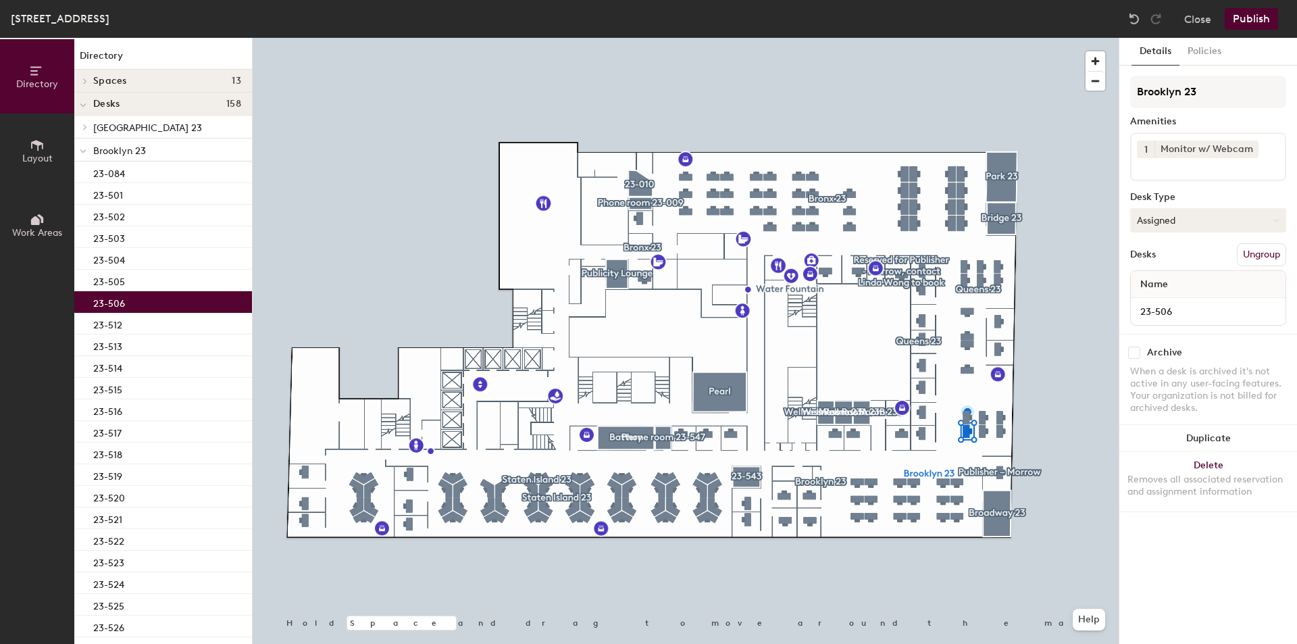
click at [1190, 230] on button "Assigned" at bounding box center [1208, 220] width 156 height 24
click at [1185, 301] on div "Hoteled" at bounding box center [1198, 302] width 135 height 20
click at [1252, 16] on button "Publish" at bounding box center [1251, 19] width 53 height 22
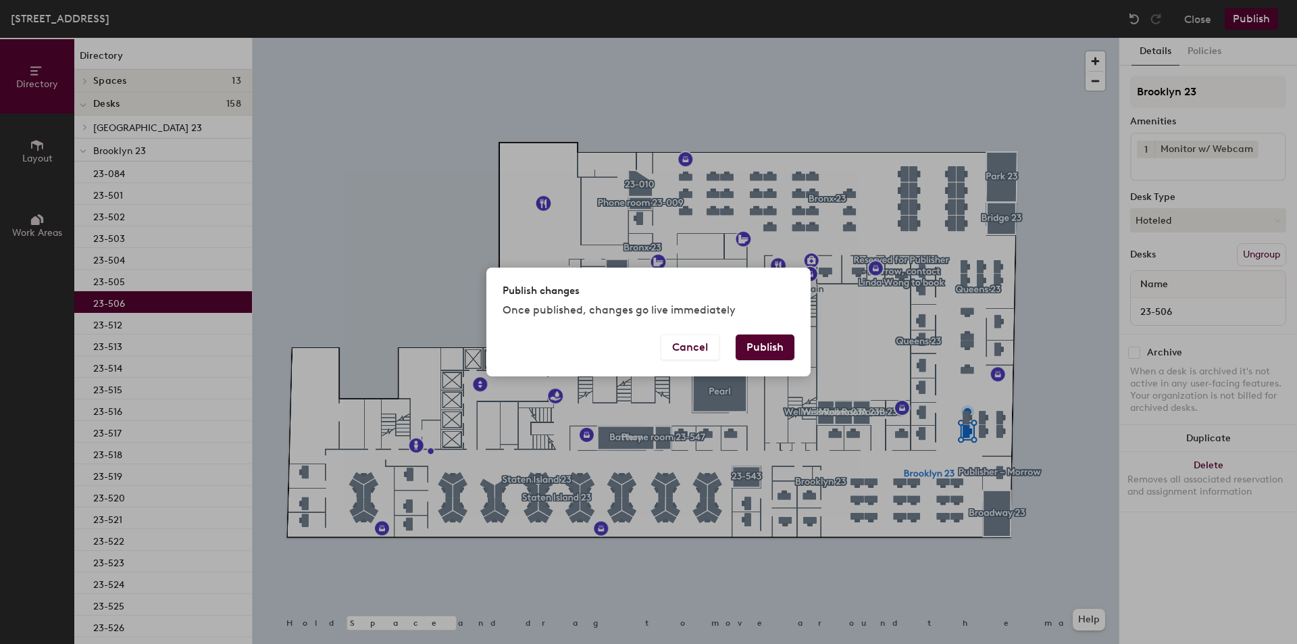
click at [763, 347] on button "Publish" at bounding box center [765, 347] width 59 height 26
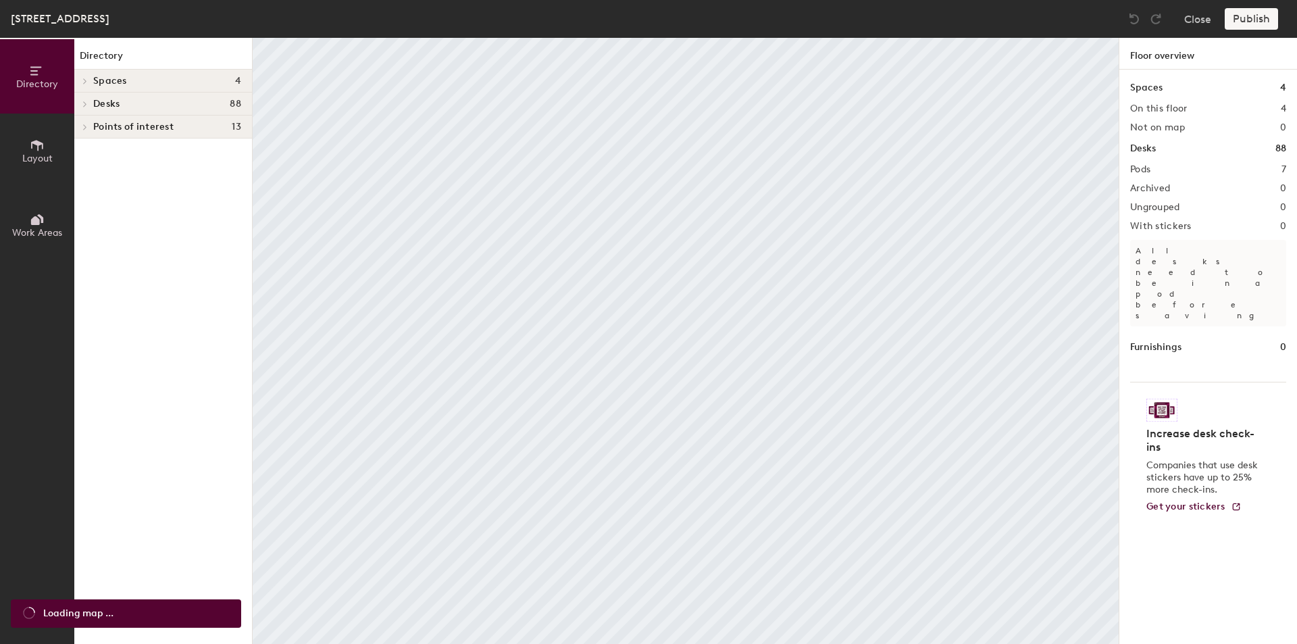
click at [116, 103] on span "Desks" at bounding box center [106, 104] width 26 height 11
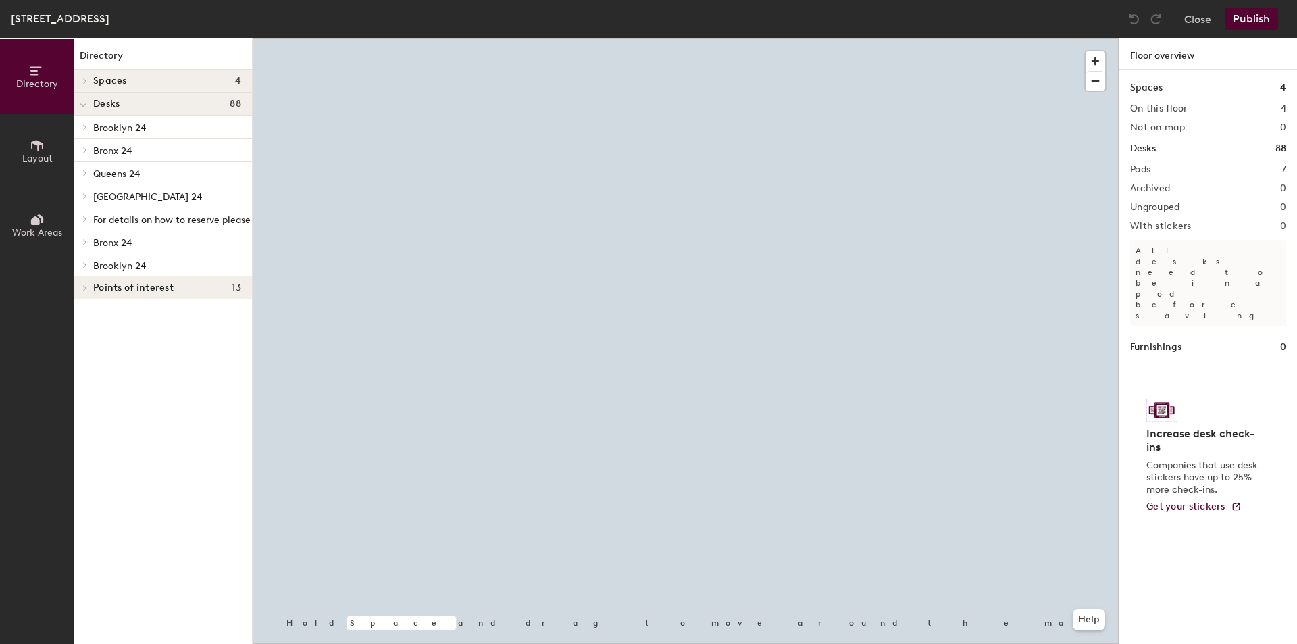
click at [138, 179] on span "Queens 24" at bounding box center [116, 173] width 47 height 11
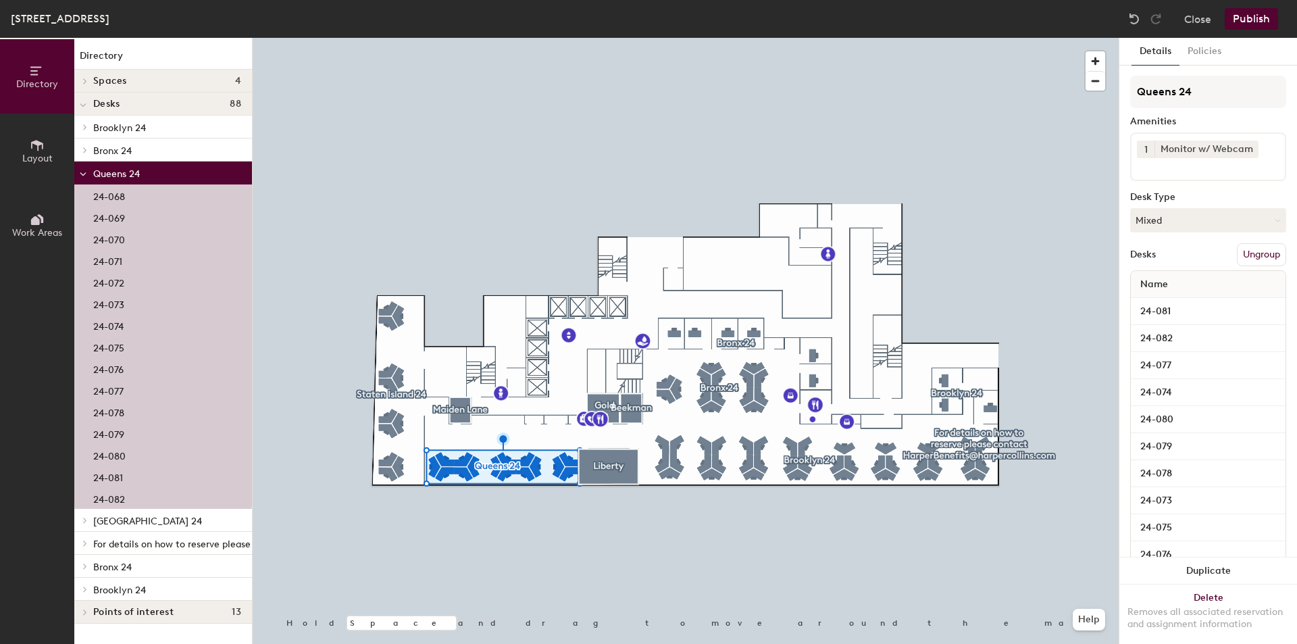
click at [124, 200] on p "24-068" at bounding box center [109, 195] width 32 height 16
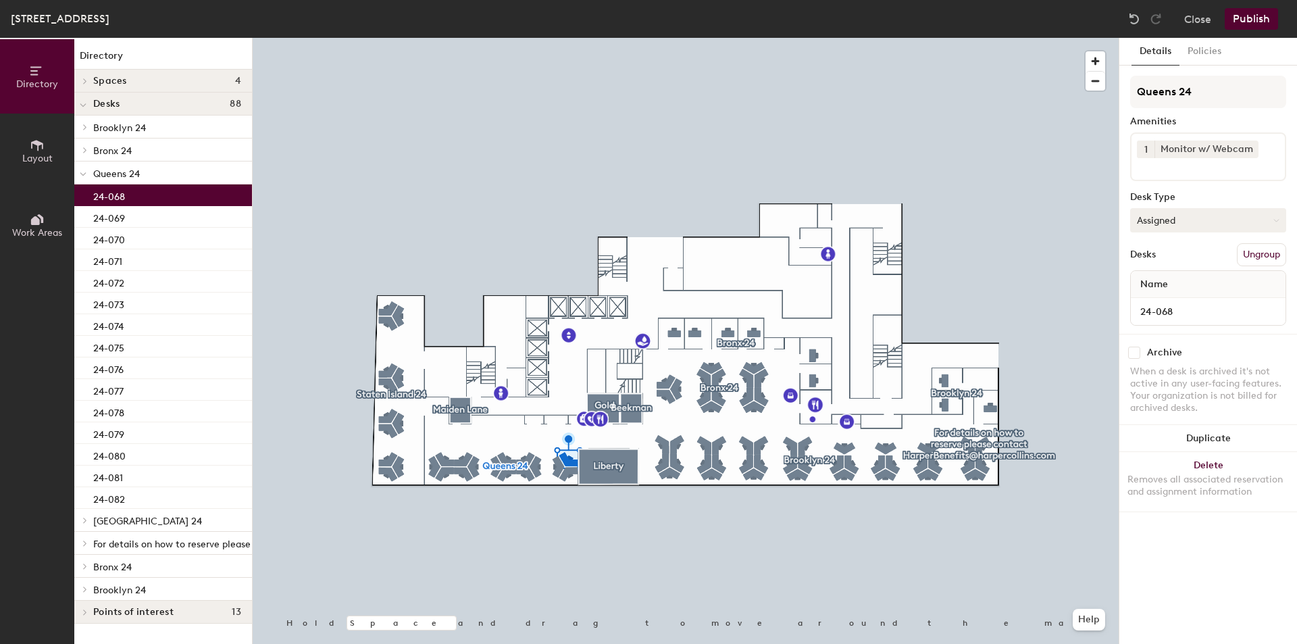
click at [1153, 224] on button "Assigned" at bounding box center [1208, 220] width 156 height 24
click at [1156, 296] on div "Hoteled" at bounding box center [1198, 302] width 135 height 20
click at [1256, 24] on button "Publish" at bounding box center [1251, 19] width 53 height 22
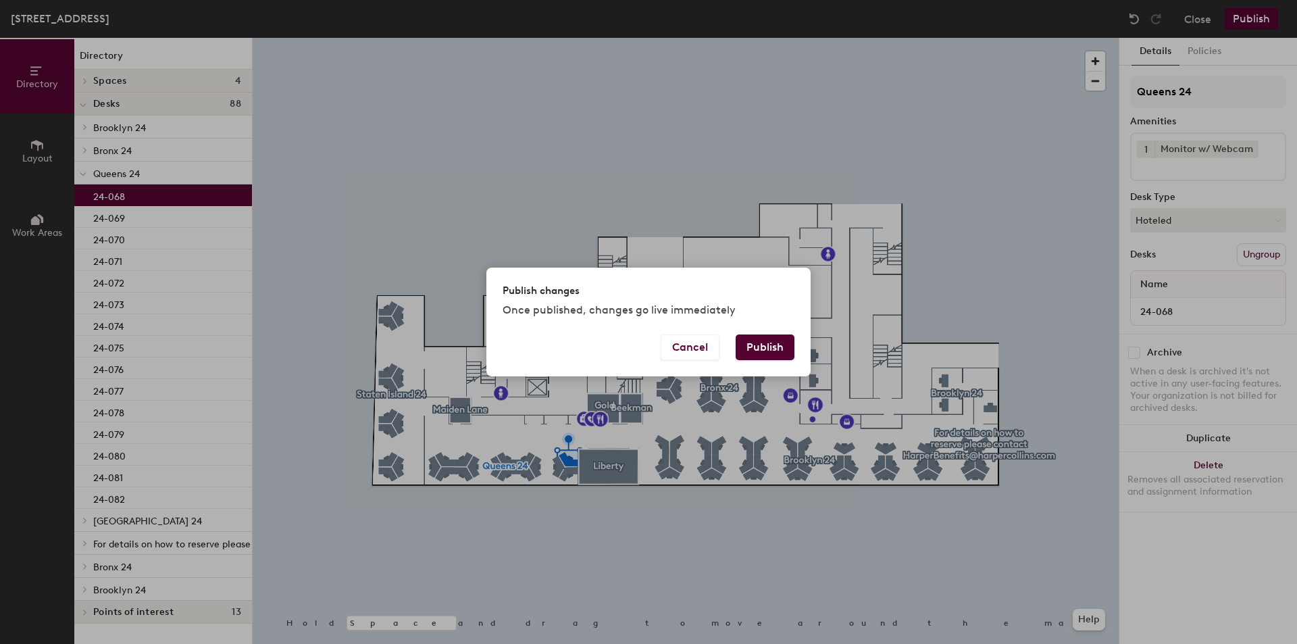
click at [782, 341] on button "Publish" at bounding box center [765, 347] width 59 height 26
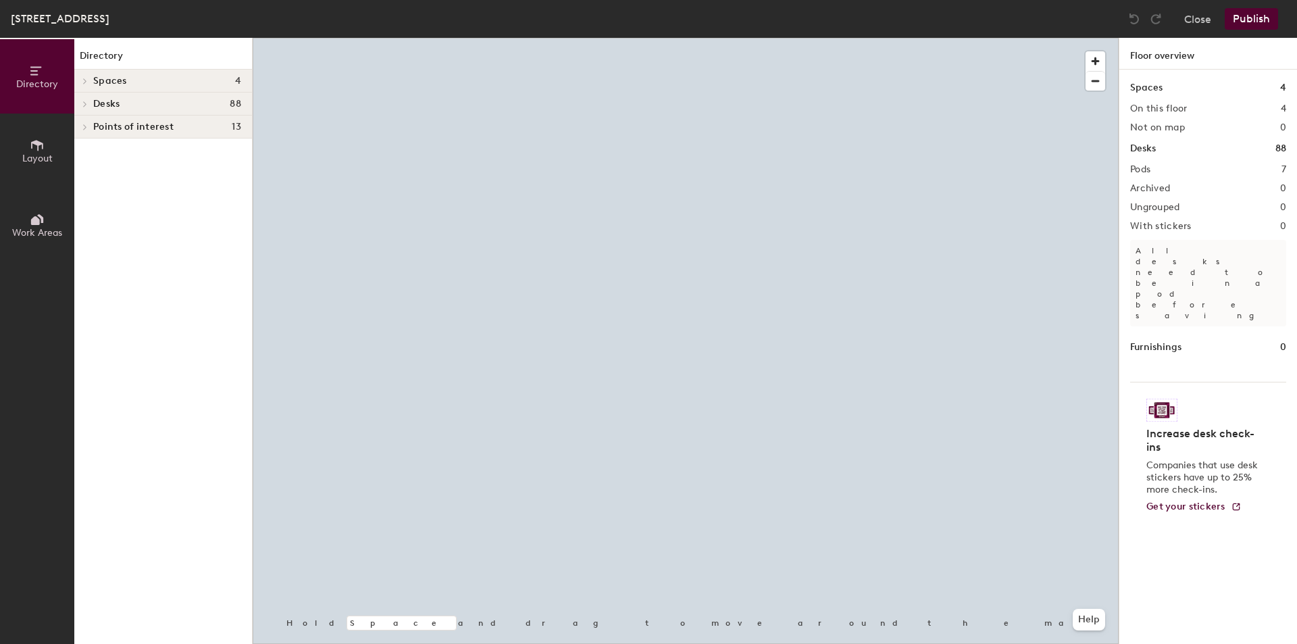
click at [185, 101] on h4 "Desks 88" at bounding box center [167, 104] width 148 height 11
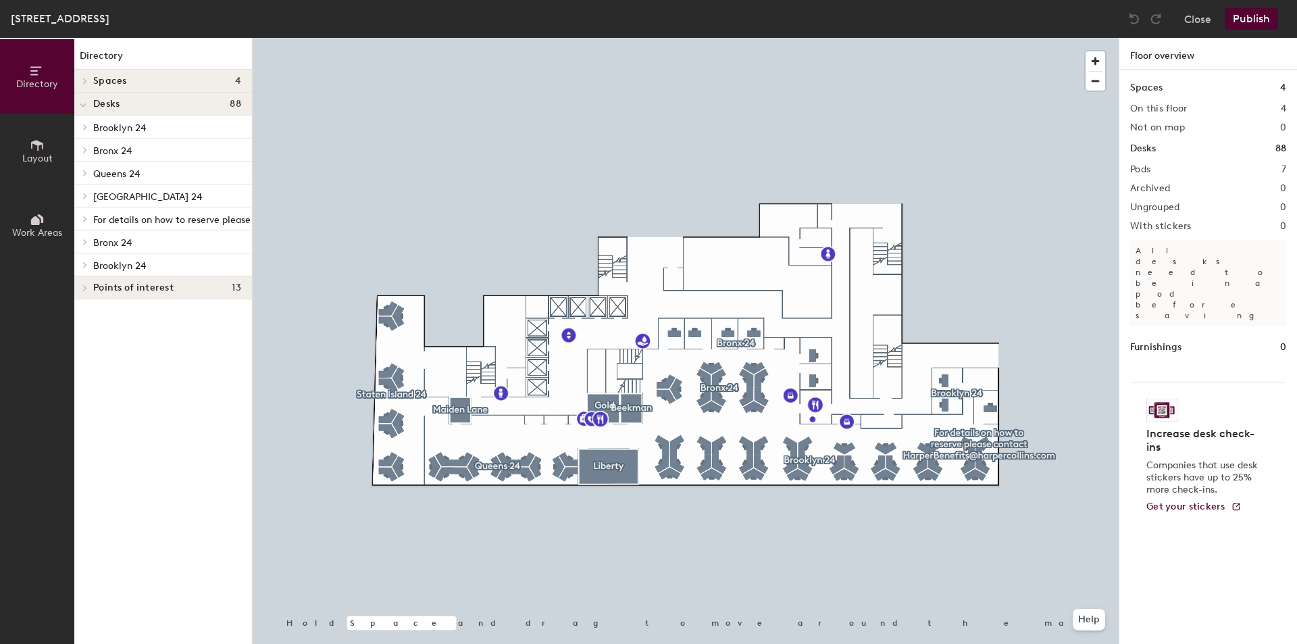
click at [128, 178] on span "Queens 24" at bounding box center [116, 173] width 47 height 11
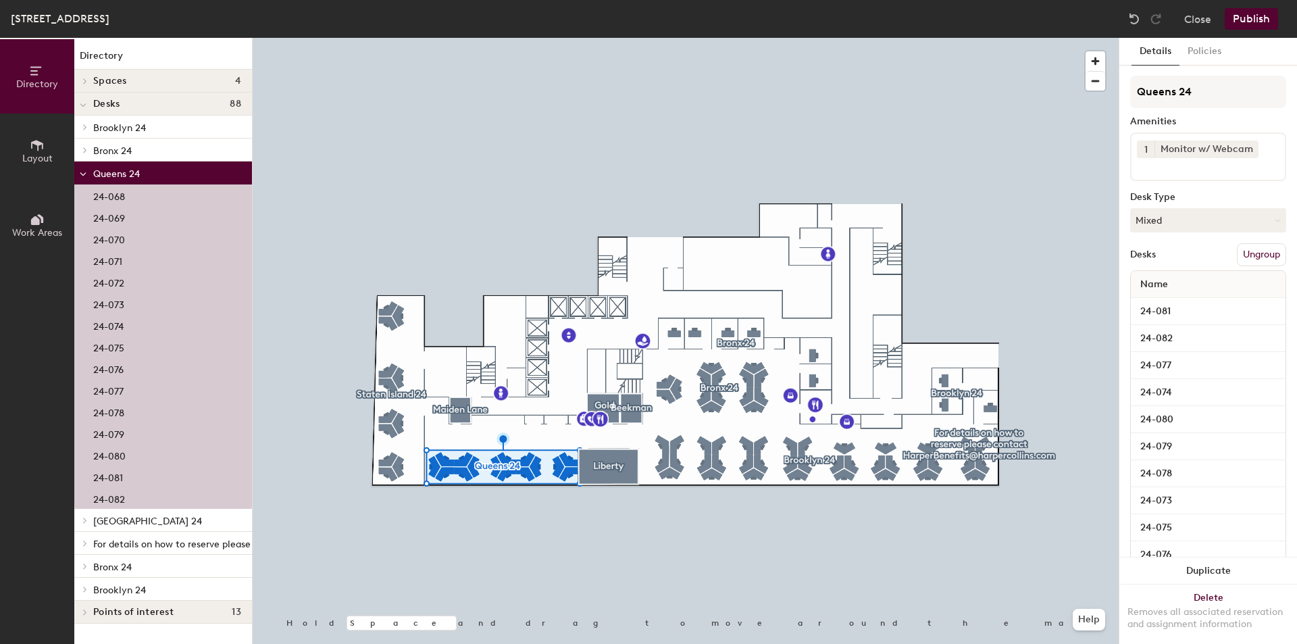
click at [133, 236] on div "24-070" at bounding box center [163, 239] width 178 height 22
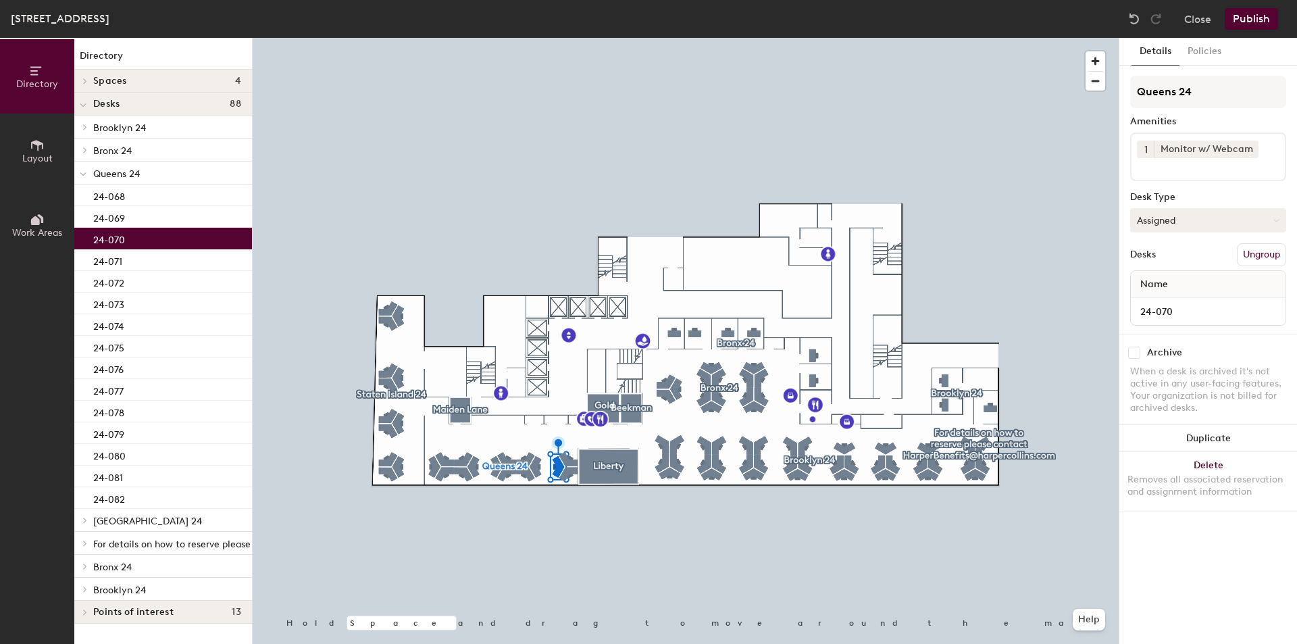
click at [1167, 227] on button "Assigned" at bounding box center [1208, 220] width 156 height 24
click at [1171, 297] on div "Hoteled" at bounding box center [1198, 302] width 135 height 20
click at [1244, 27] on button "Publish" at bounding box center [1251, 19] width 53 height 22
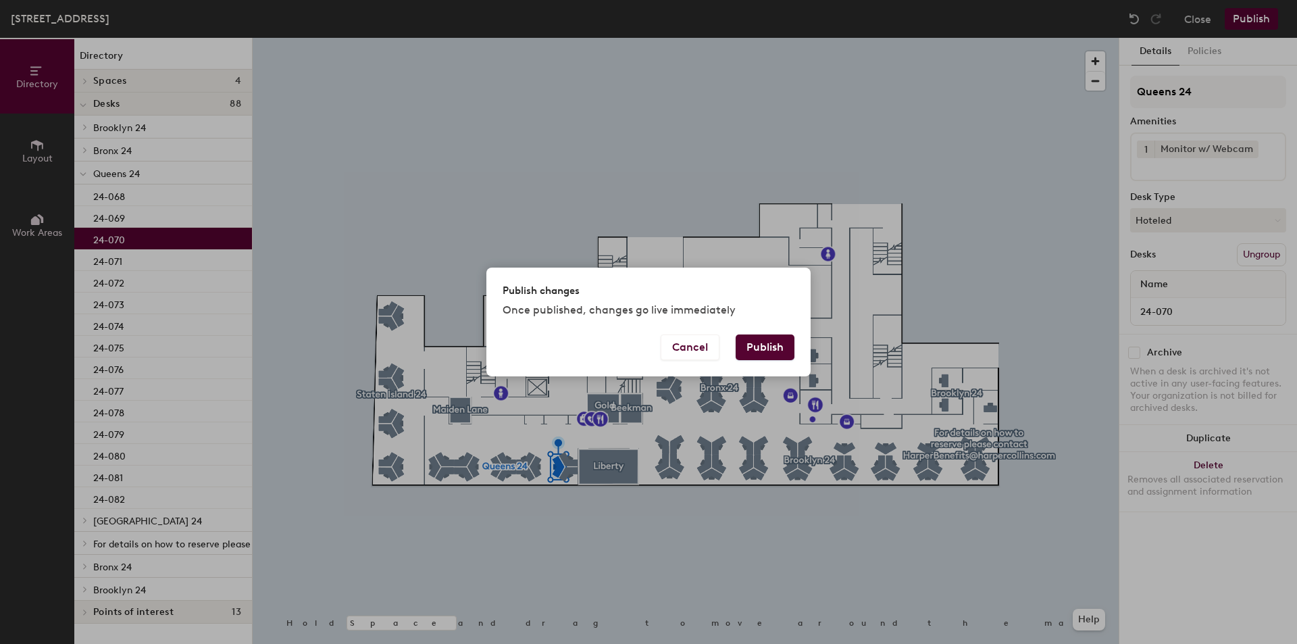
click at [762, 347] on button "Publish" at bounding box center [765, 347] width 59 height 26
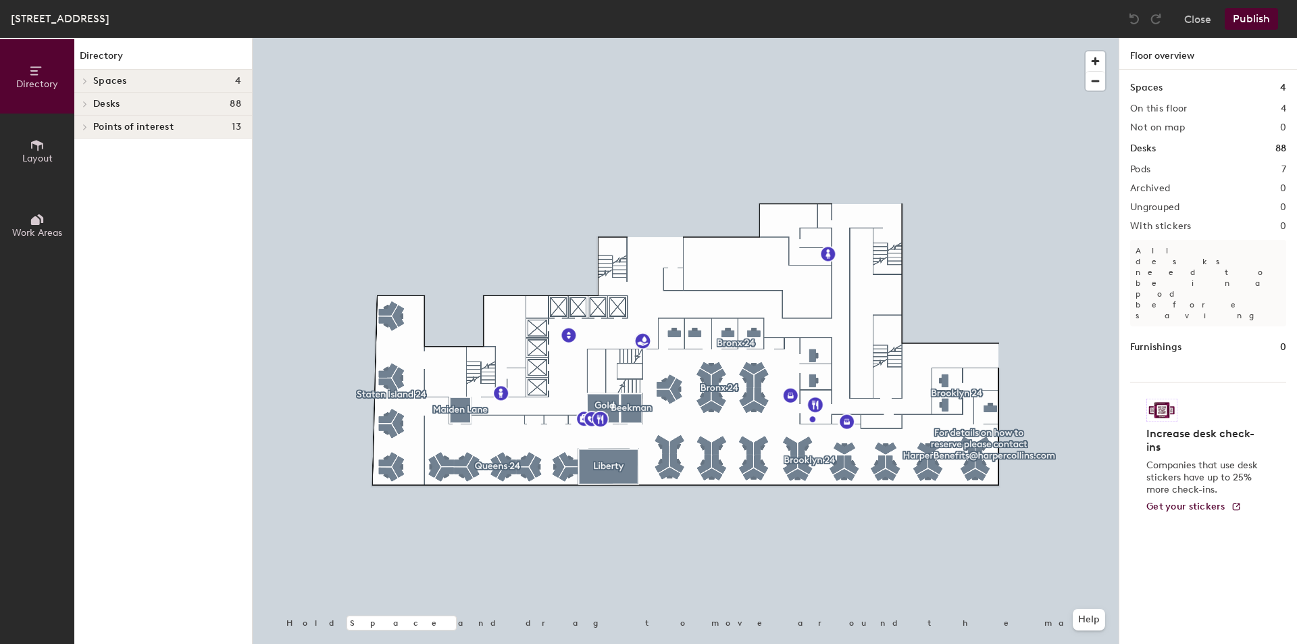
click at [161, 101] on h4 "Desks 88" at bounding box center [167, 104] width 148 height 11
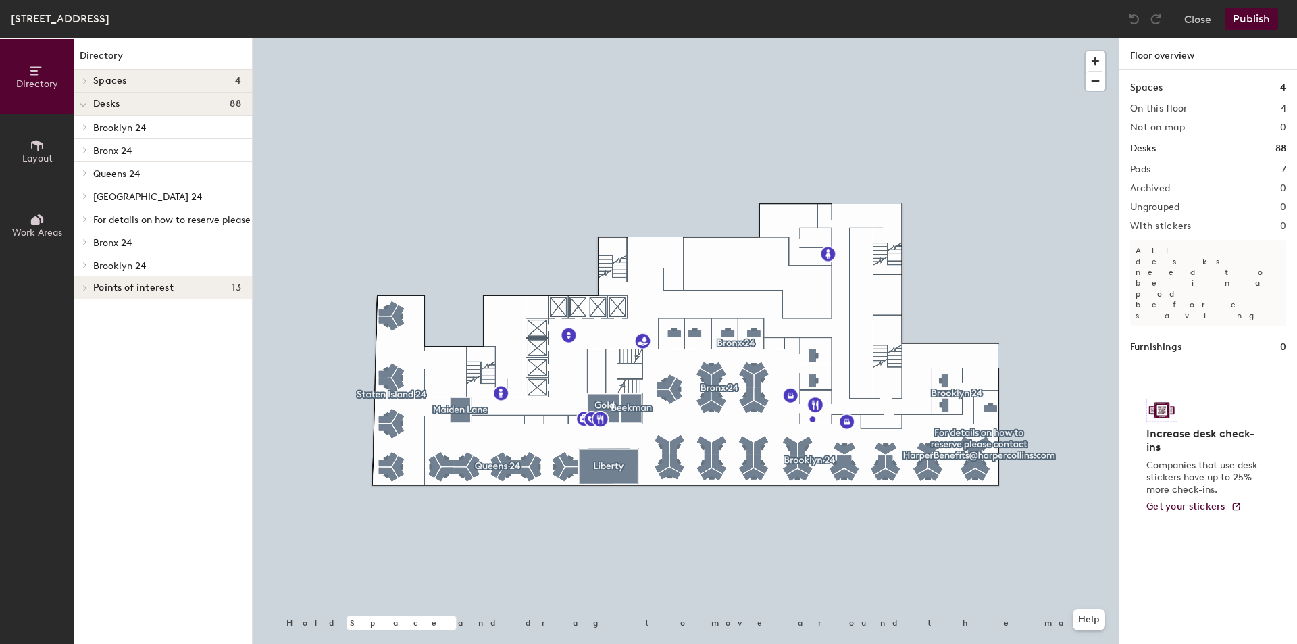
click at [131, 170] on span "Queens 24" at bounding box center [116, 173] width 47 height 11
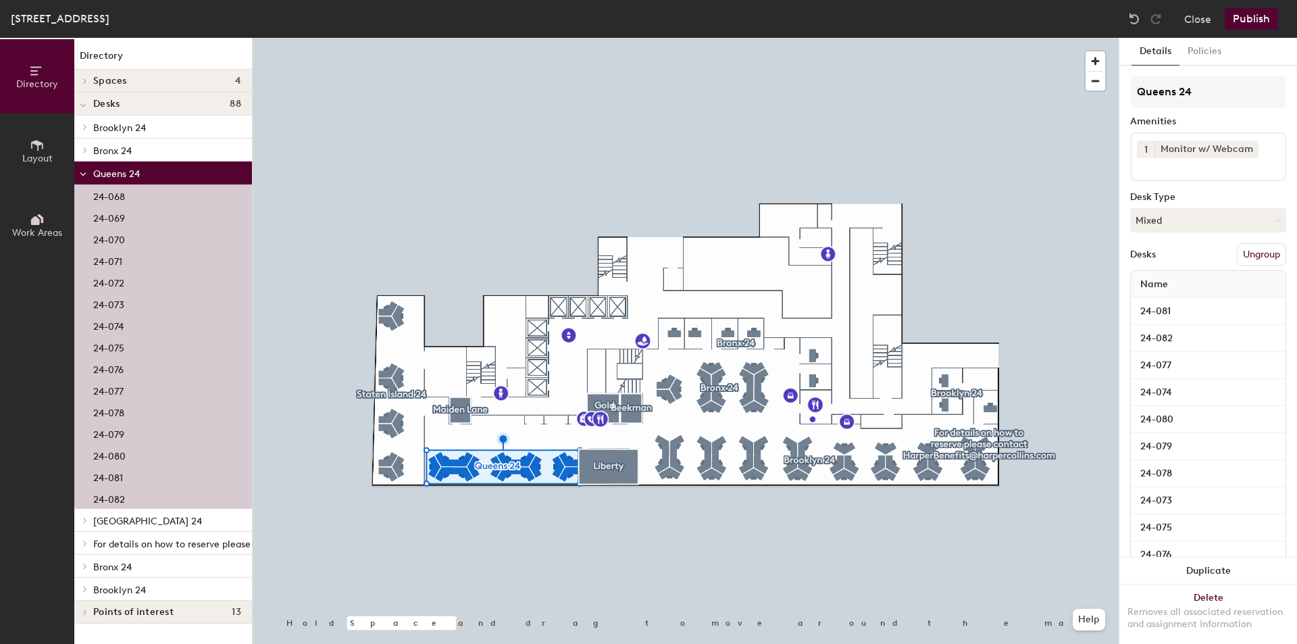
click at [128, 281] on div "24-072" at bounding box center [163, 282] width 178 height 22
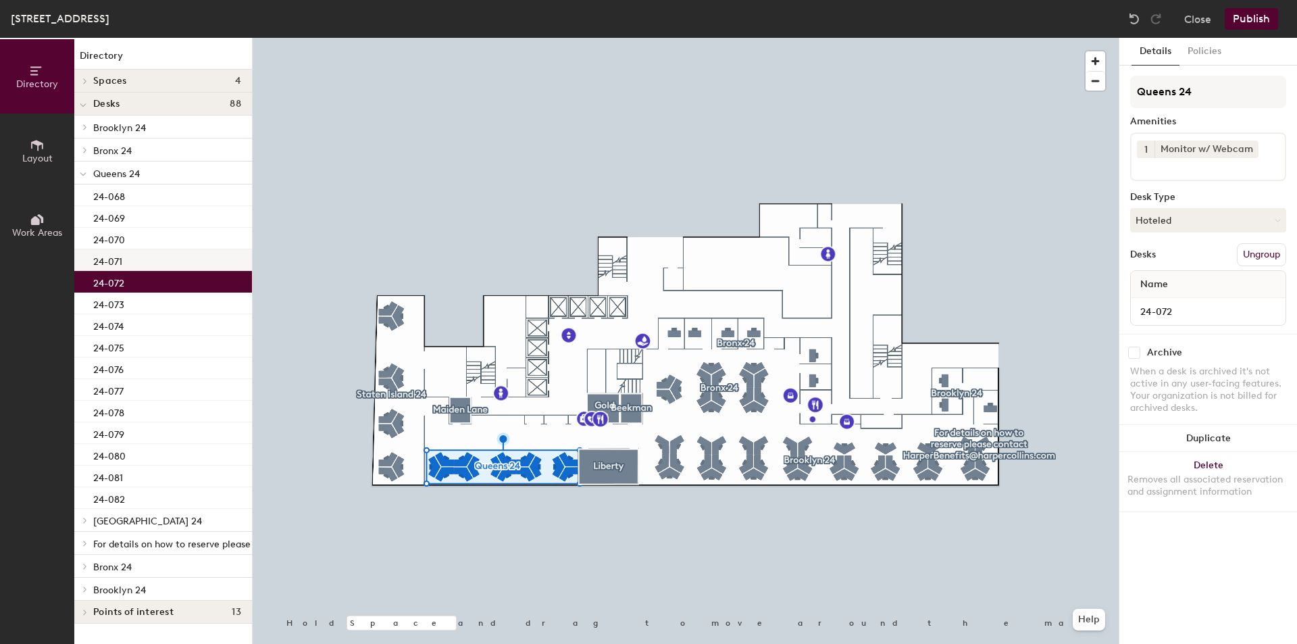
click at [128, 263] on div "24-071" at bounding box center [163, 260] width 178 height 22
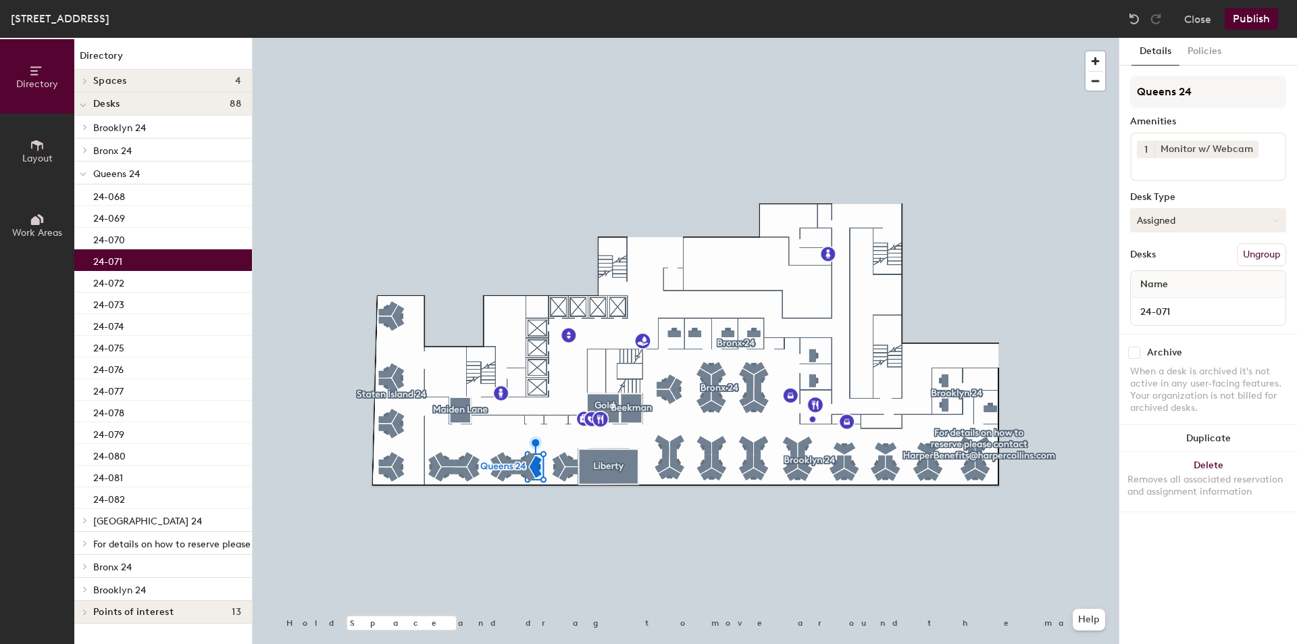
click at [1173, 221] on button "Assigned" at bounding box center [1208, 220] width 156 height 24
click at [1180, 305] on div "Hoteled" at bounding box center [1198, 302] width 135 height 20
click at [1239, 11] on button "Publish" at bounding box center [1251, 19] width 53 height 22
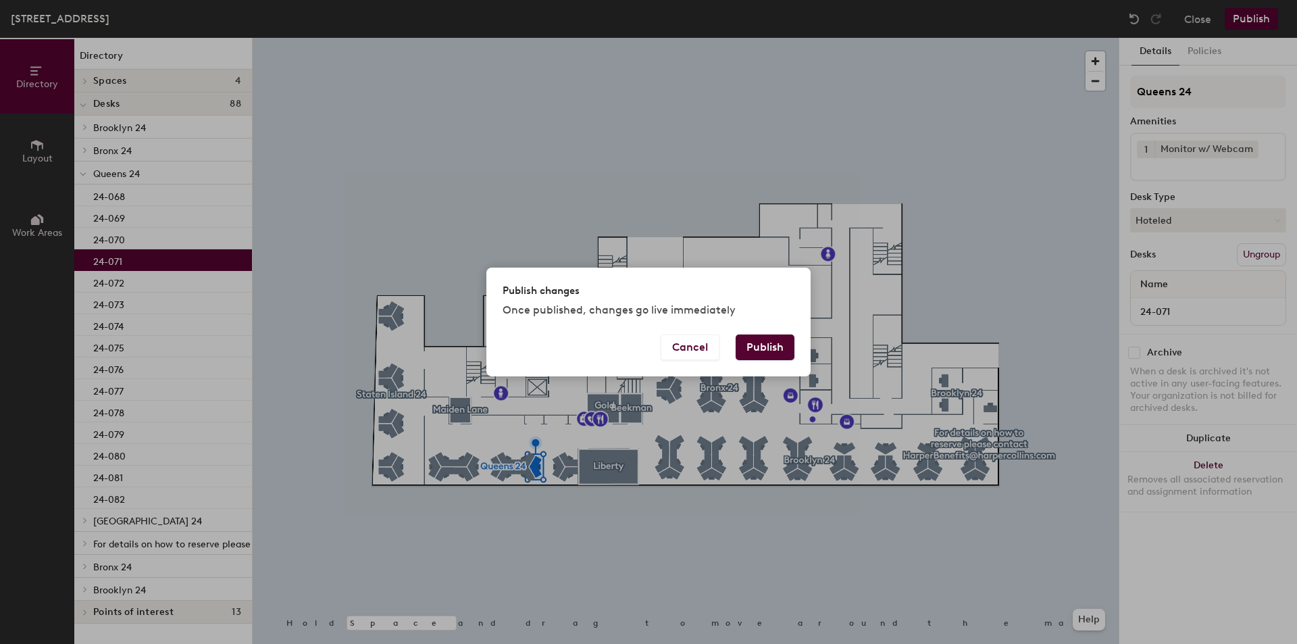
click at [778, 342] on button "Publish" at bounding box center [765, 347] width 59 height 26
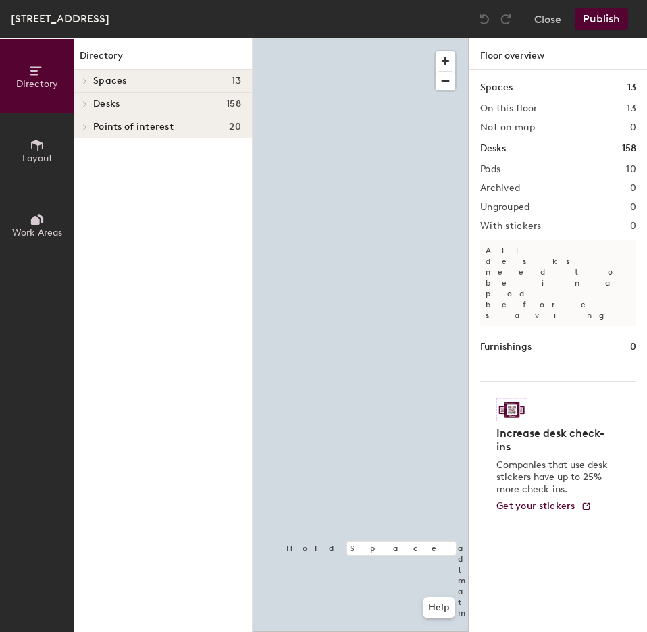
click at [121, 107] on h4 "Desks 158" at bounding box center [167, 104] width 148 height 11
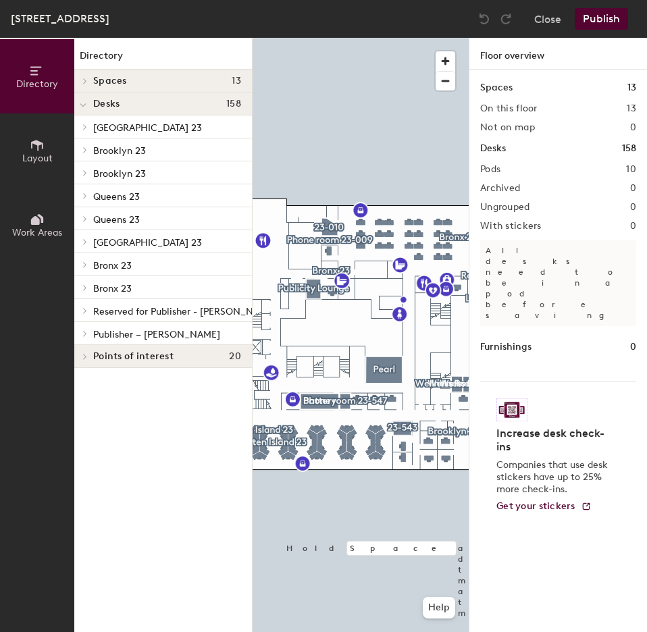
click at [139, 147] on span "Brooklyn 23" at bounding box center [119, 150] width 53 height 11
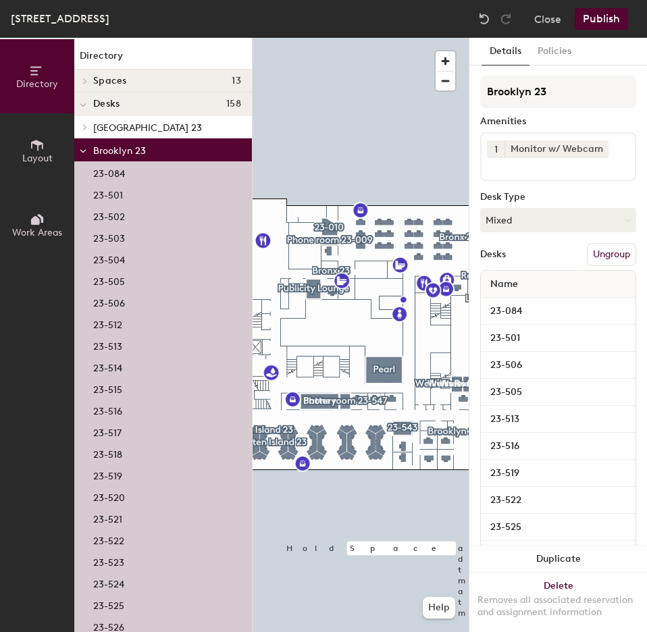
click at [139, 147] on span "Brooklyn 23" at bounding box center [119, 150] width 53 height 11
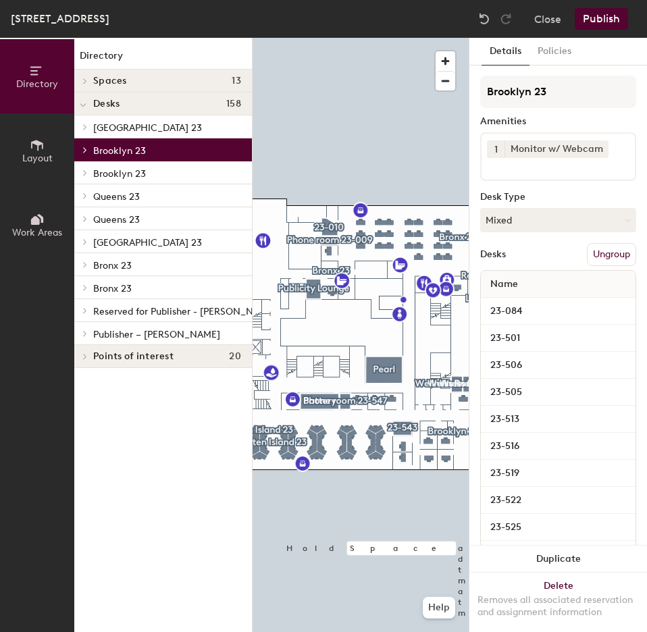
click at [139, 135] on p "[GEOGRAPHIC_DATA] 23" at bounding box center [167, 127] width 148 height 18
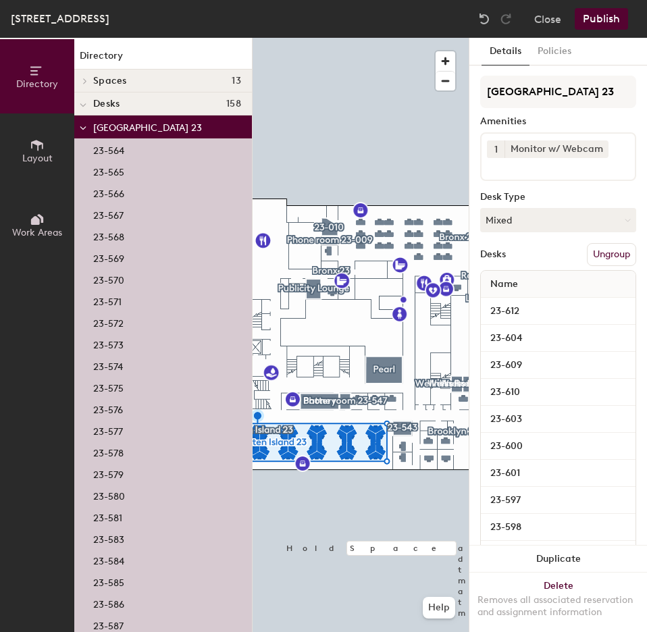
click at [139, 133] on span "[GEOGRAPHIC_DATA] 23" at bounding box center [147, 127] width 109 height 11
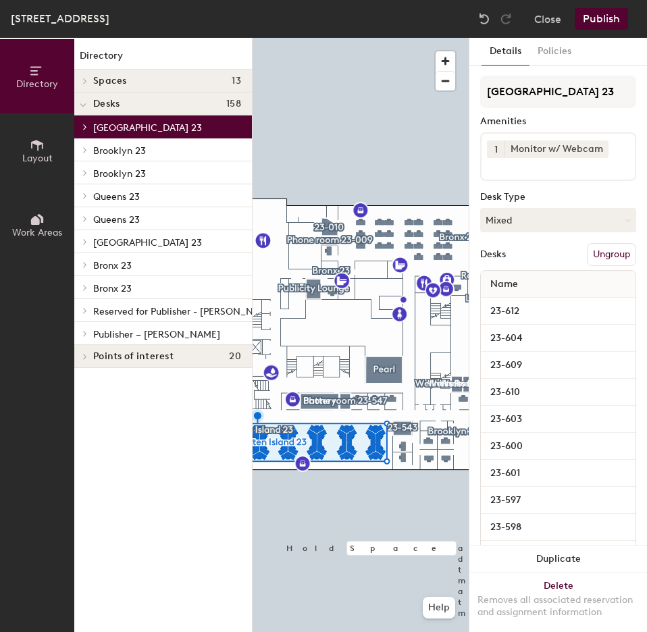
click at [138, 193] on span "Queens 23" at bounding box center [116, 196] width 47 height 11
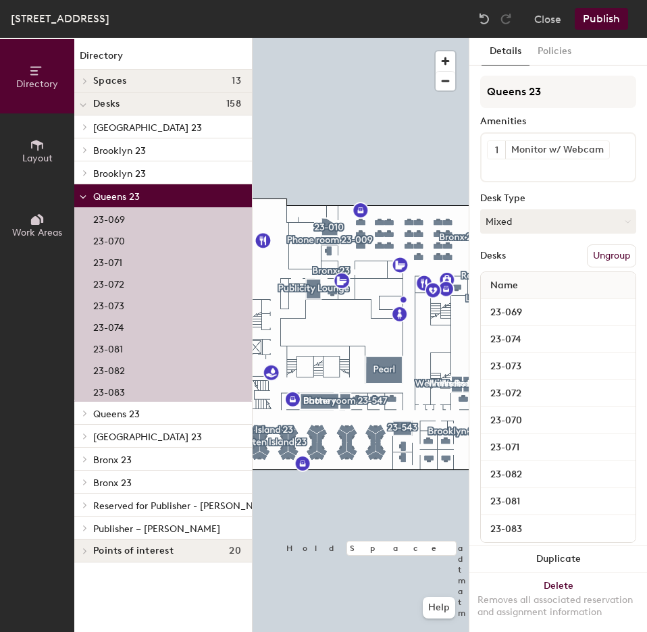
click at [138, 193] on span "Queens 23" at bounding box center [116, 196] width 47 height 11
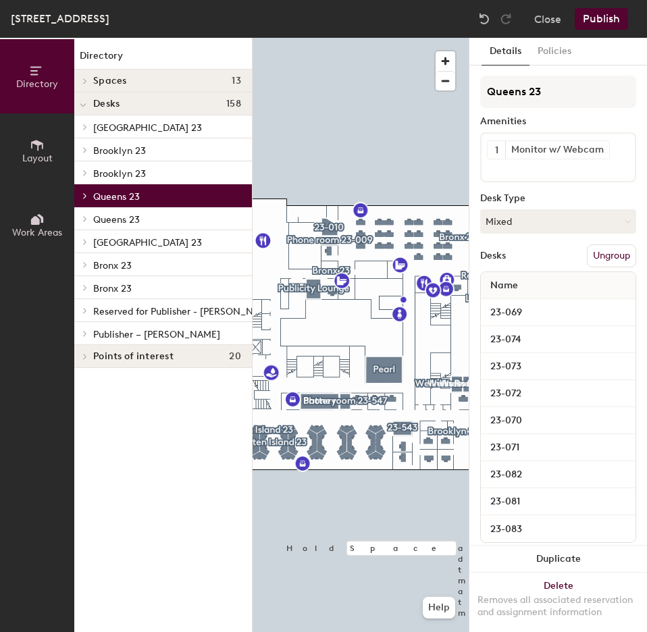
click at [148, 222] on p "Queens 23" at bounding box center [167, 219] width 148 height 18
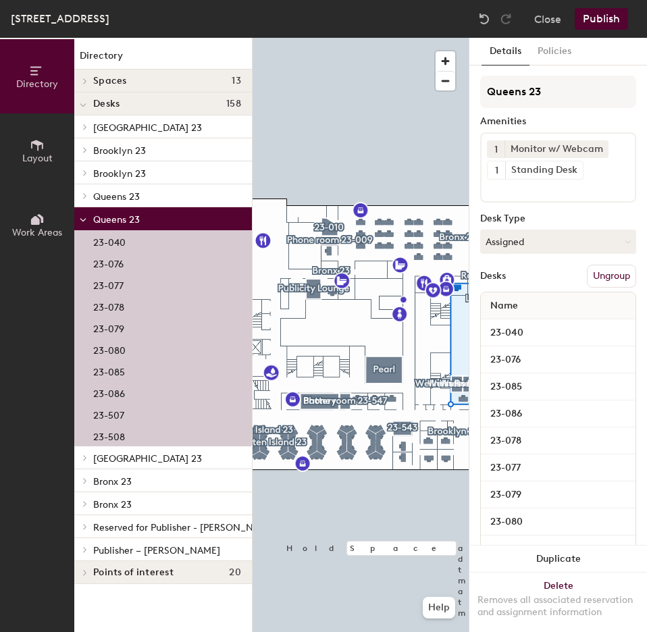
click at [143, 178] on span "Brooklyn 23" at bounding box center [119, 173] width 53 height 11
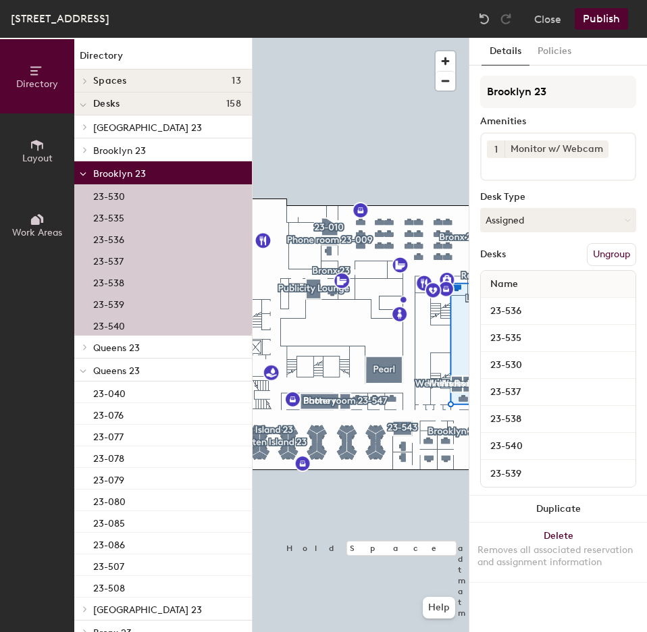
click at [143, 178] on span "Brooklyn 23" at bounding box center [119, 173] width 53 height 11
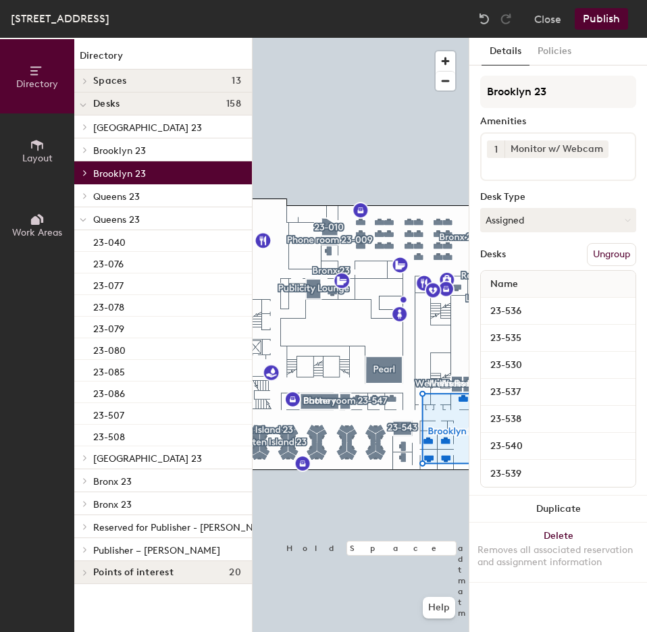
click at [122, 224] on span "Queens 23" at bounding box center [116, 219] width 47 height 11
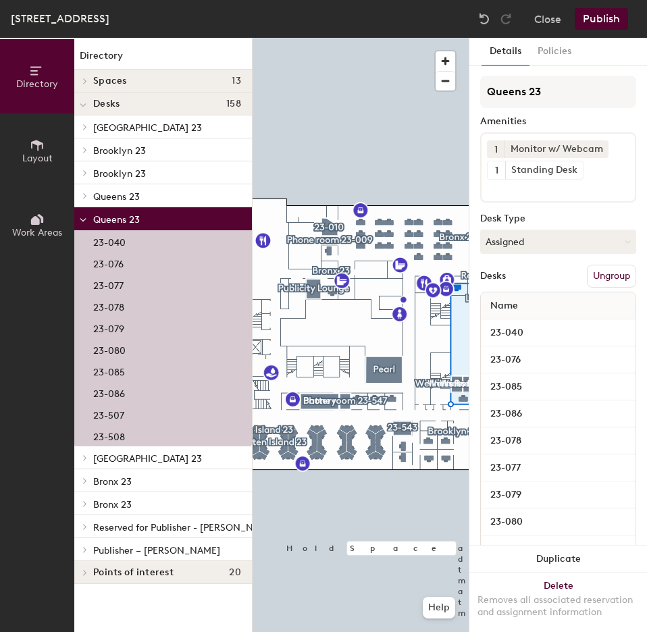
click at [84, 220] on icon at bounding box center [83, 220] width 7 height 5
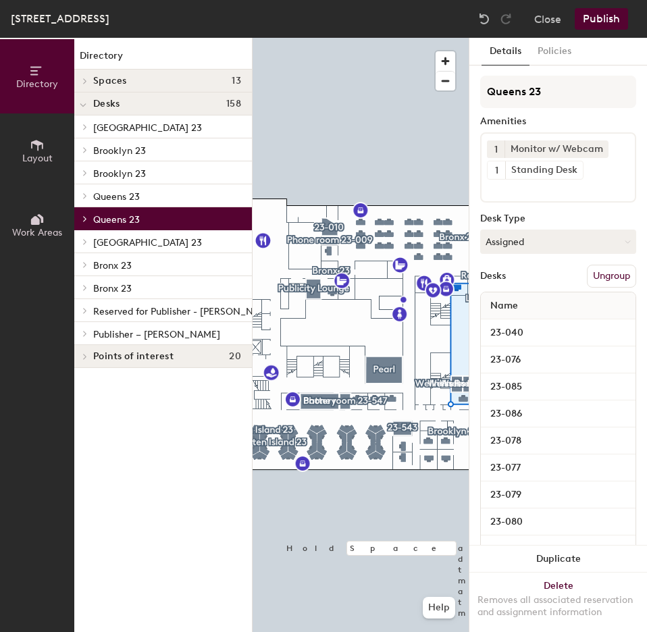
click at [85, 243] on icon at bounding box center [85, 241] width 3 height 5
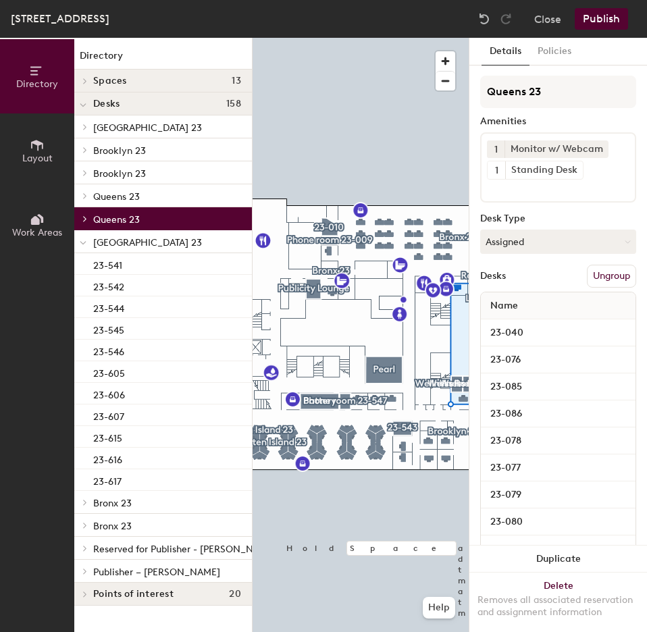
click at [85, 243] on icon at bounding box center [82, 243] width 5 height 3
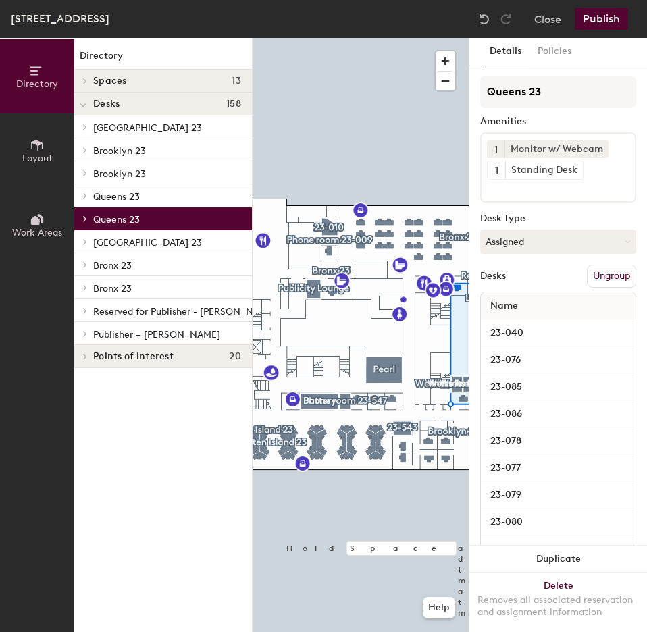
click at [90, 267] on div at bounding box center [84, 264] width 15 height 7
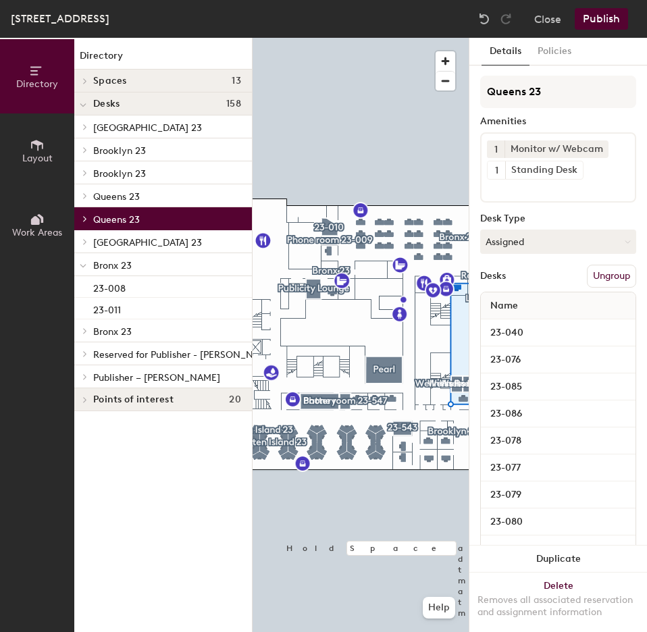
click at [90, 267] on div at bounding box center [83, 264] width 18 height 22
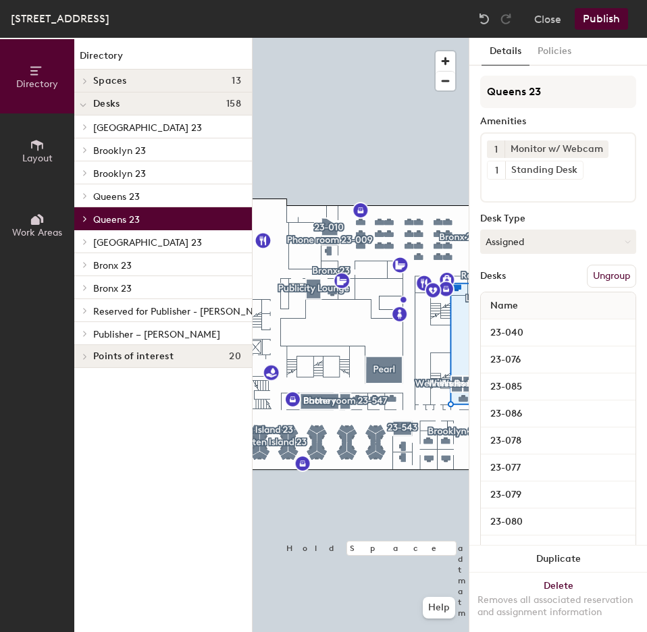
click at [88, 288] on span at bounding box center [83, 287] width 11 height 7
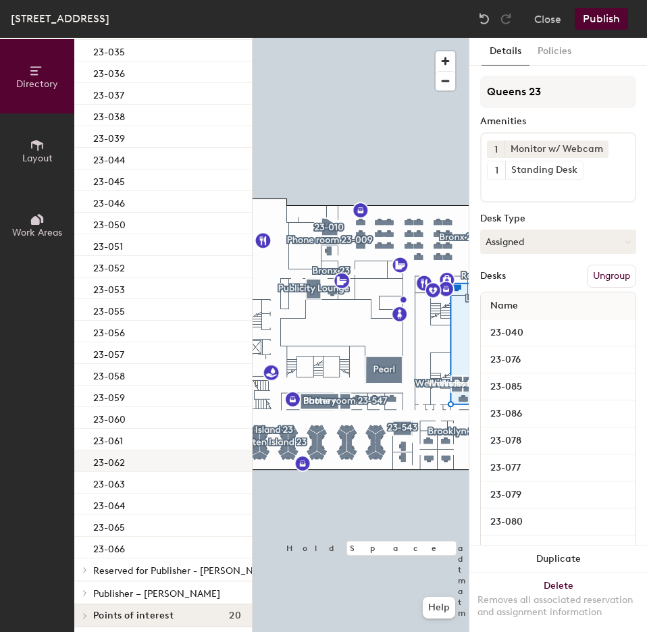
scroll to position [675, 0]
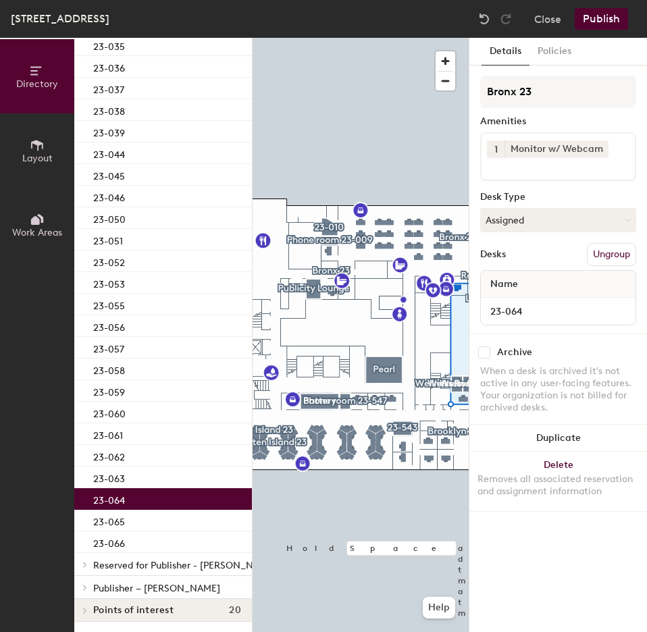
click at [173, 491] on div "23-064" at bounding box center [163, 499] width 178 height 22
click at [537, 218] on button "Assigned" at bounding box center [558, 220] width 156 height 24
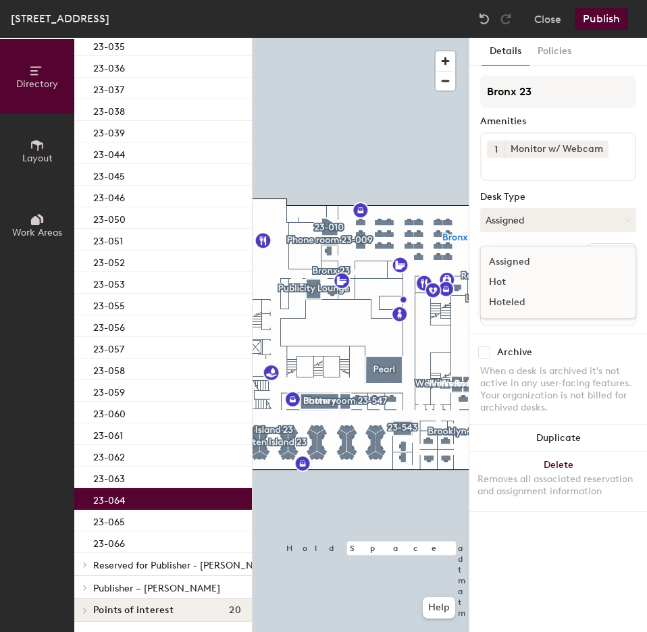
click at [534, 299] on div "Hoteled" at bounding box center [548, 302] width 135 height 20
click at [606, 21] on button "Publish" at bounding box center [601, 19] width 53 height 22
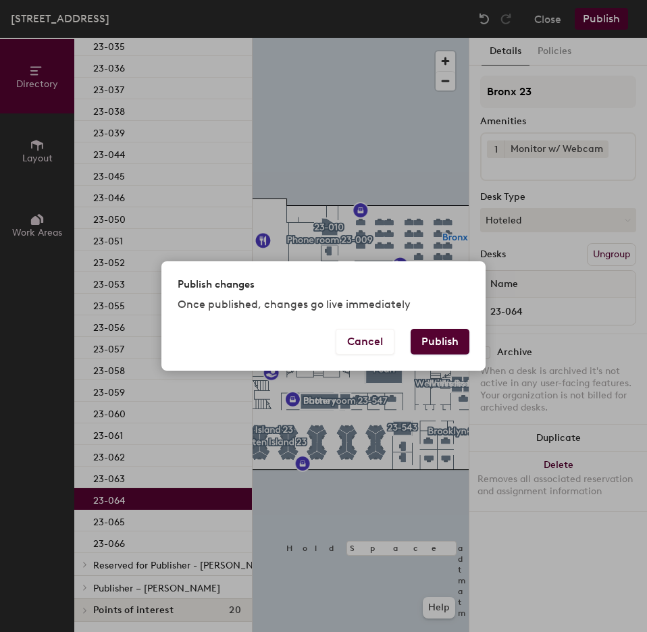
click at [444, 351] on button "Publish" at bounding box center [440, 342] width 59 height 26
